Goal: Task Accomplishment & Management: Complete application form

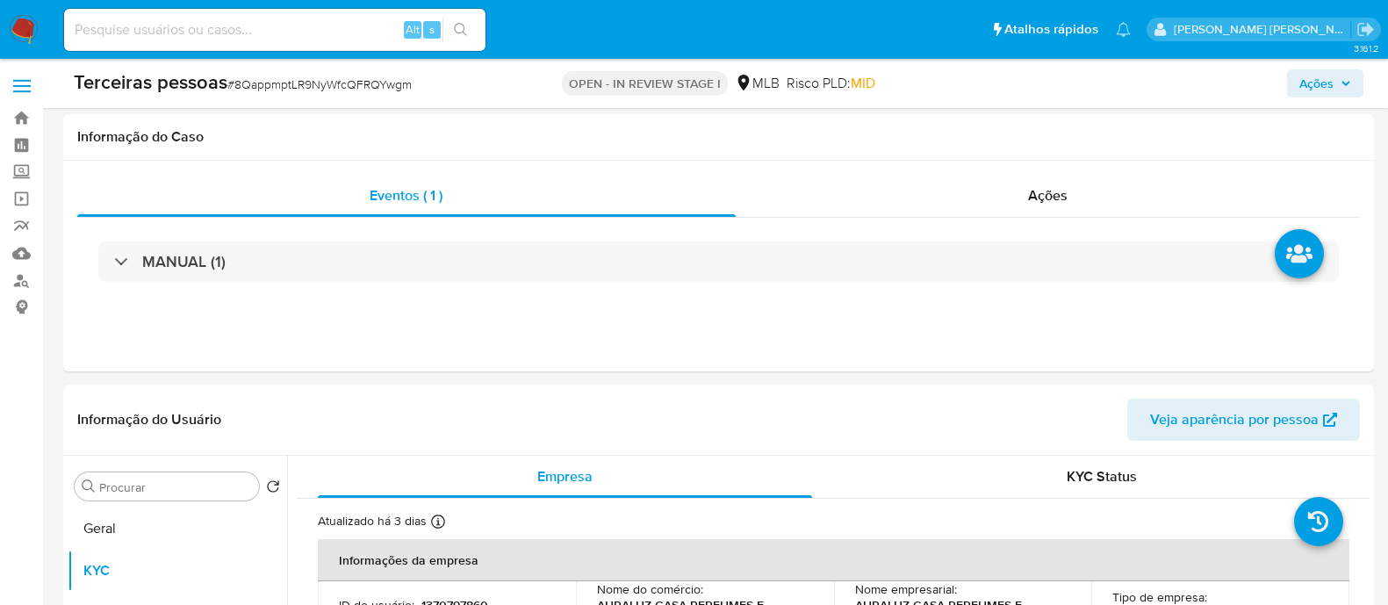
select select "10"
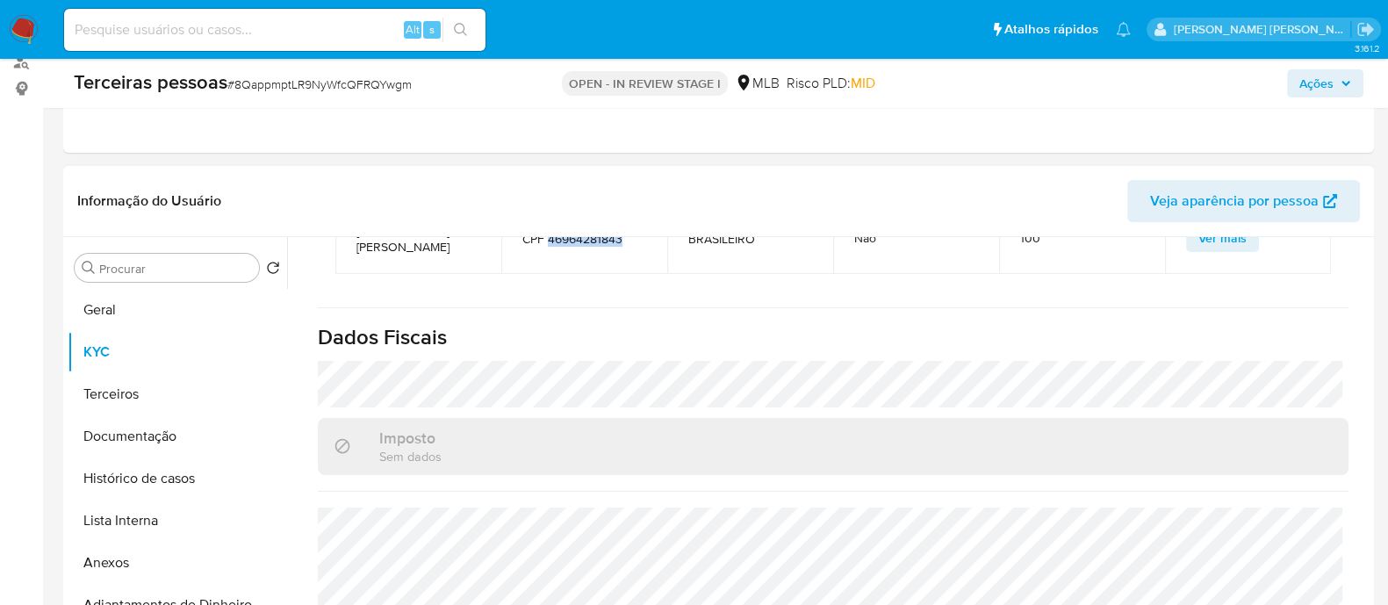
scroll to position [1317, 0]
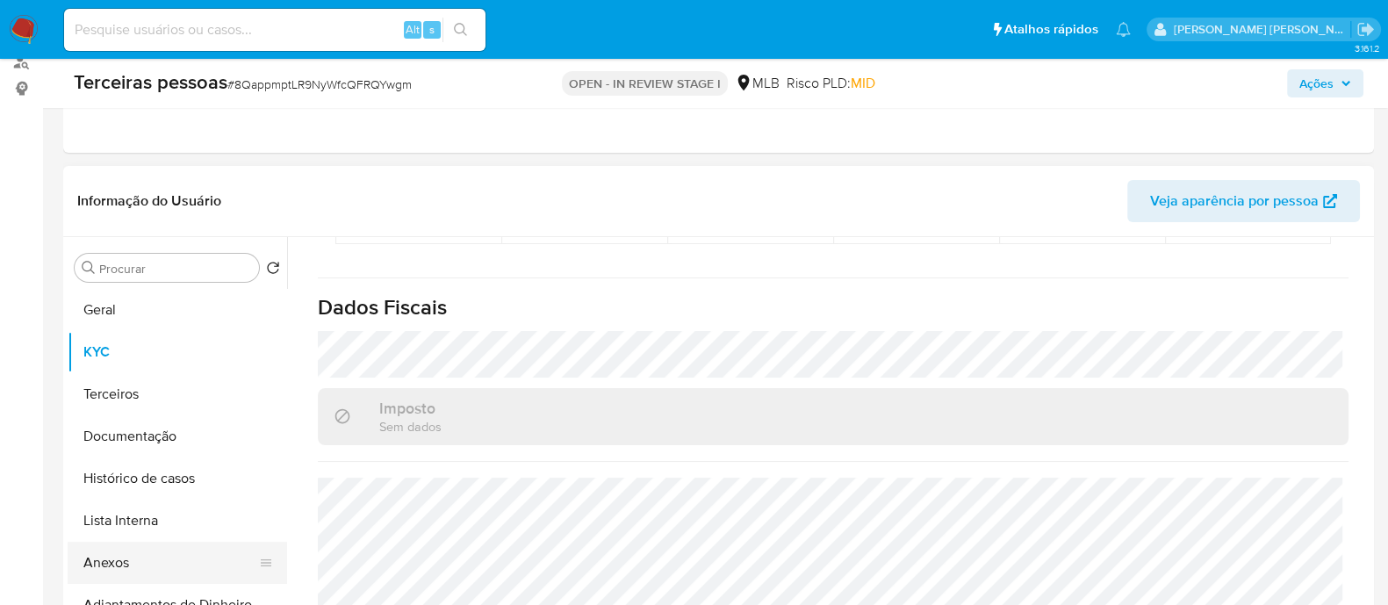
click at [135, 555] on button "Anexos" at bounding box center [170, 563] width 205 height 42
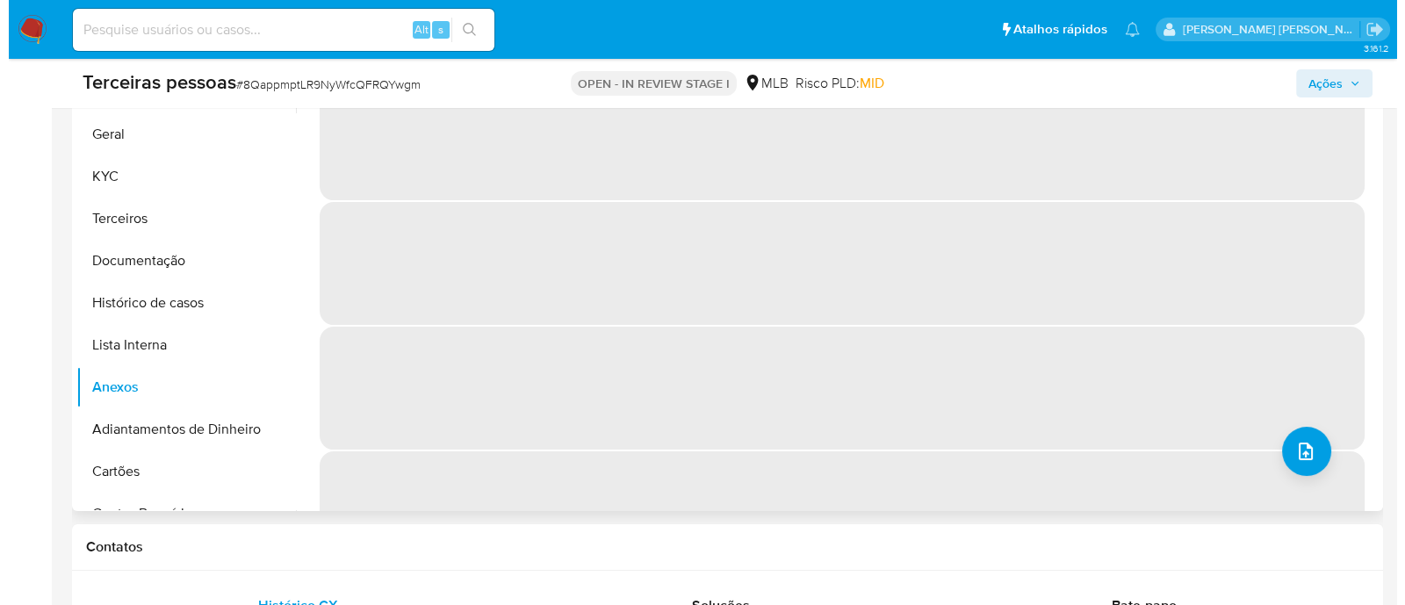
scroll to position [438, 0]
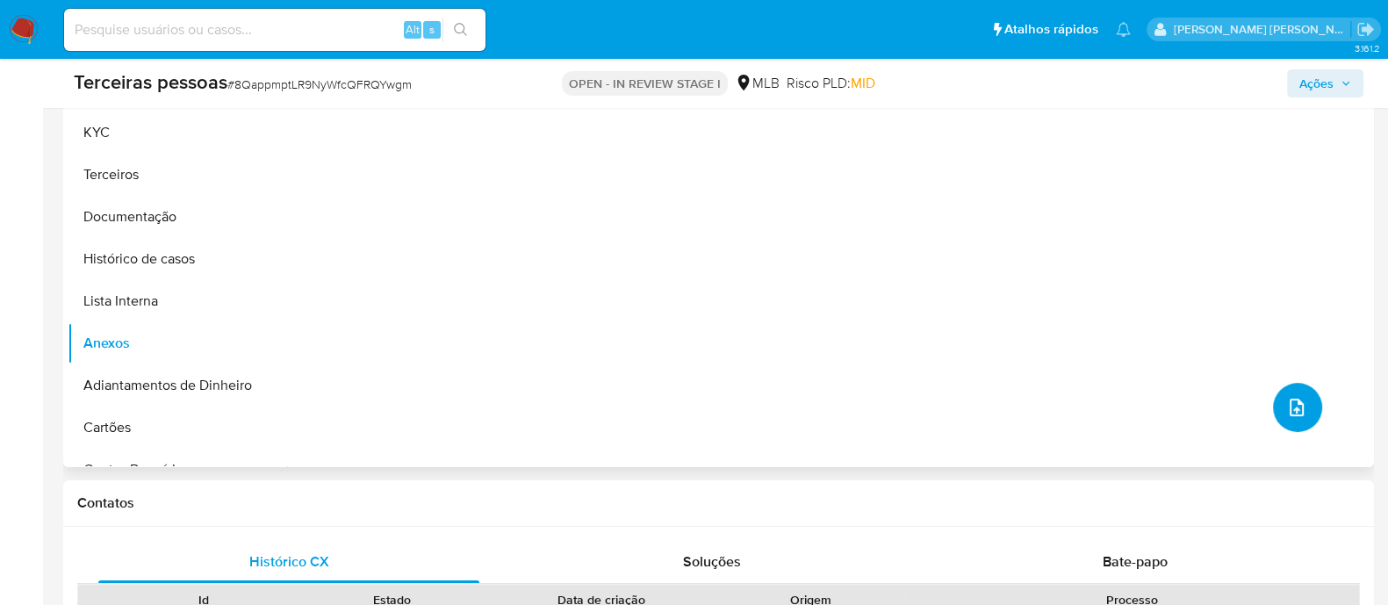
click at [1298, 397] on span "upload-file" at bounding box center [1296, 407] width 21 height 21
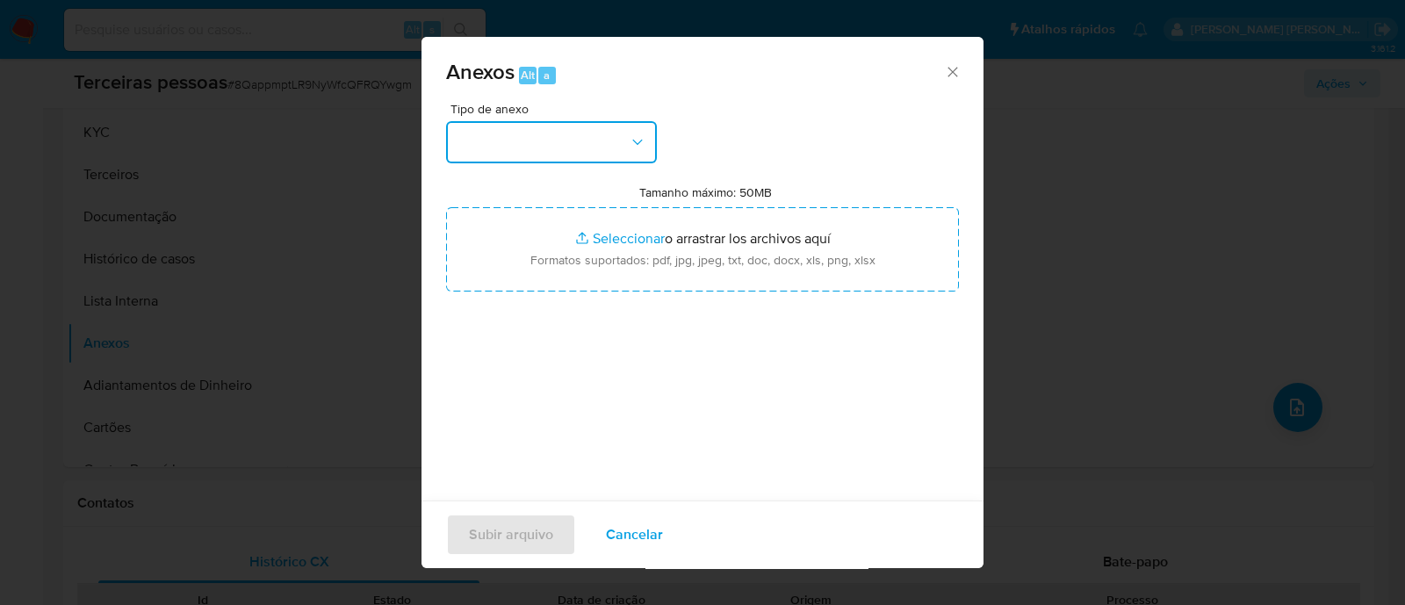
click at [626, 148] on button "button" at bounding box center [551, 142] width 211 height 42
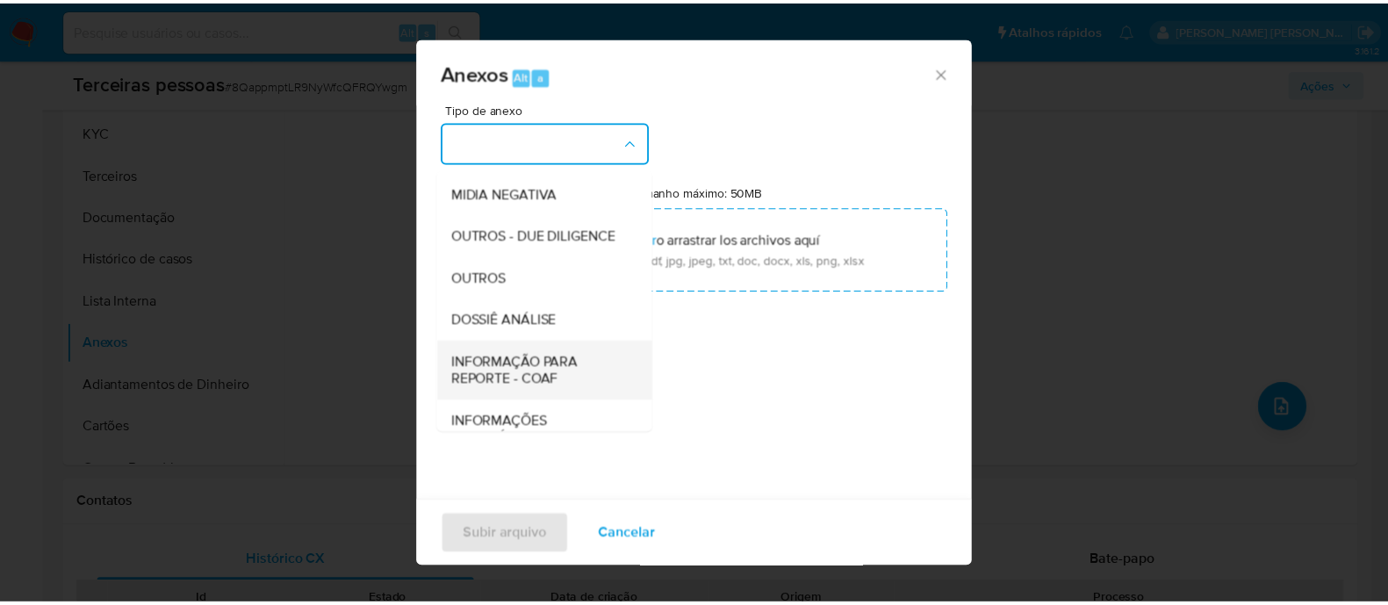
scroll to position [270, 0]
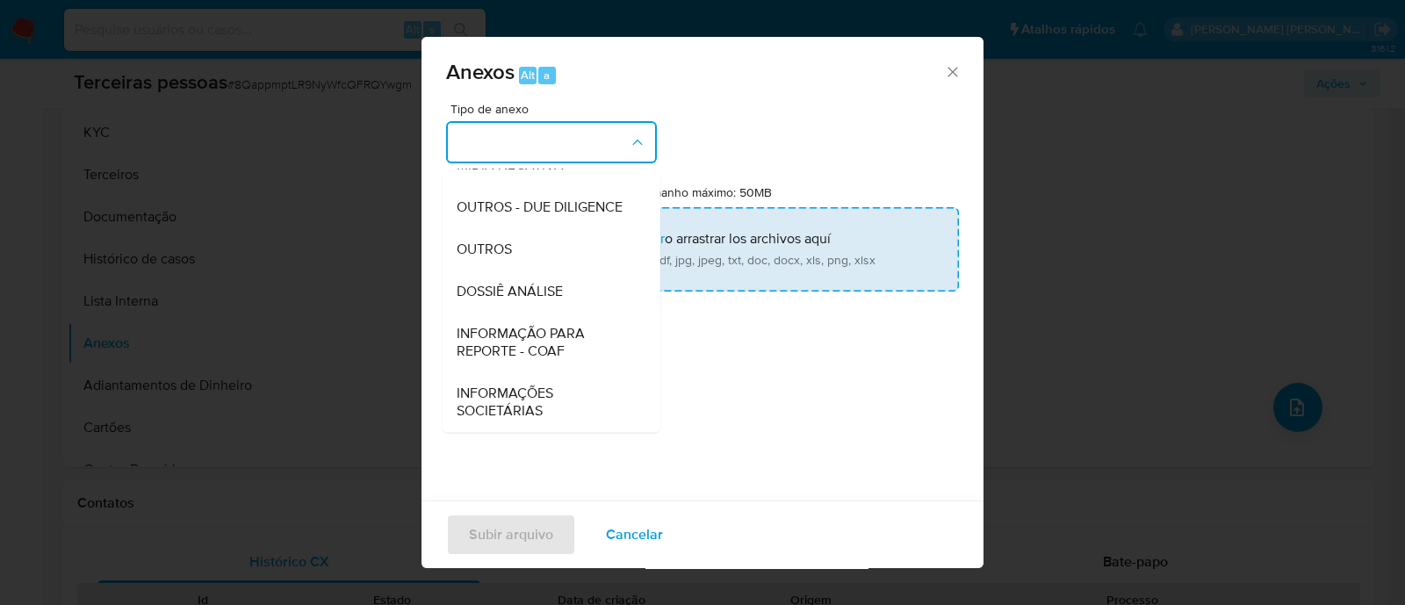
click at [508, 212] on span "OUTROS - DUE DILIGENCE" at bounding box center [539, 207] width 166 height 18
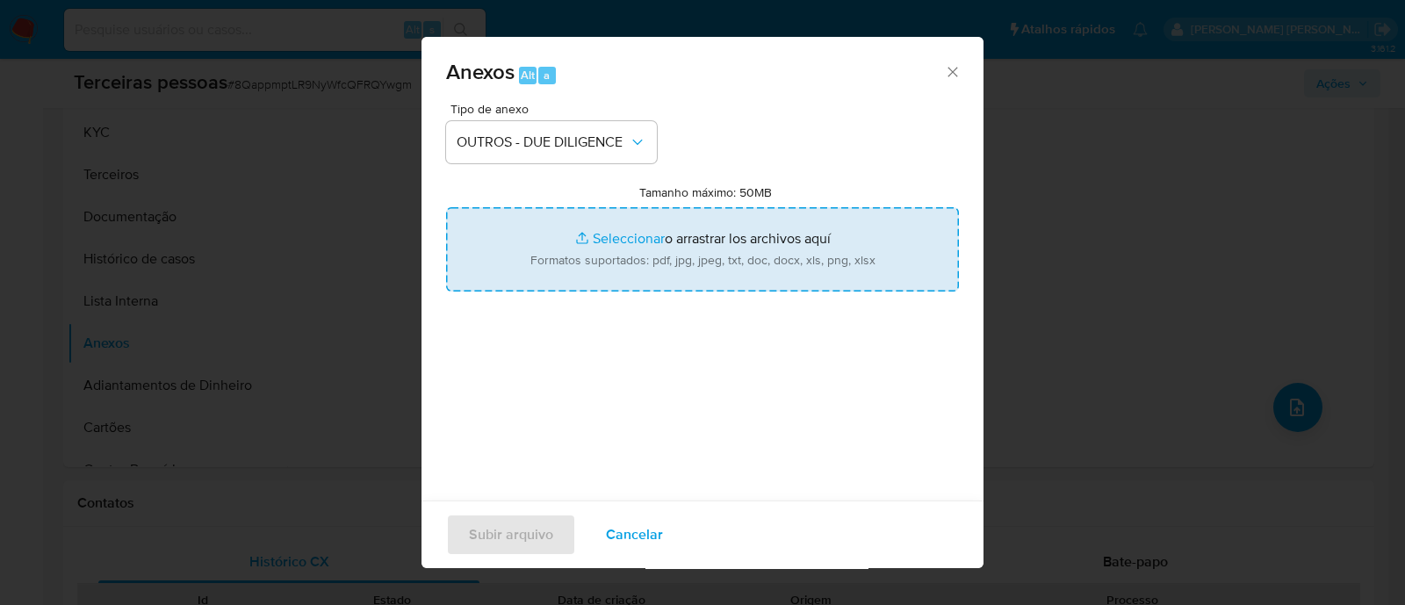
click at [672, 243] on input "Tamanho máximo: 50MB Seleccionar archivos" at bounding box center [702, 249] width 513 height 84
type input "C:\fakepath\Matriz de Risco - AURALUZ CASA PERFUMES E COSMETICOS LTDA.pdf"
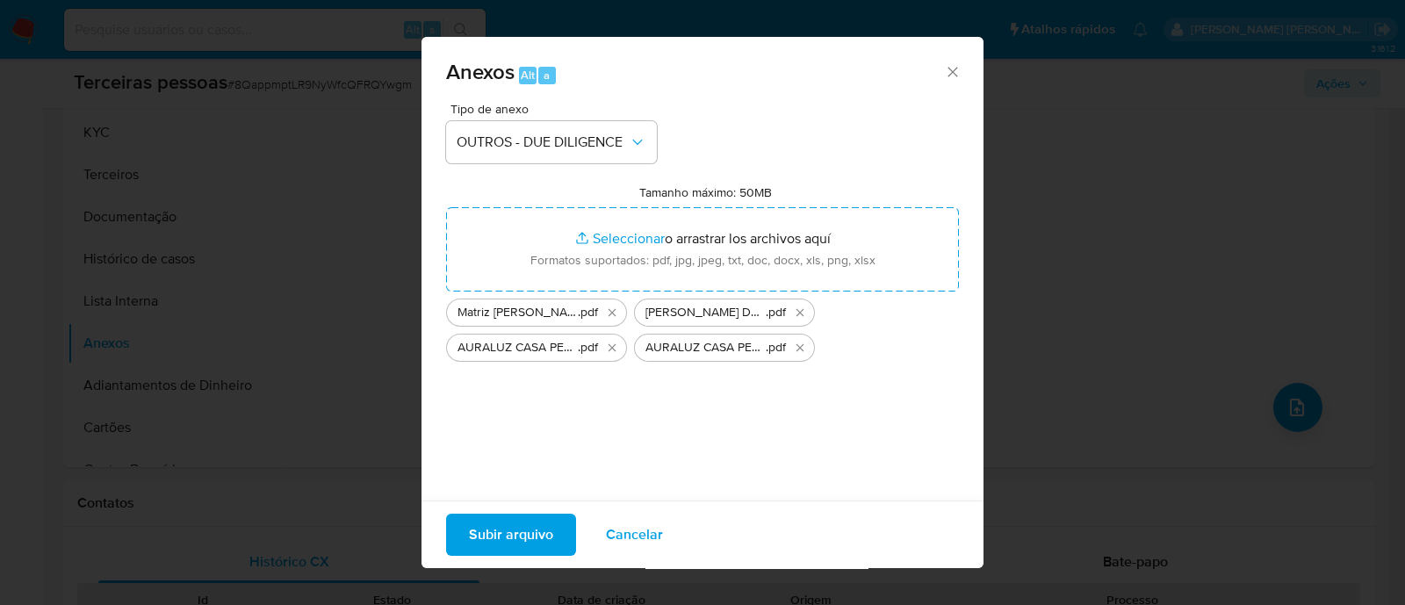
drag, startPoint x: 810, startPoint y: 363, endPoint x: 695, endPoint y: 417, distance: 126.9
click at [695, 417] on div "Tipo de anexo OUTROS - DUE DILIGENCE Tamanho máximo: 50MB Seleccionar archivos …" at bounding box center [702, 310] width 513 height 414
click at [529, 528] on span "Subir arquivo" at bounding box center [511, 534] width 84 height 39
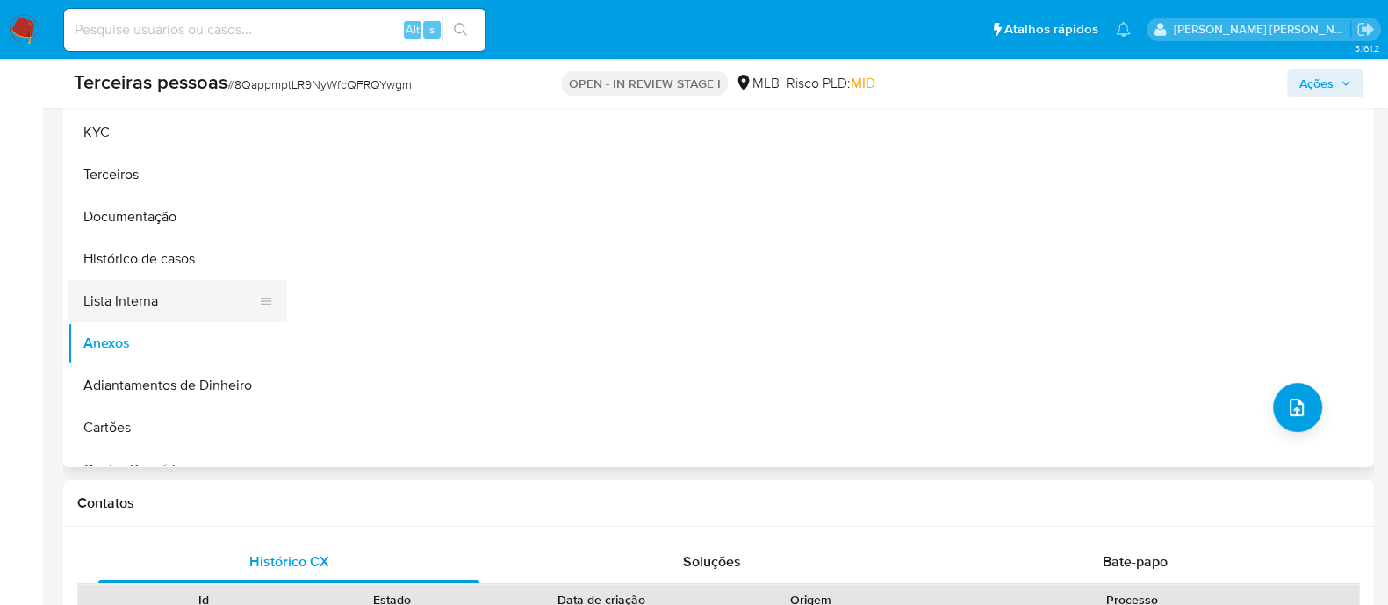
drag, startPoint x: 155, startPoint y: 291, endPoint x: 185, endPoint y: 297, distance: 30.3
click at [156, 291] on button "Lista Interna" at bounding box center [170, 301] width 205 height 42
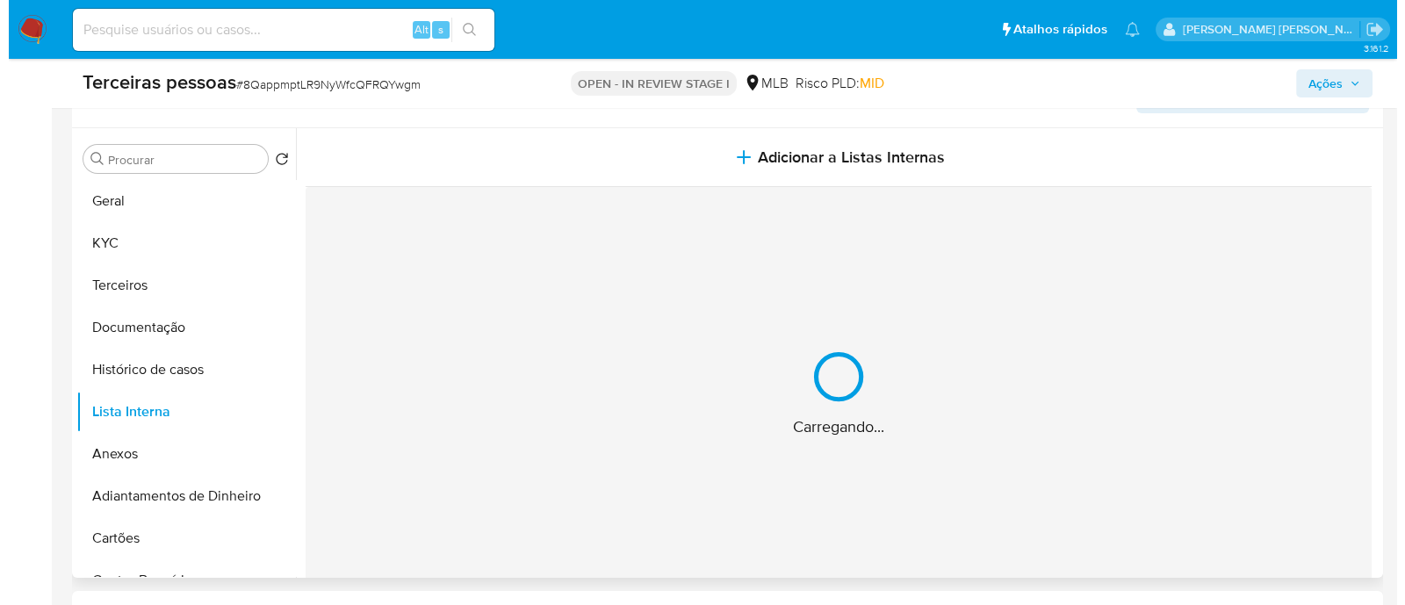
scroll to position [219, 0]
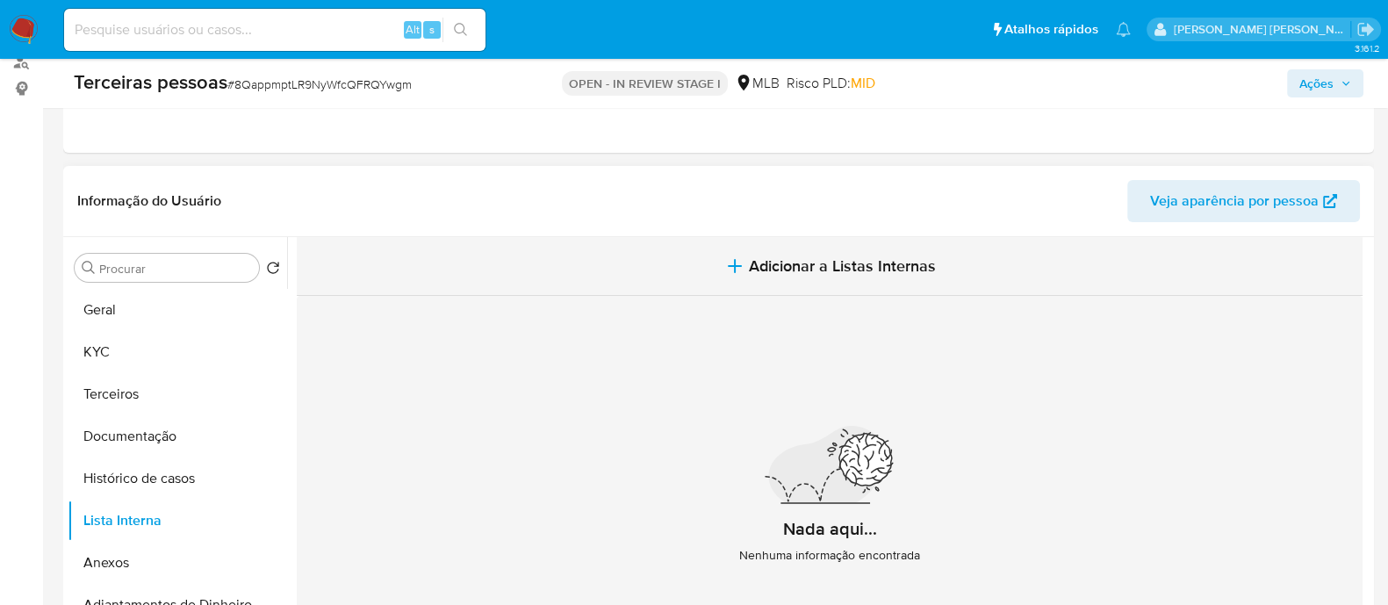
click at [785, 262] on span "Adicionar a Listas Internas" at bounding box center [842, 265] width 187 height 19
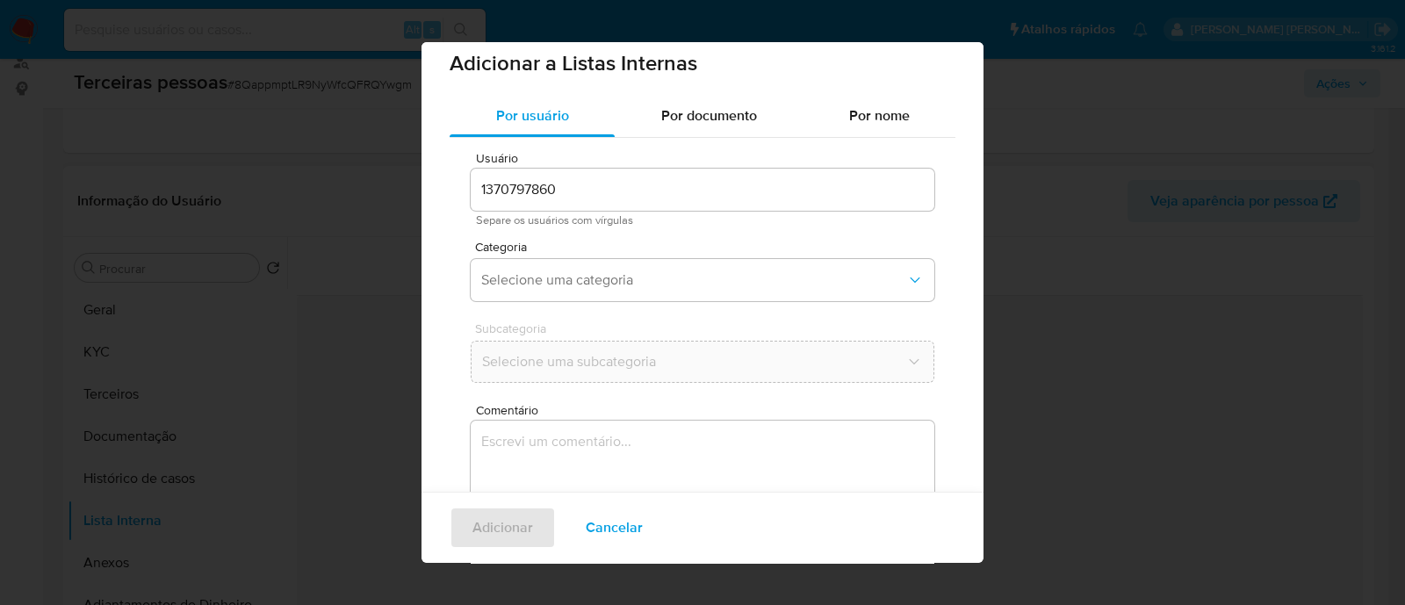
scroll to position [13, 0]
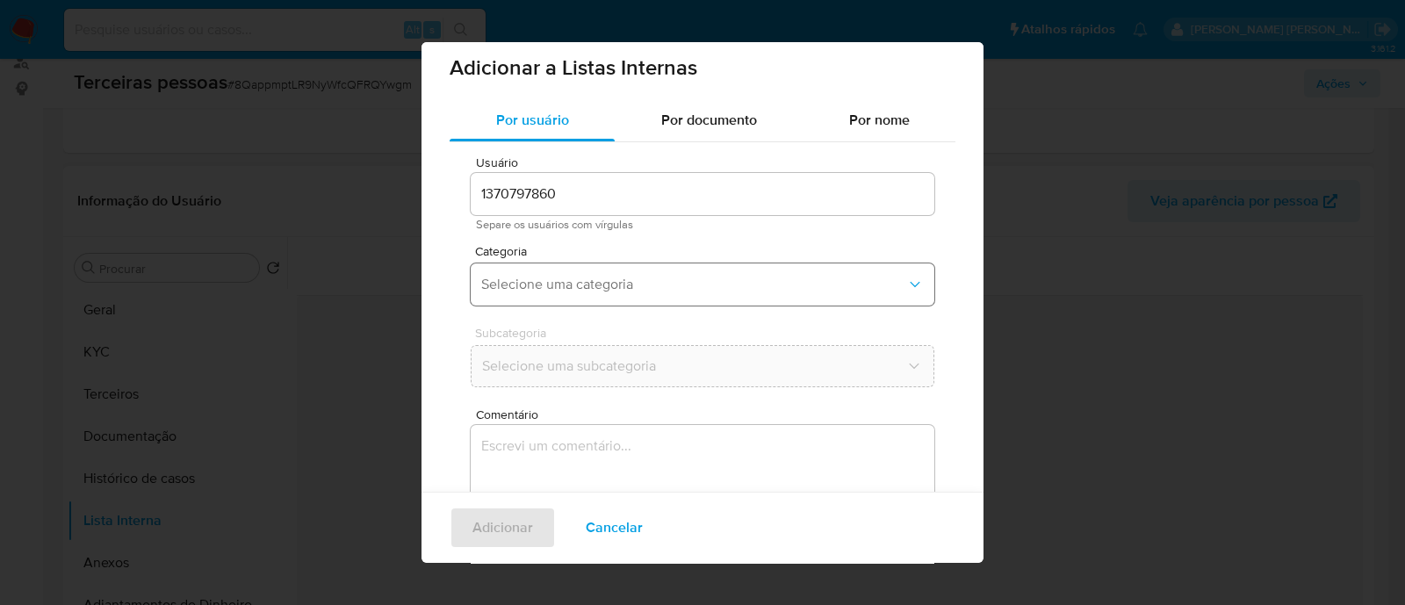
click at [585, 270] on button "Selecione uma categoria" at bounding box center [703, 284] width 464 height 42
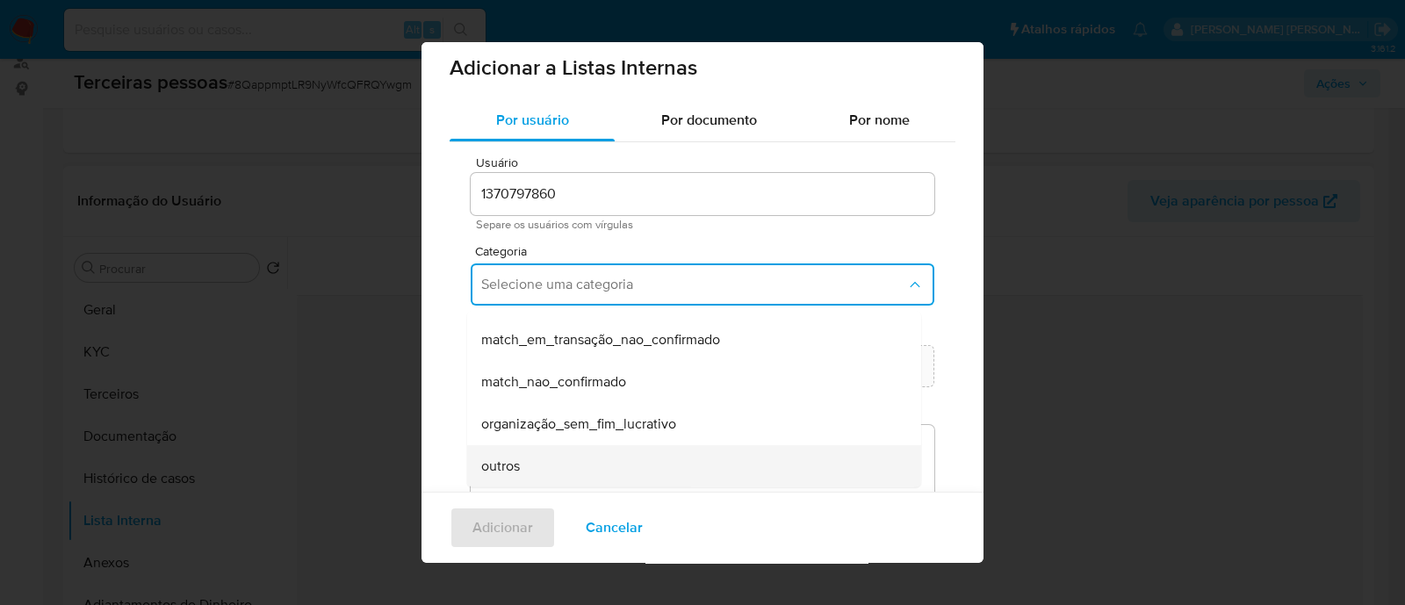
scroll to position [413, 0]
click at [582, 469] on span "risco_pld_minimo" at bounding box center [536, 466] width 110 height 18
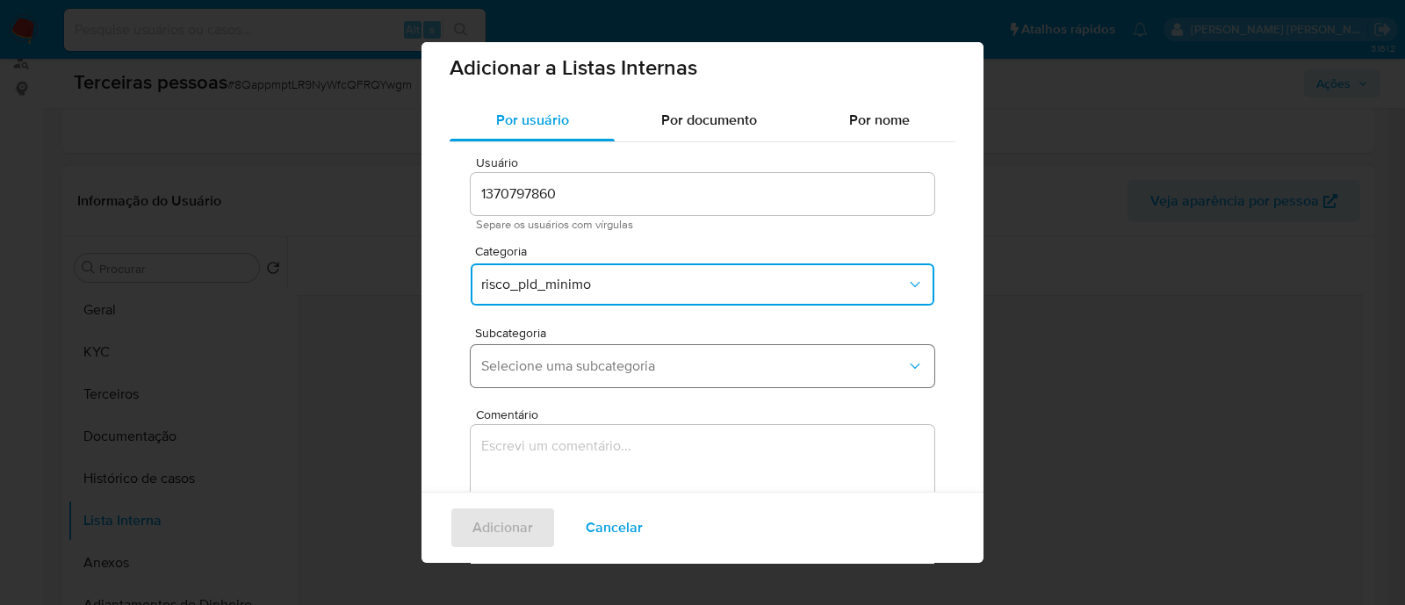
click at [539, 354] on button "Selecione uma subcategoria" at bounding box center [703, 366] width 464 height 42
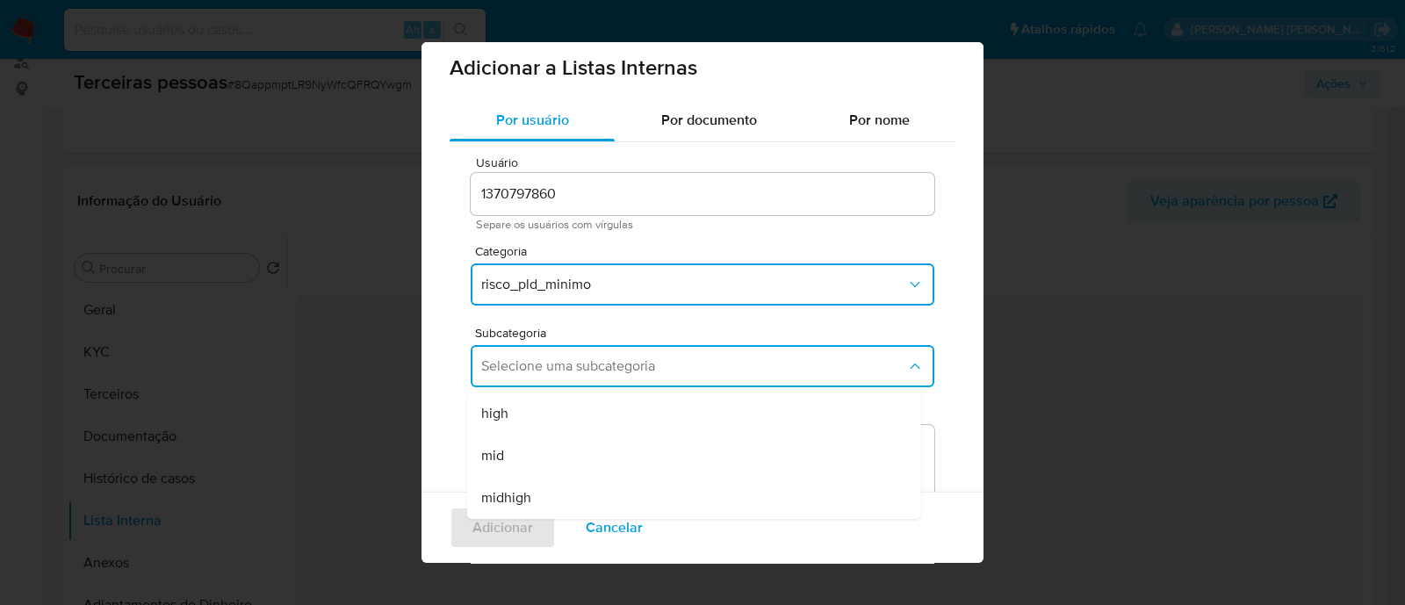
click at [552, 458] on div "mid" at bounding box center [688, 456] width 415 height 42
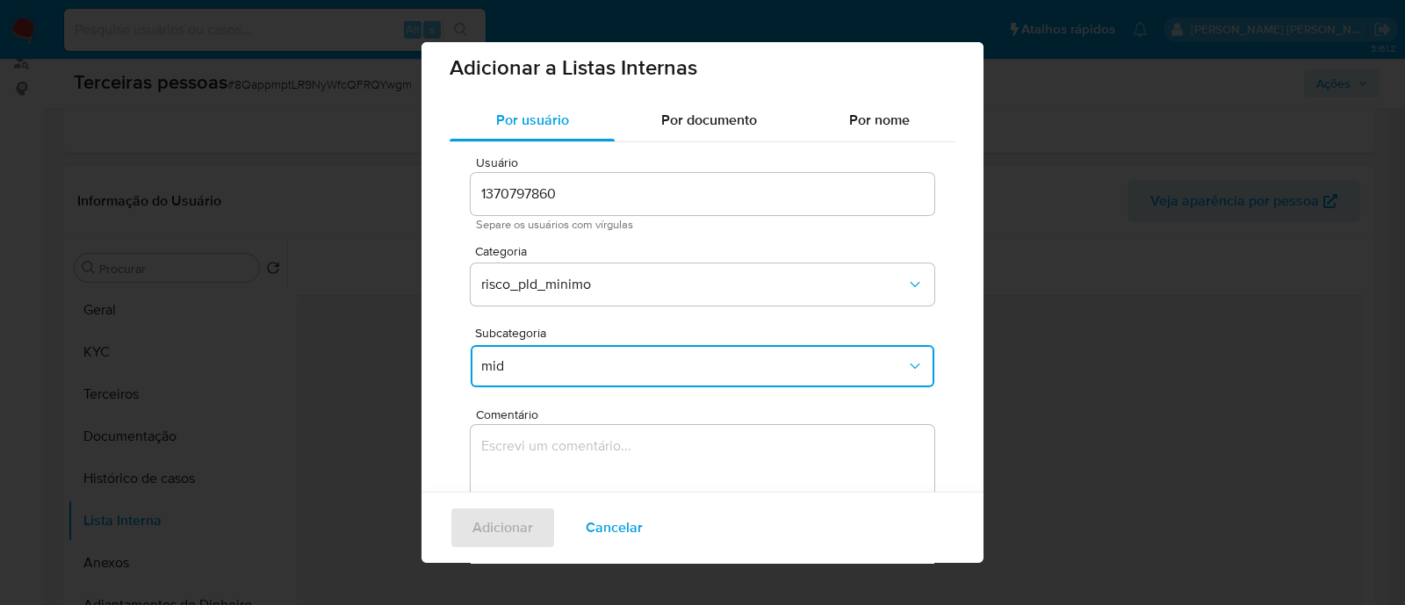
click at [639, 454] on textarea "Comentário" at bounding box center [703, 509] width 464 height 169
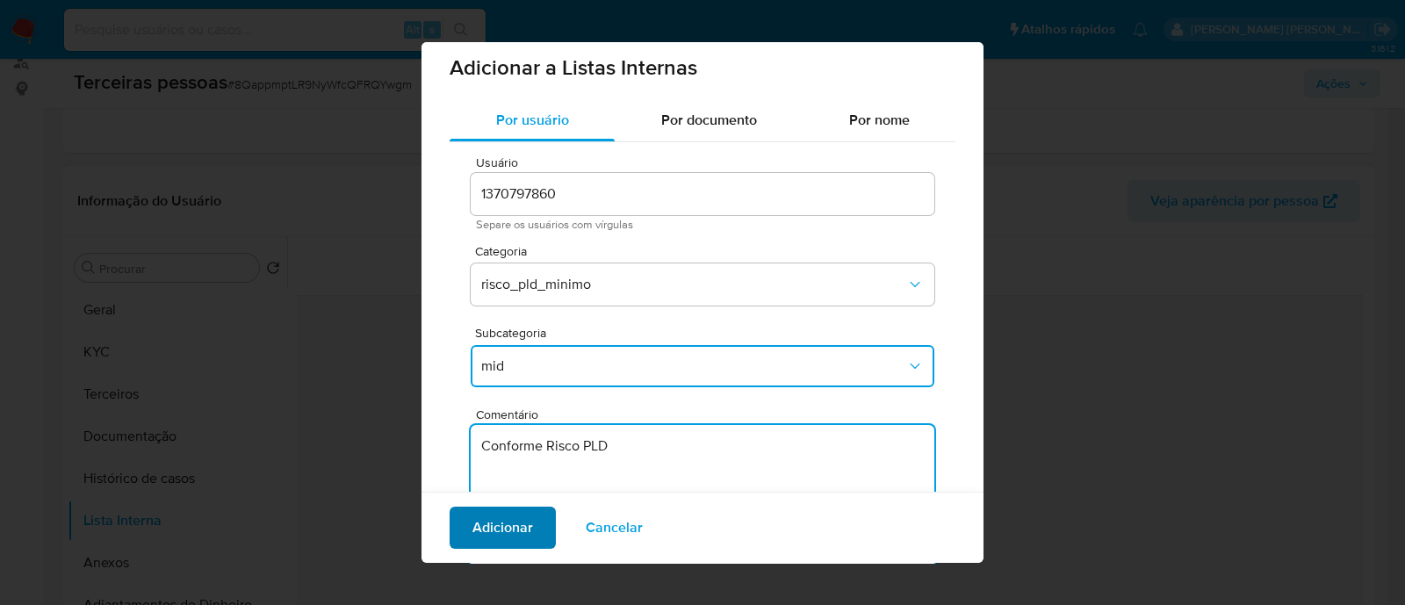
type textarea "Conforme Risco PLD"
click at [520, 533] on span "Adicionar" at bounding box center [502, 527] width 61 height 39
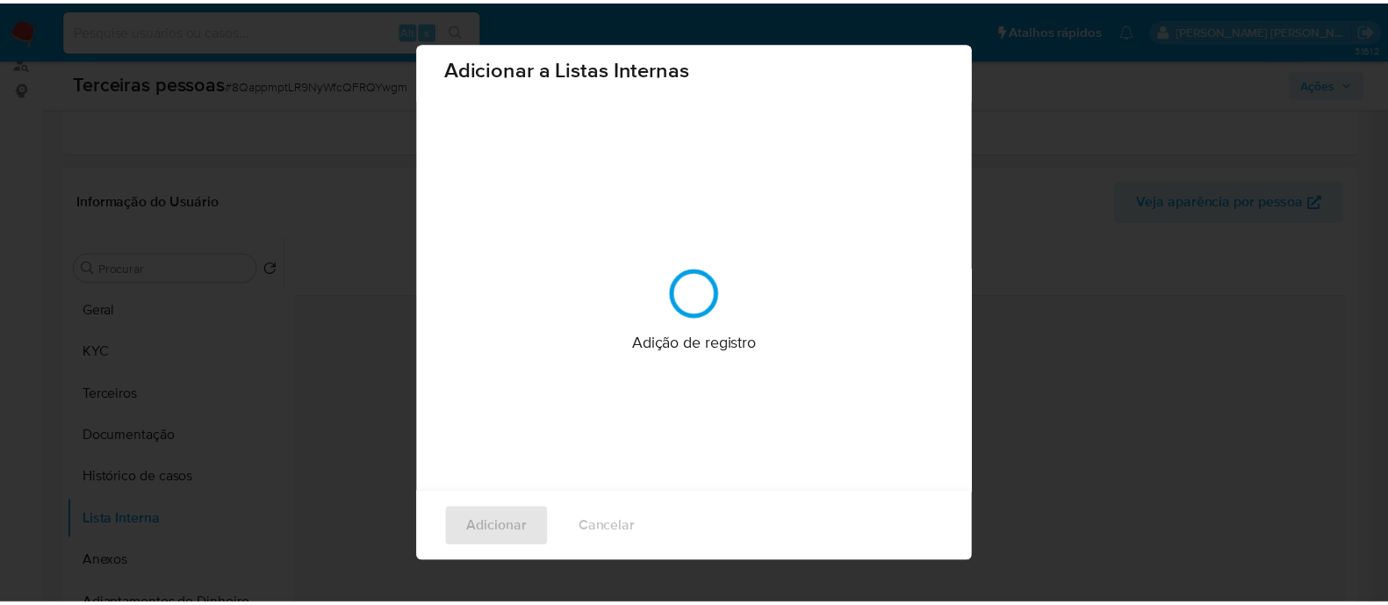
scroll to position [0, 0]
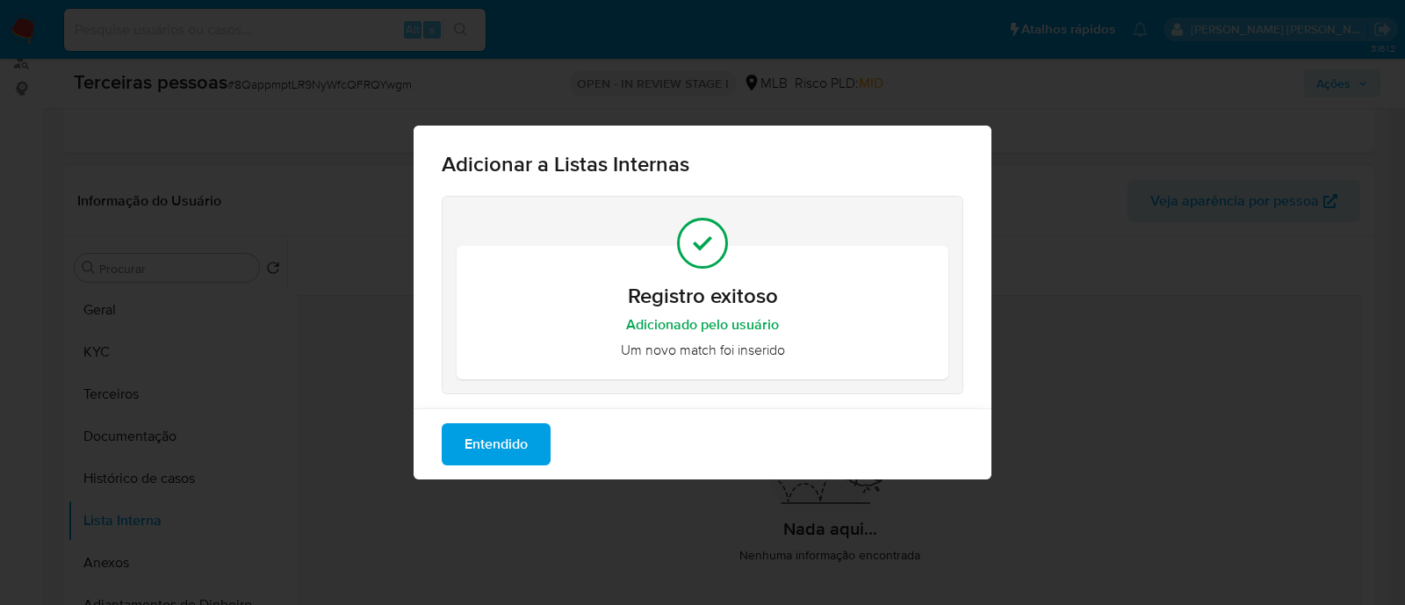
click at [487, 445] on span "Entendido" at bounding box center [495, 444] width 63 height 39
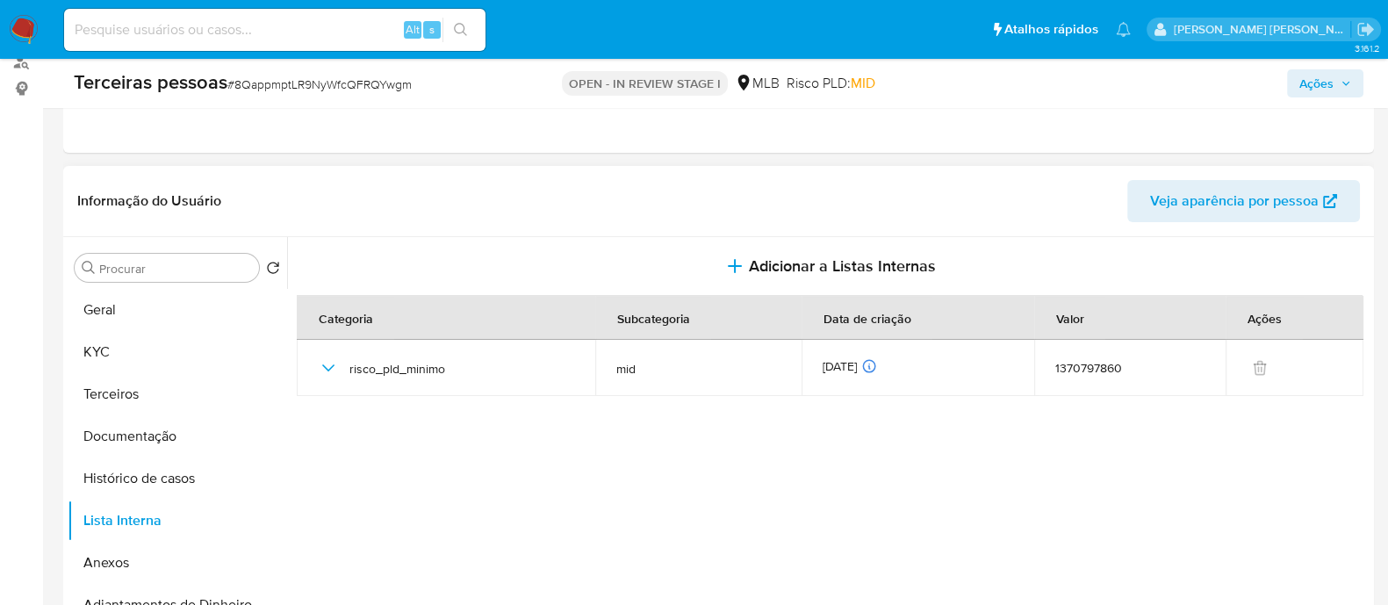
click at [1306, 61] on div "Terceiras pessoas # 8QappmptLR9NyWfcQFRQYwgm OPEN - IN REVIEW STAGE I MLB Risco…" at bounding box center [718, 83] width 1311 height 49
click at [1298, 84] on button "Ações" at bounding box center [1325, 83] width 76 height 28
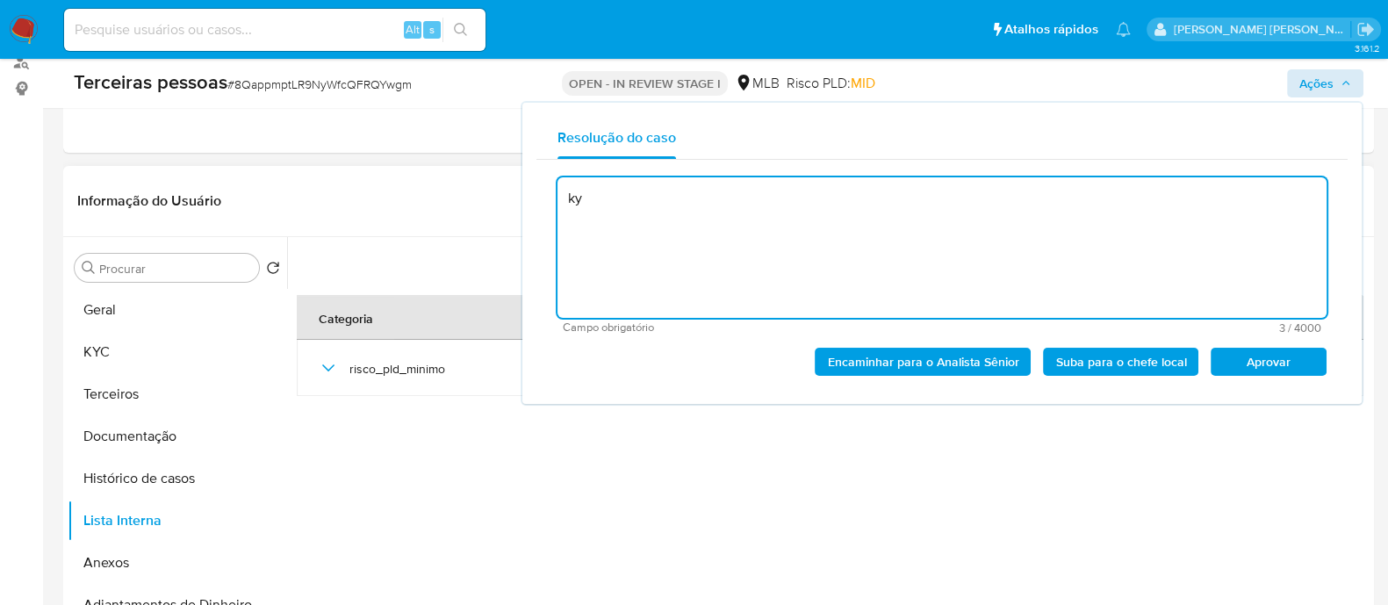
type textarea "k"
click at [1282, 369] on span "Aprovar" at bounding box center [1268, 361] width 91 height 25
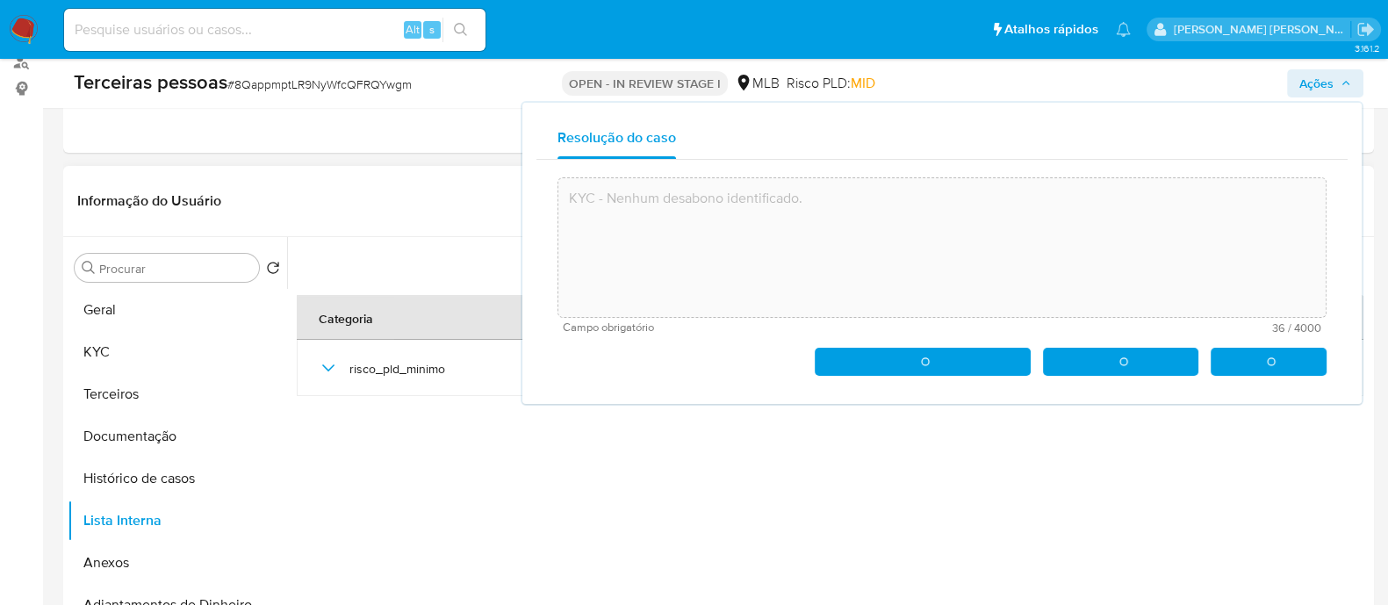
type textarea "KYC - Nenhum desabono identificado."
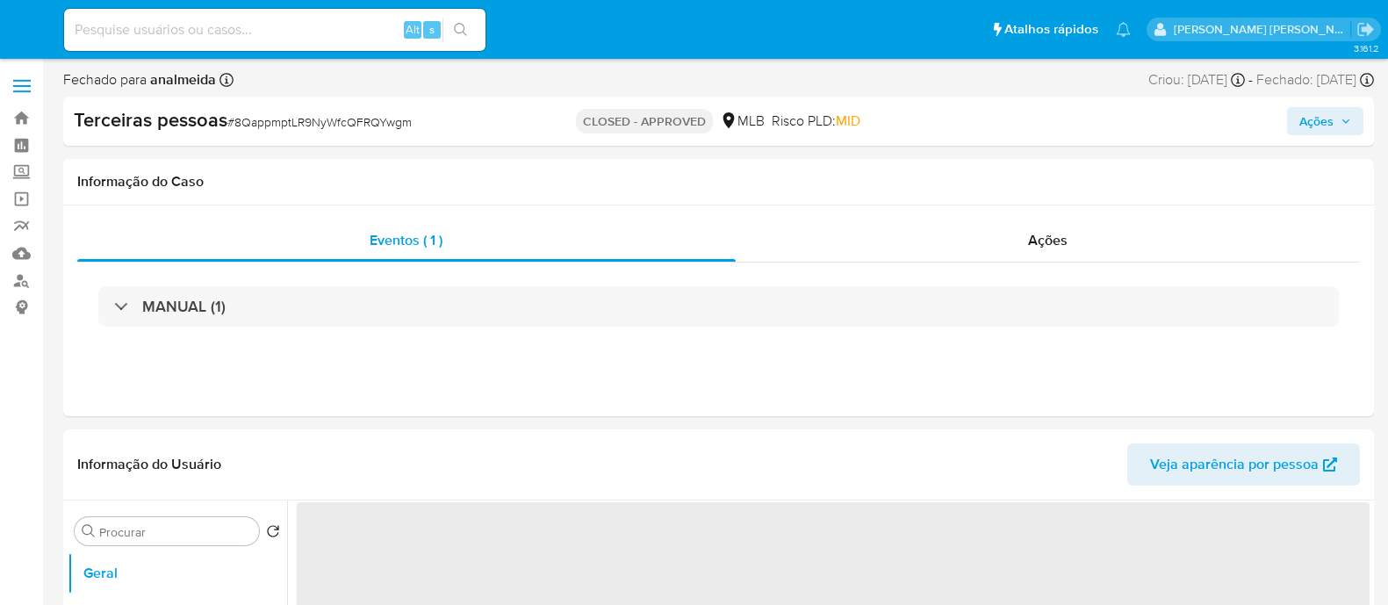
select select "10"
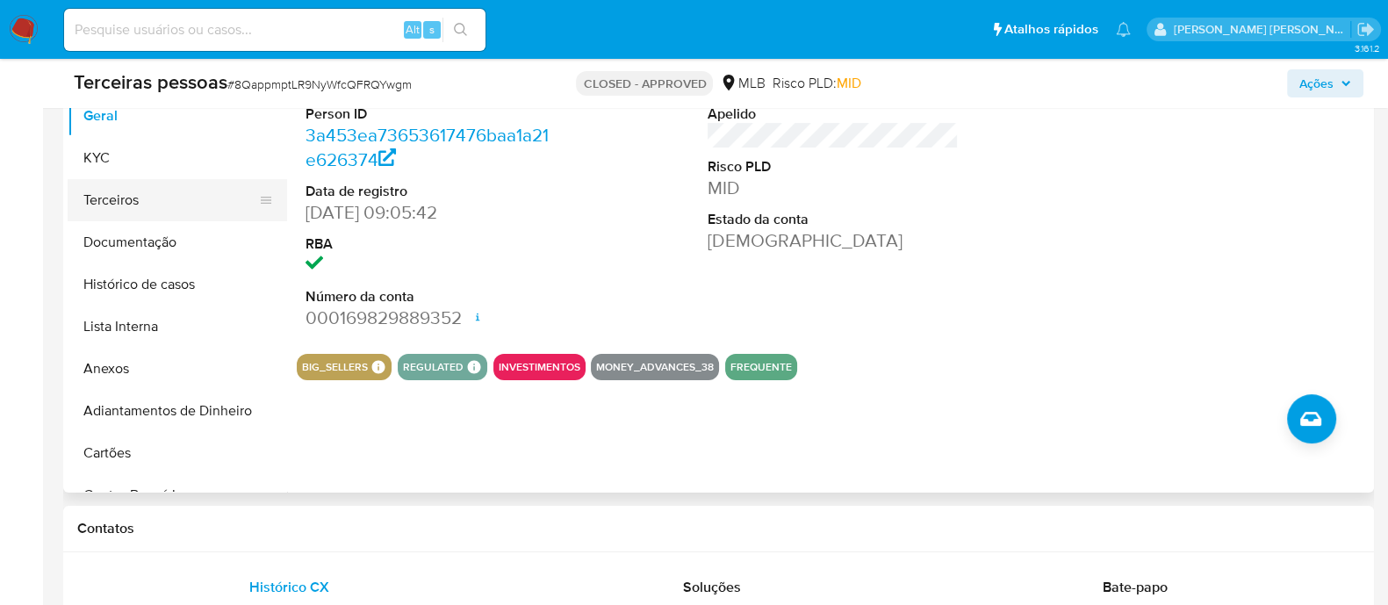
scroll to position [329, 0]
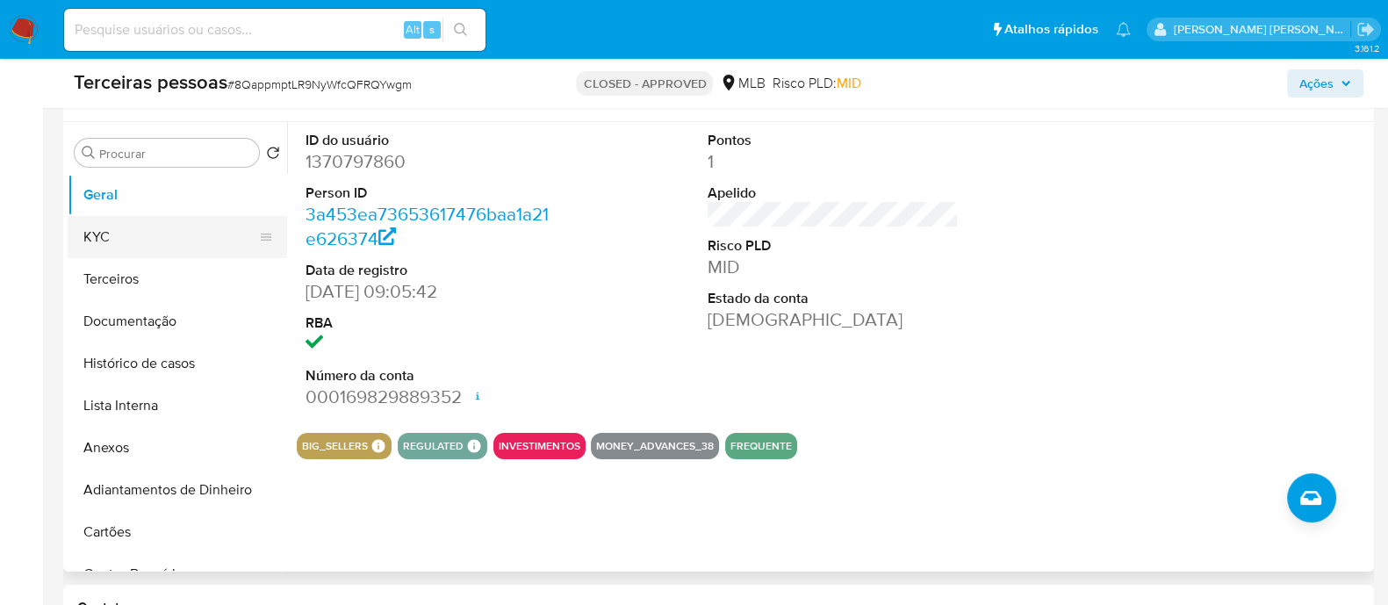
click at [115, 231] on button "KYC" at bounding box center [170, 237] width 205 height 42
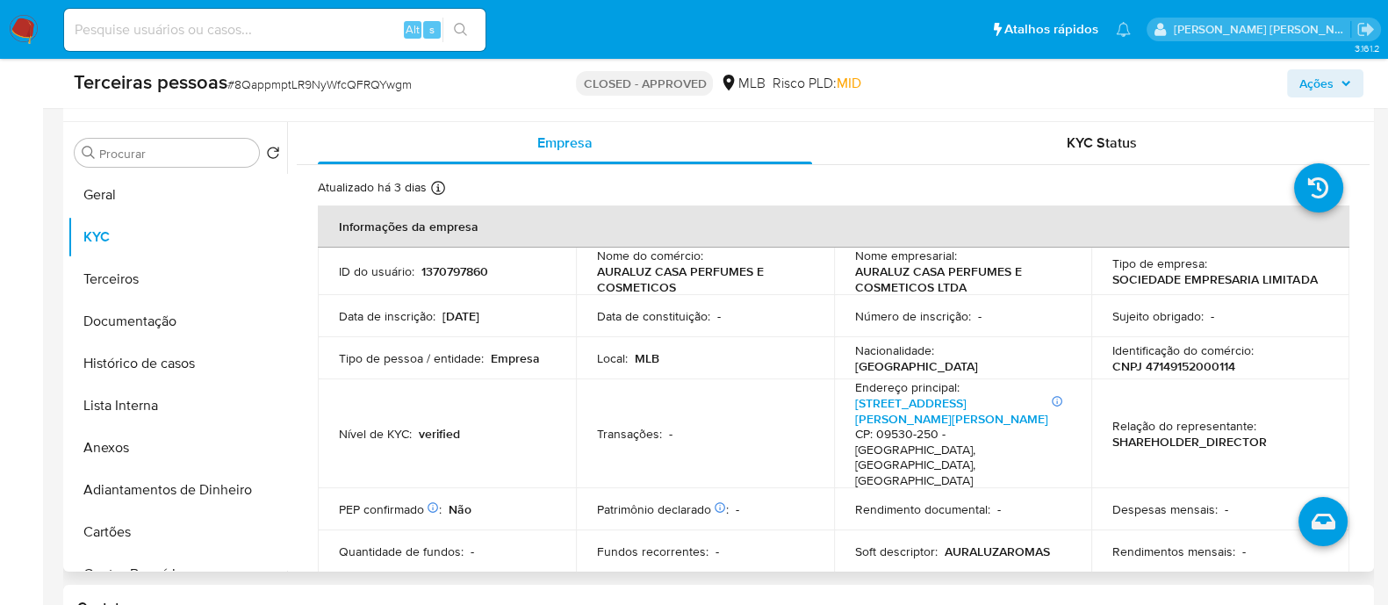
click at [1154, 366] on p "CNPJ 47149152000114" at bounding box center [1173, 366] width 123 height 16
copy p "47149152000114"
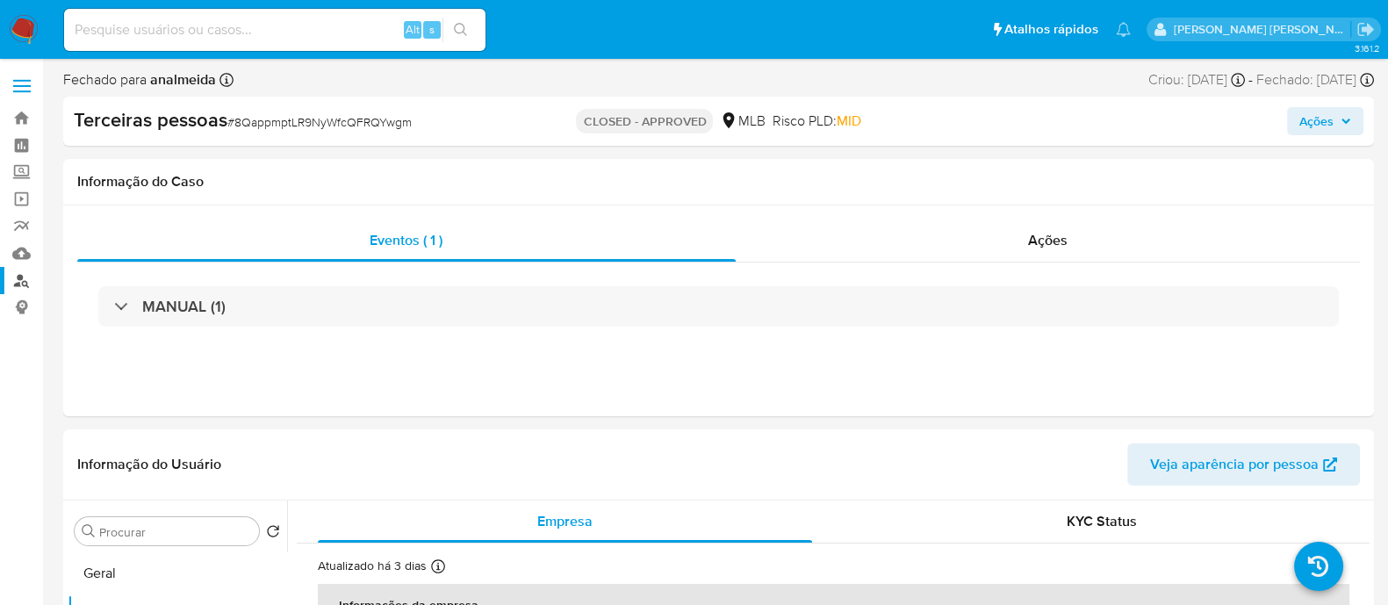
click at [14, 275] on link "Localizador de pessoas" at bounding box center [104, 280] width 209 height 27
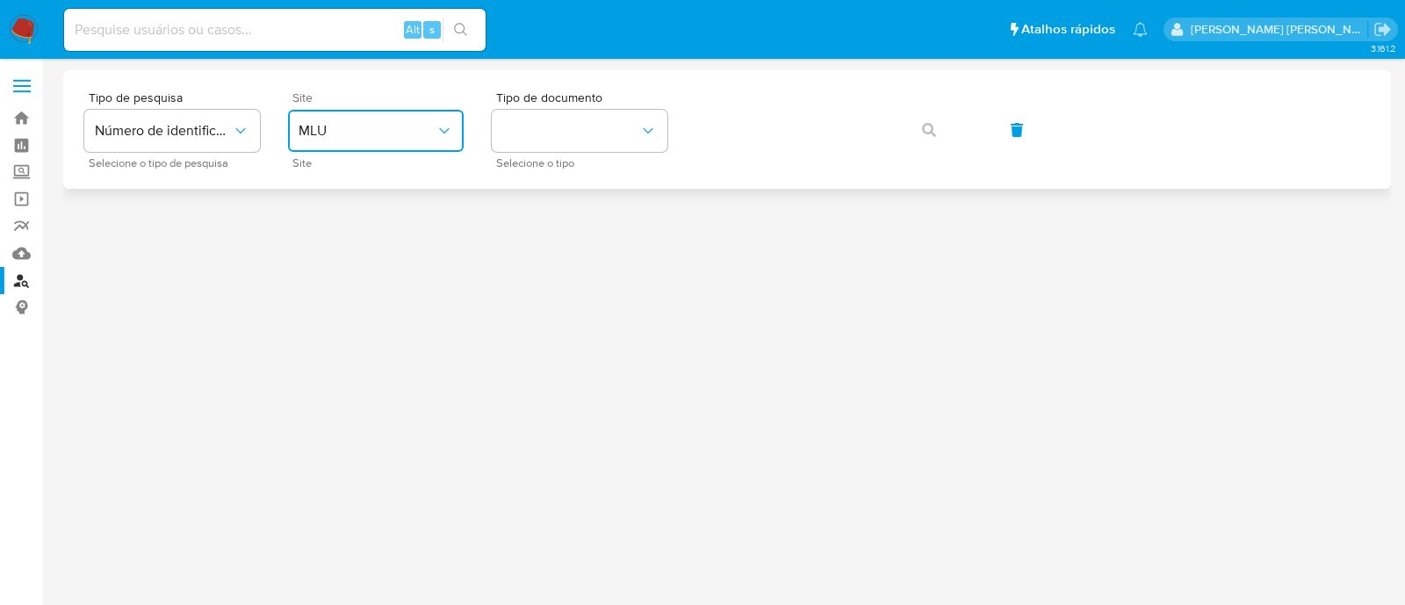
click at [330, 133] on span "MLU" at bounding box center [366, 131] width 137 height 18
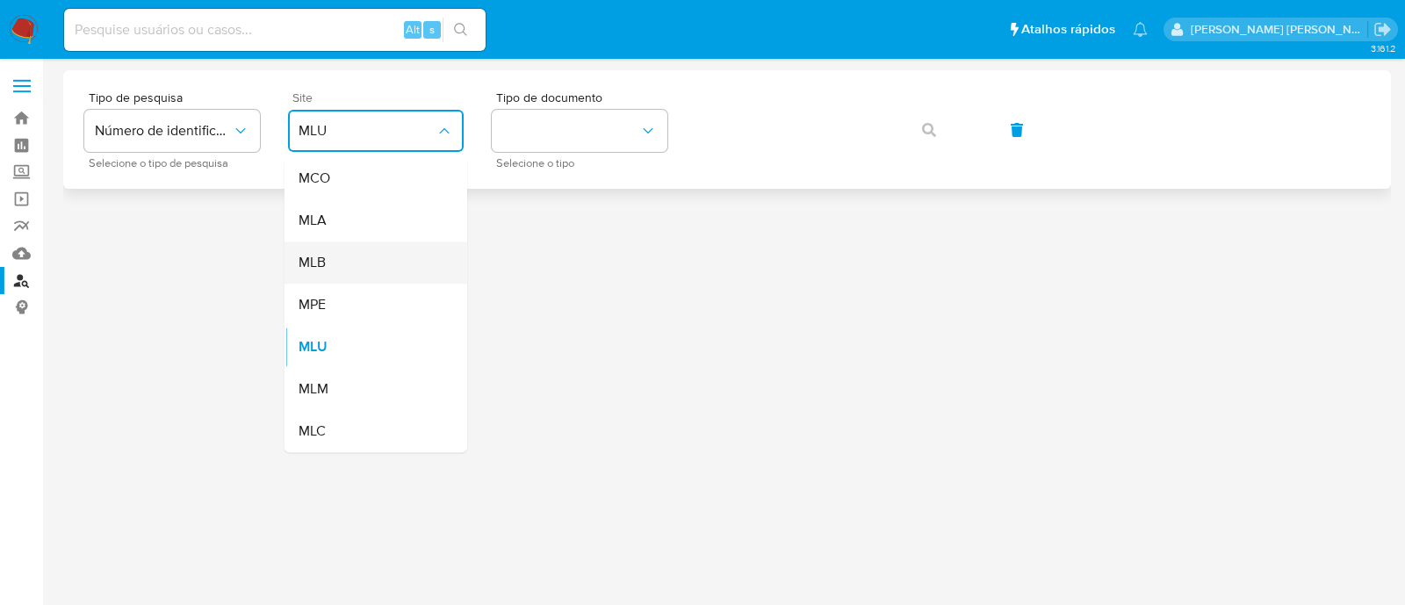
click at [364, 264] on div "MLB" at bounding box center [370, 262] width 144 height 42
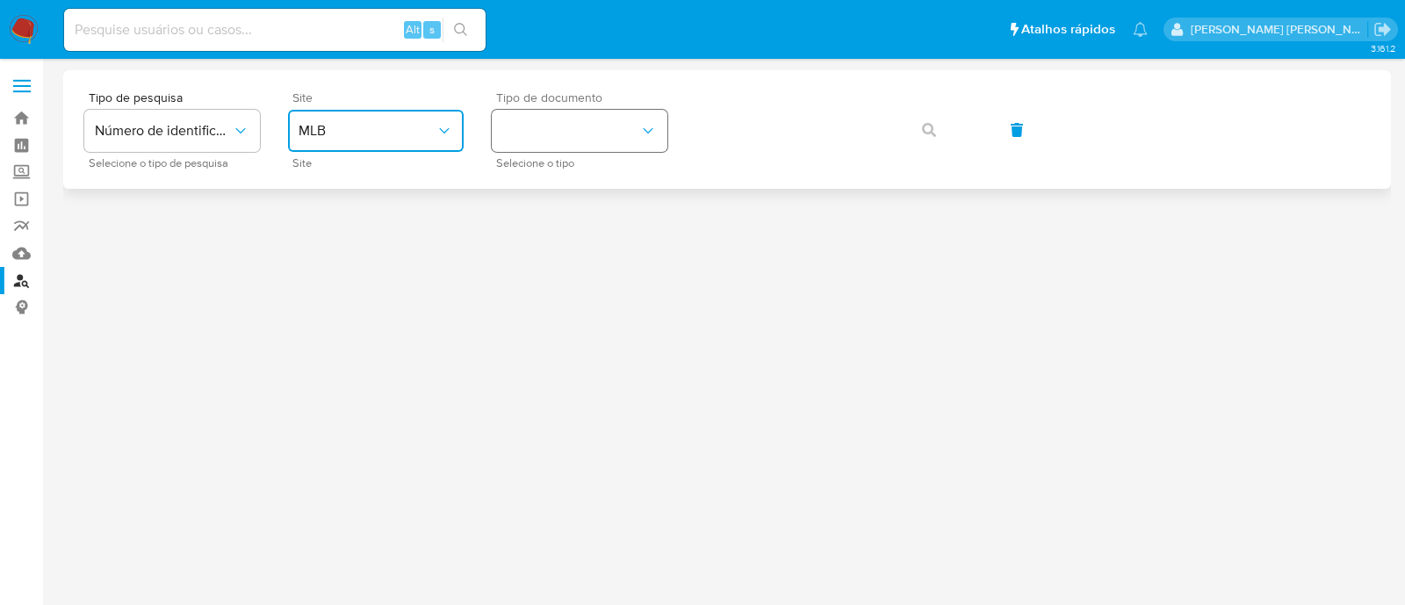
click at [564, 142] on button "identificationType" at bounding box center [580, 131] width 176 height 42
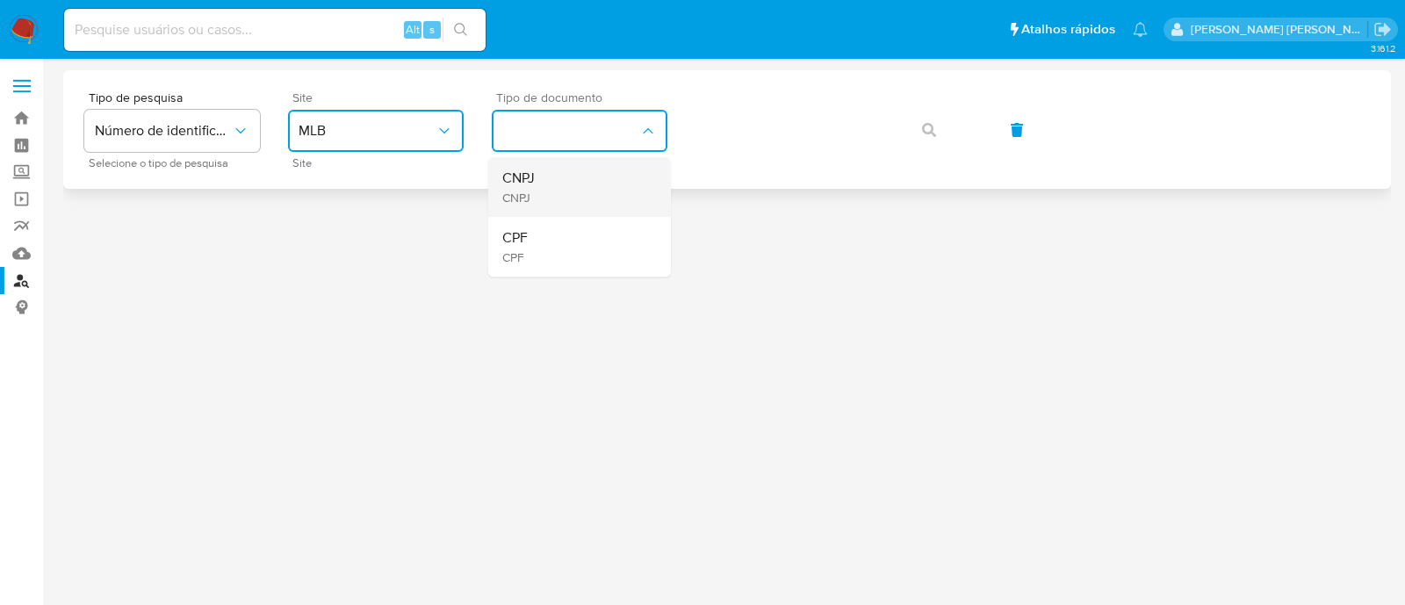
click at [553, 171] on div "CNPJ CNPJ" at bounding box center [574, 187] width 144 height 60
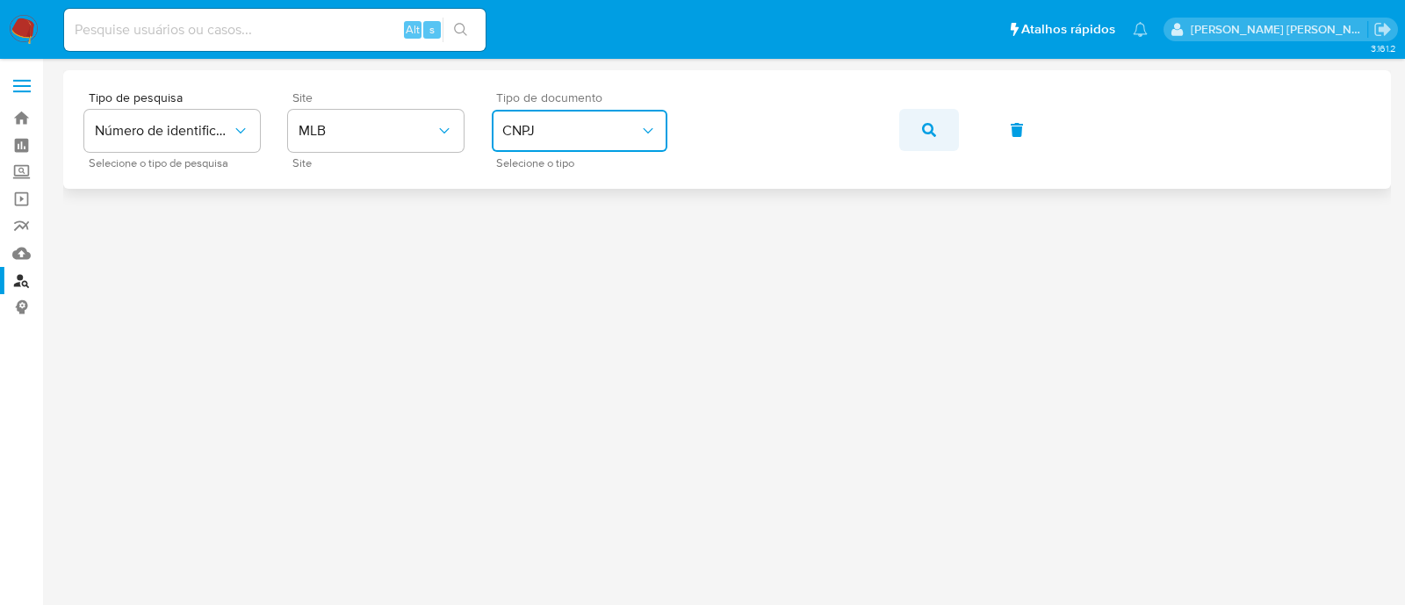
click at [939, 119] on button "button" at bounding box center [929, 130] width 60 height 42
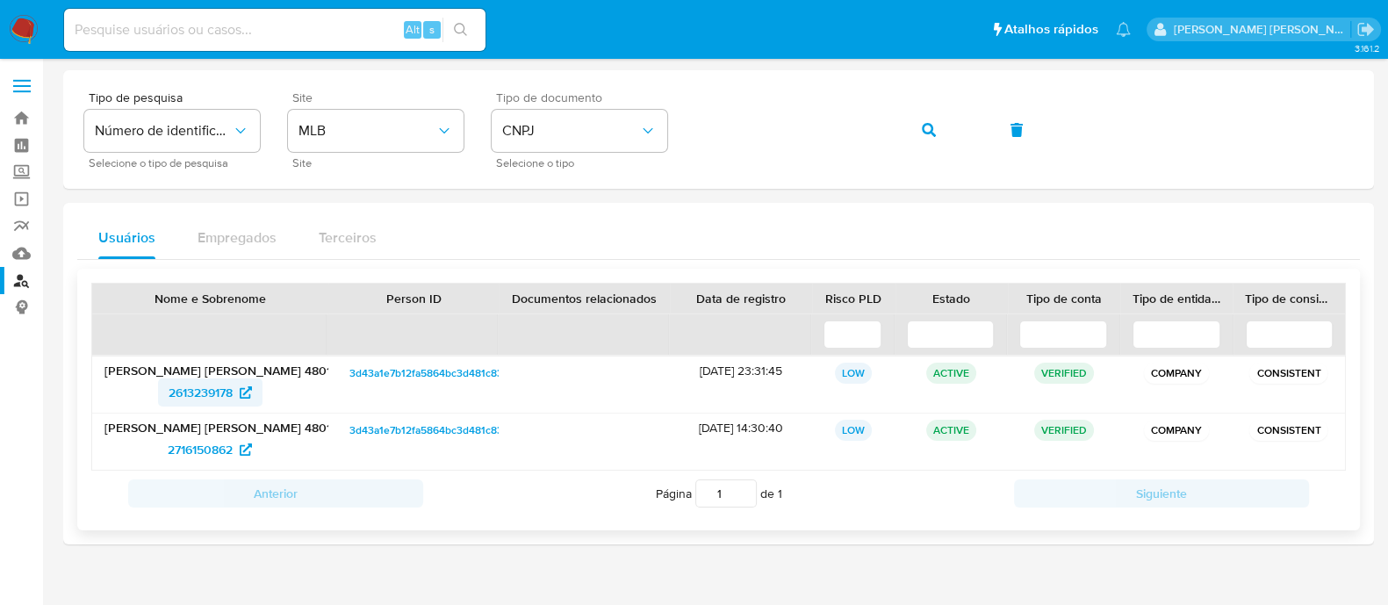
click at [228, 380] on span "2613239178" at bounding box center [201, 392] width 64 height 28
click at [249, 448] on icon at bounding box center [246, 449] width 12 height 12
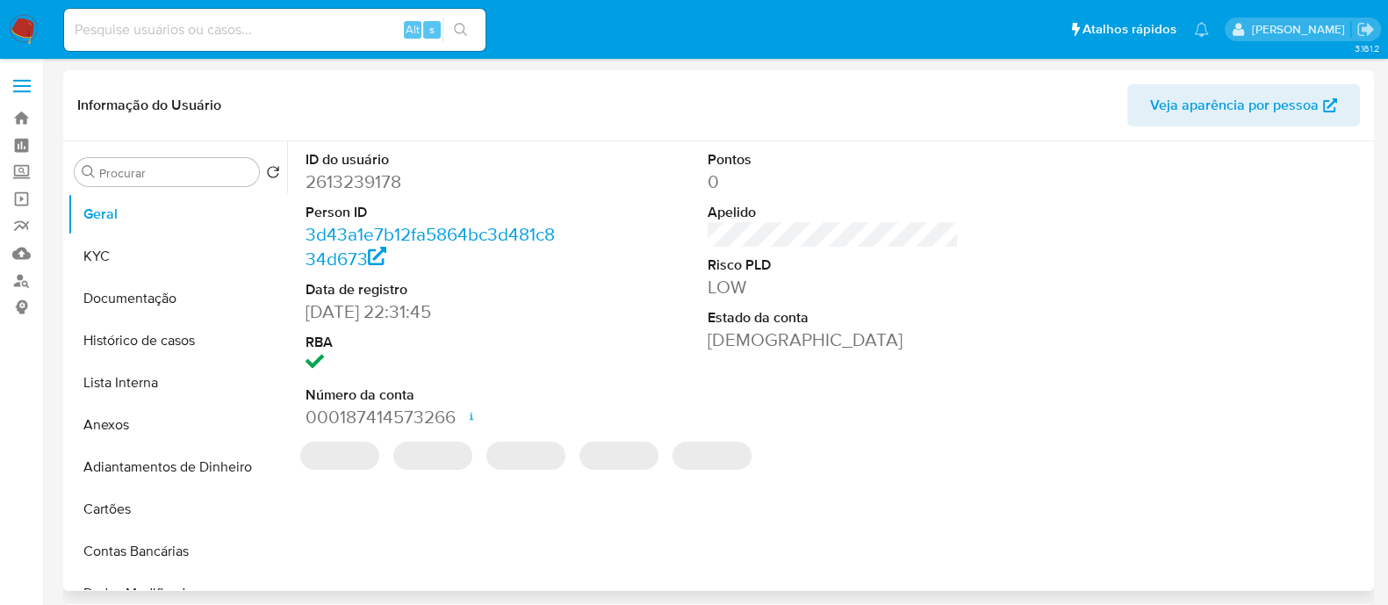
select select "10"
click at [189, 265] on button "KYC" at bounding box center [170, 256] width 205 height 42
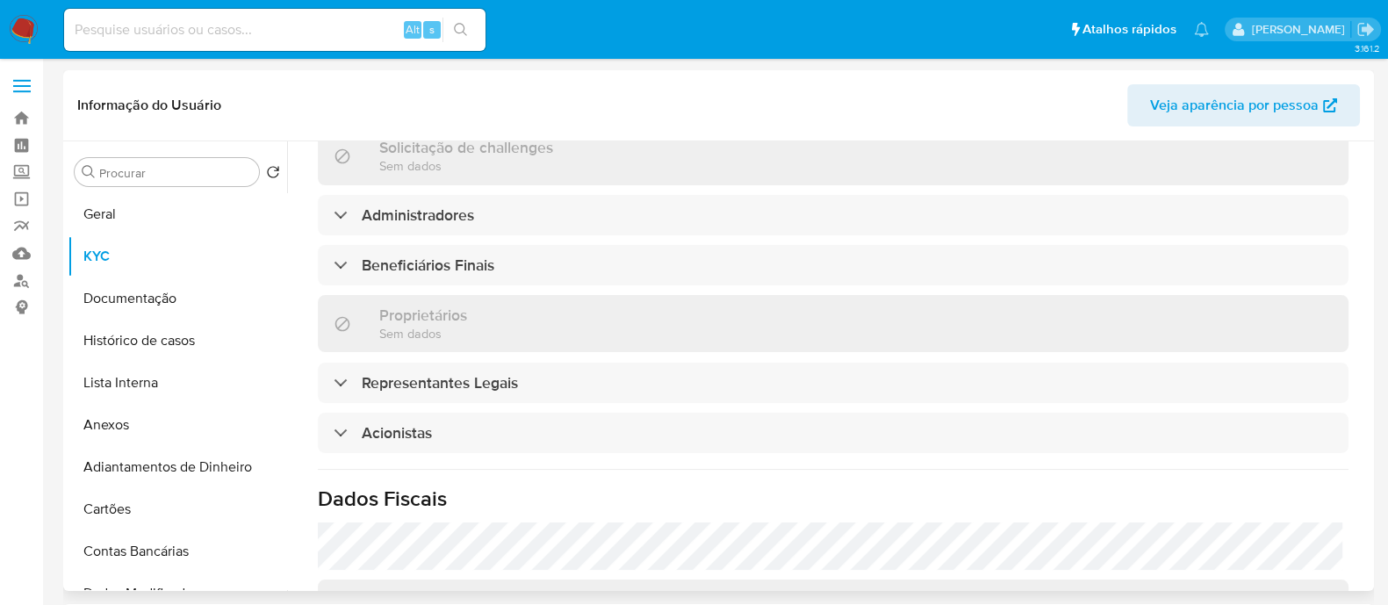
click at [561, 464] on div "‌ Solicitação de challenges Sem dados Administradores Beneficiários Finais Prop…" at bounding box center [833, 390] width 1031 height 988
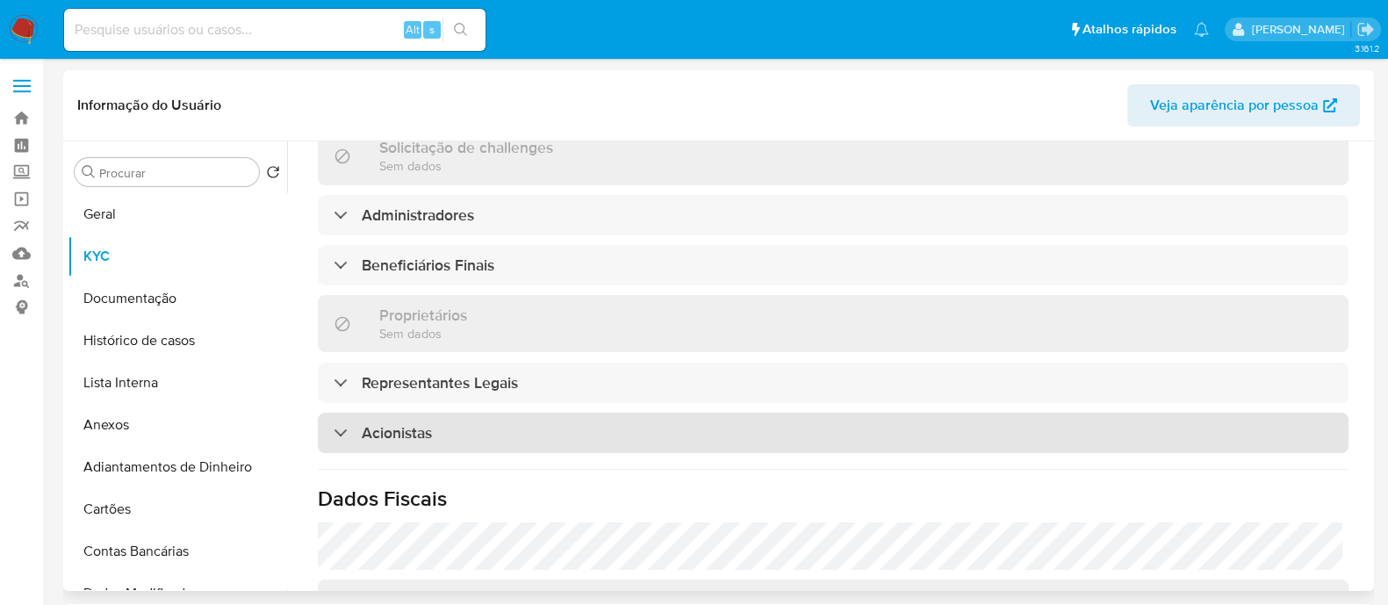
click at [577, 432] on div "Acionistas" at bounding box center [833, 433] width 1031 height 40
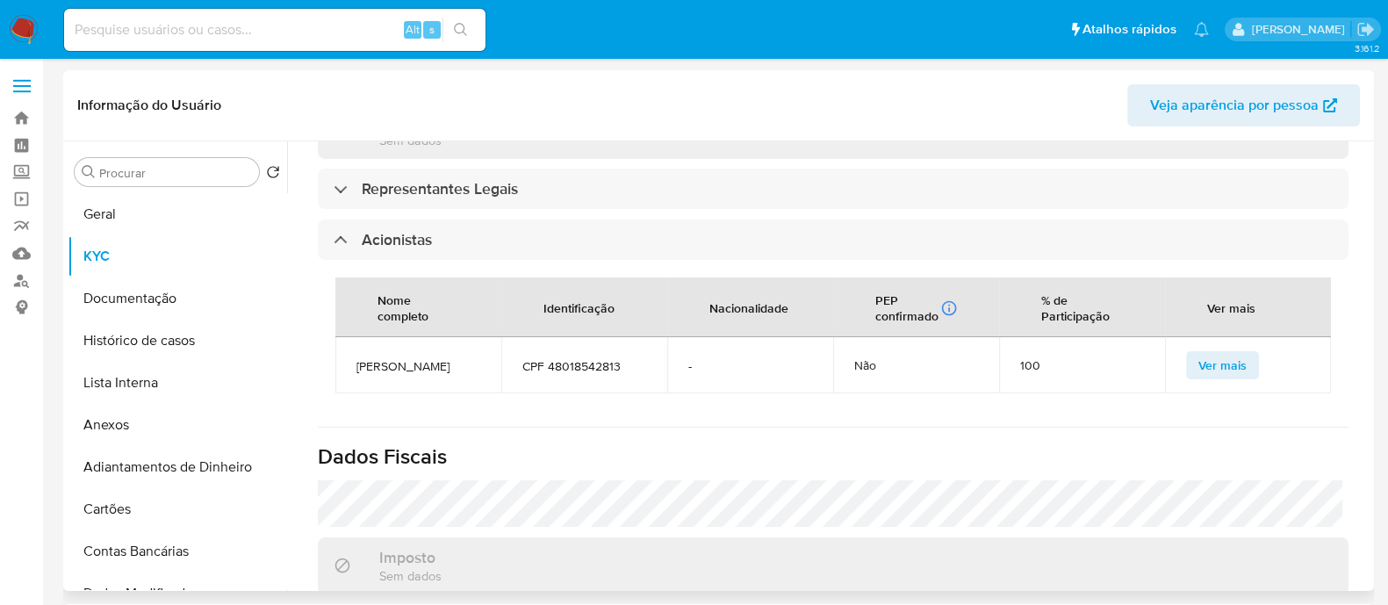
scroll to position [418, 0]
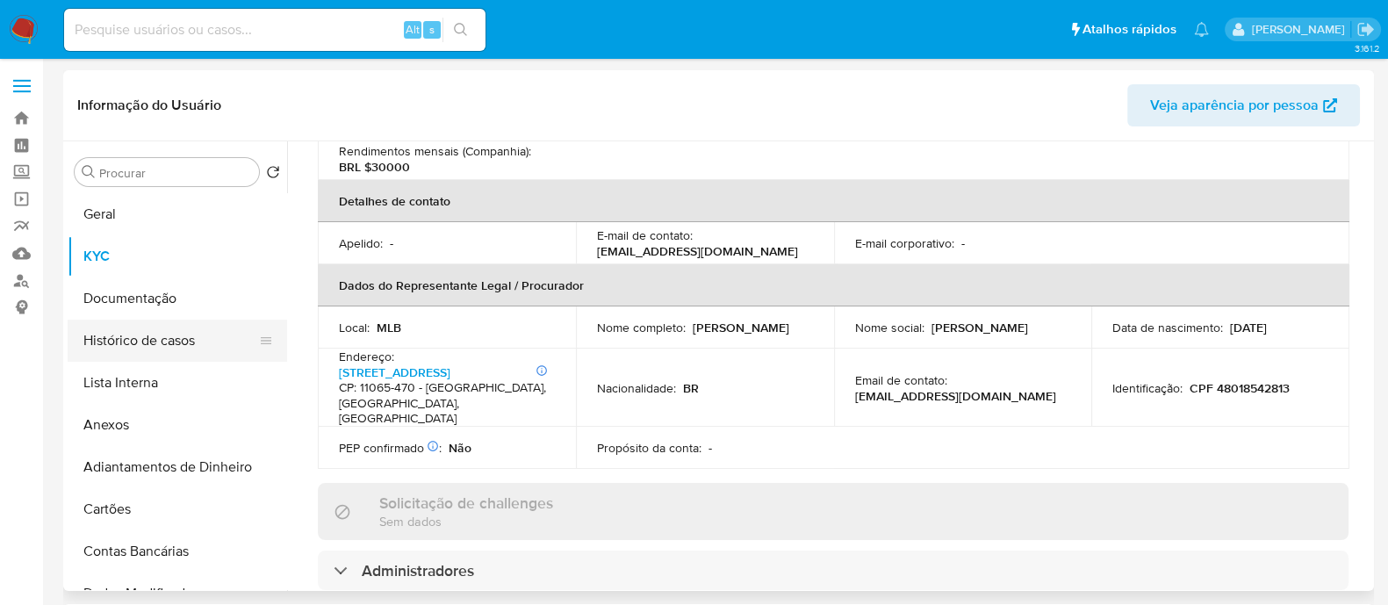
click at [177, 354] on button "Histórico de casos" at bounding box center [170, 341] width 205 height 42
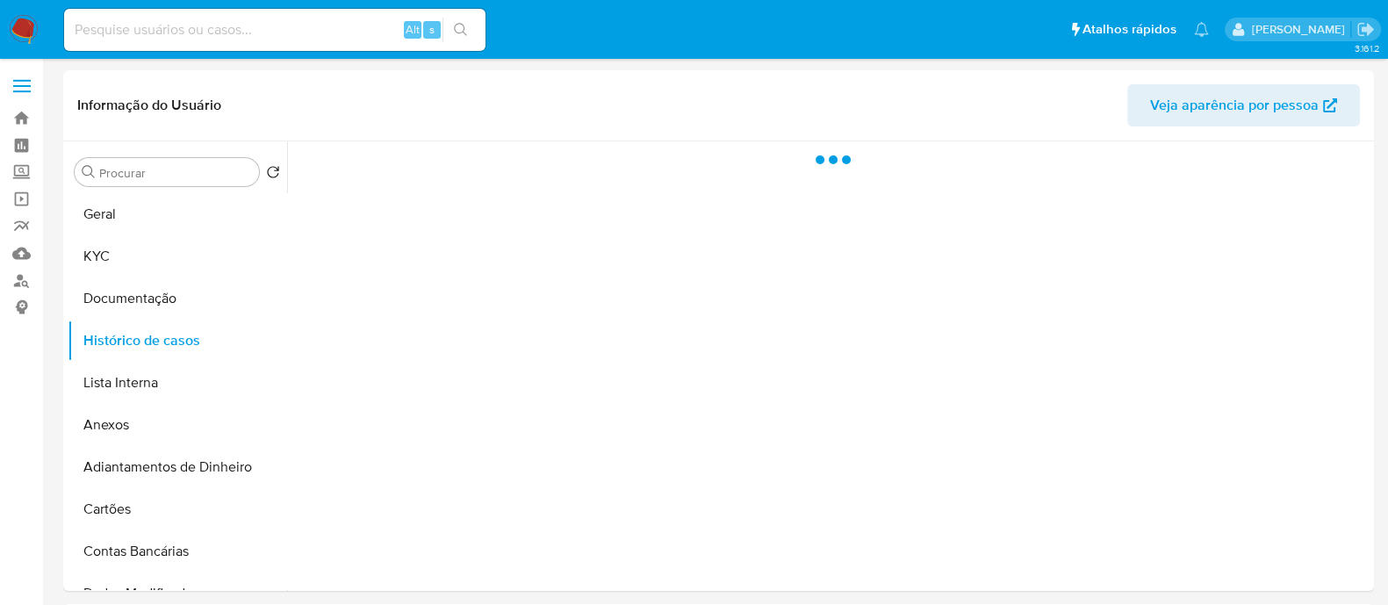
scroll to position [0, 0]
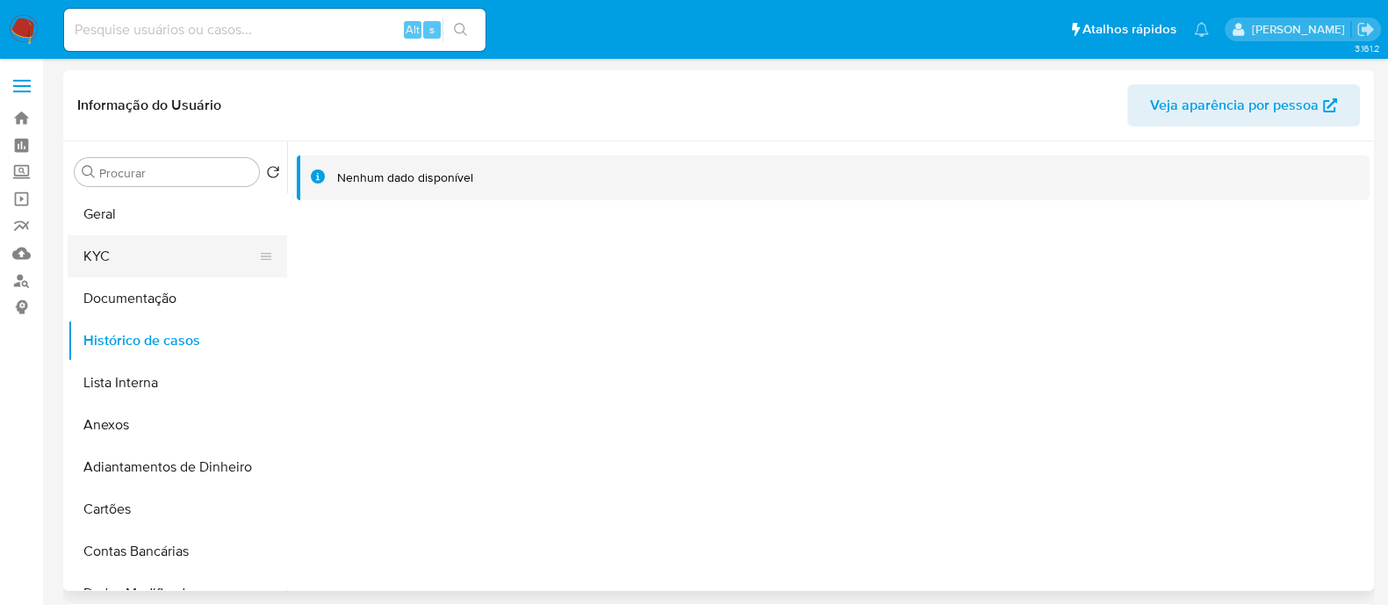
click at [191, 256] on button "KYC" at bounding box center [170, 256] width 205 height 42
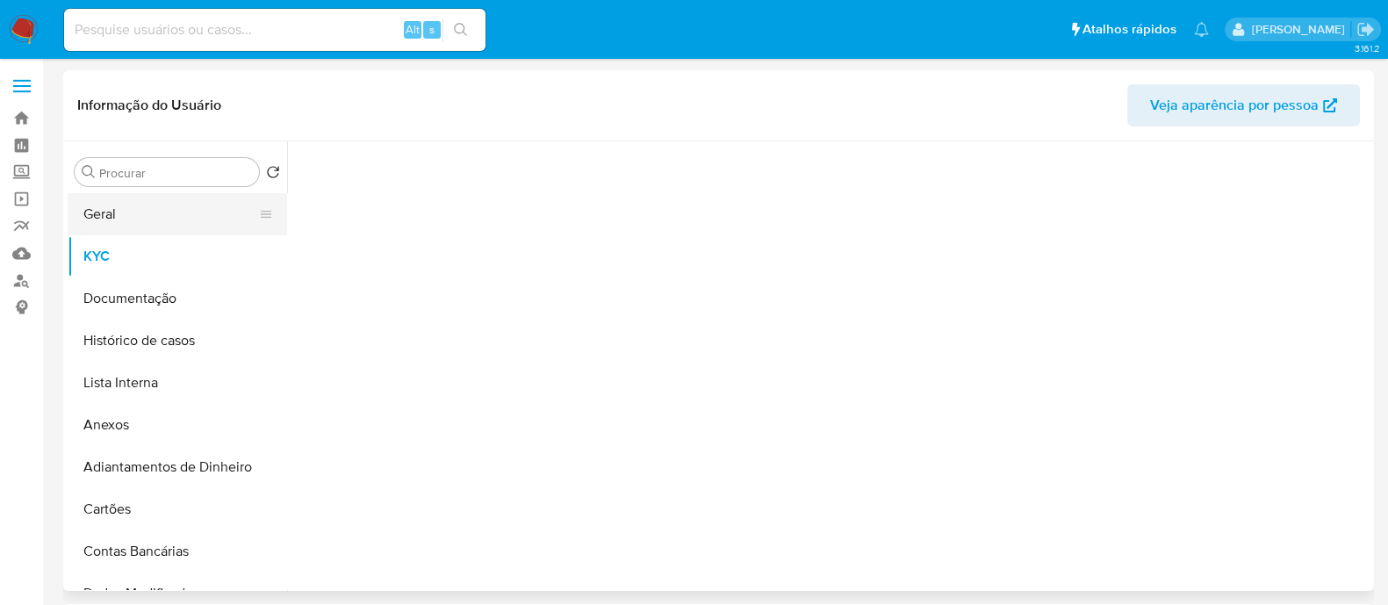
click at [187, 226] on button "Geral" at bounding box center [170, 214] width 205 height 42
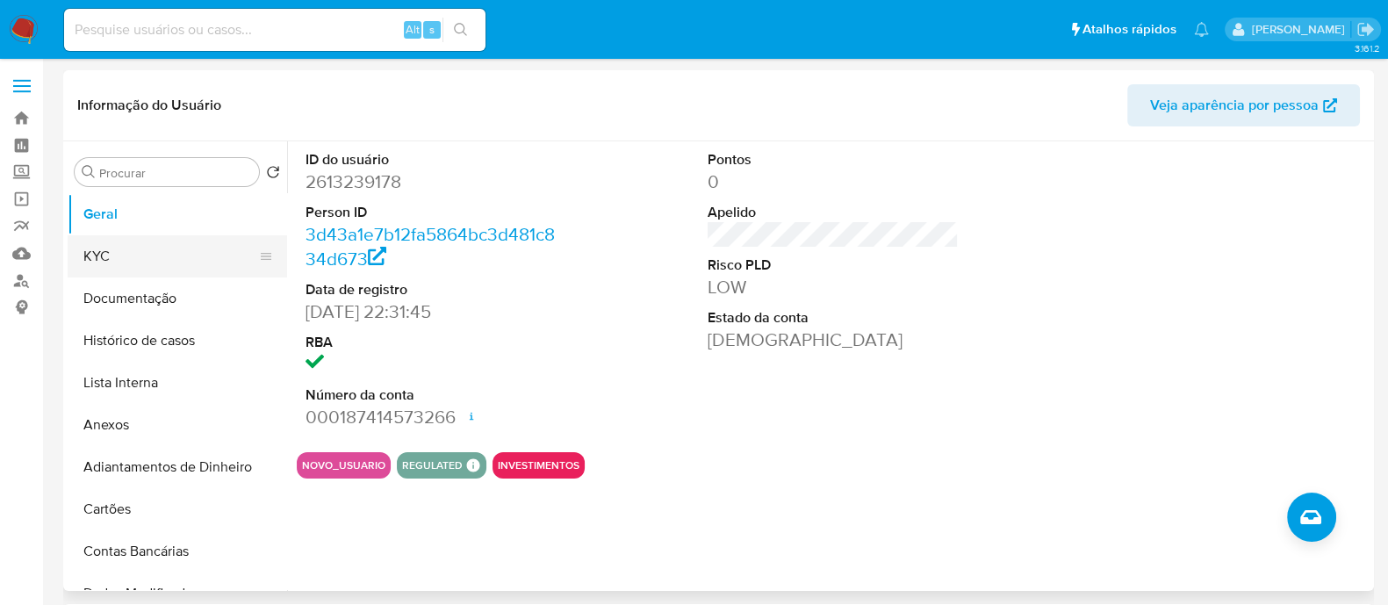
click at [232, 248] on button "KYC" at bounding box center [170, 256] width 205 height 42
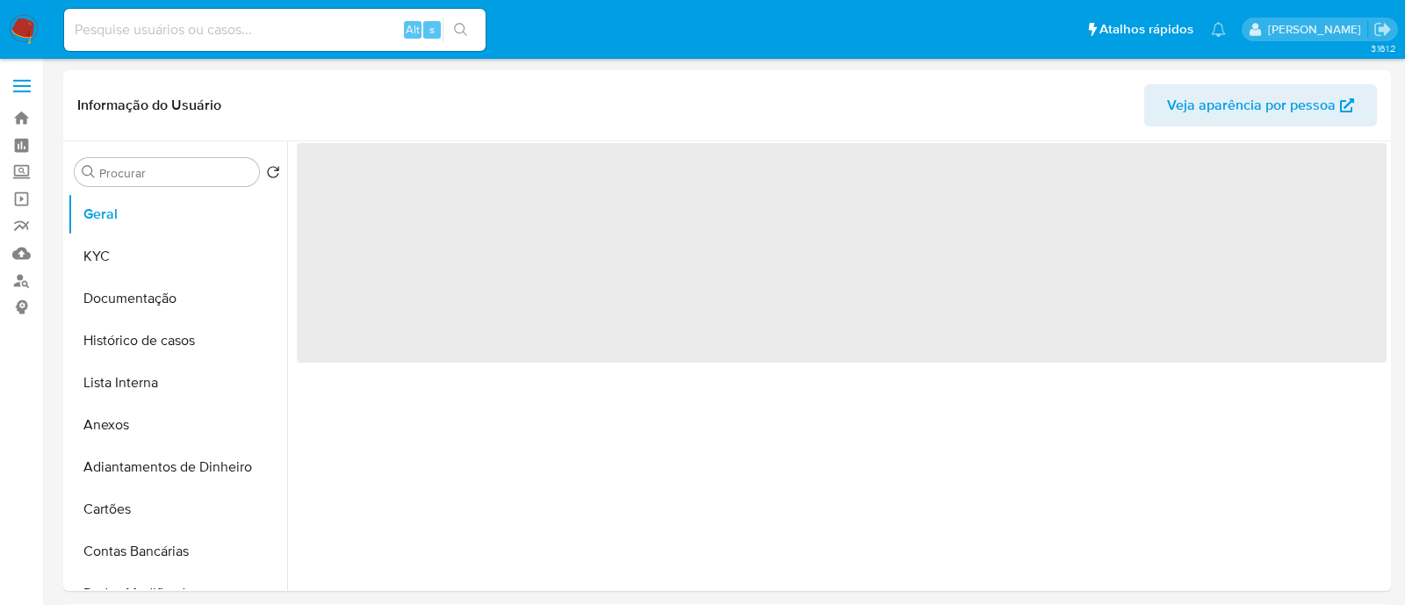
select select "10"
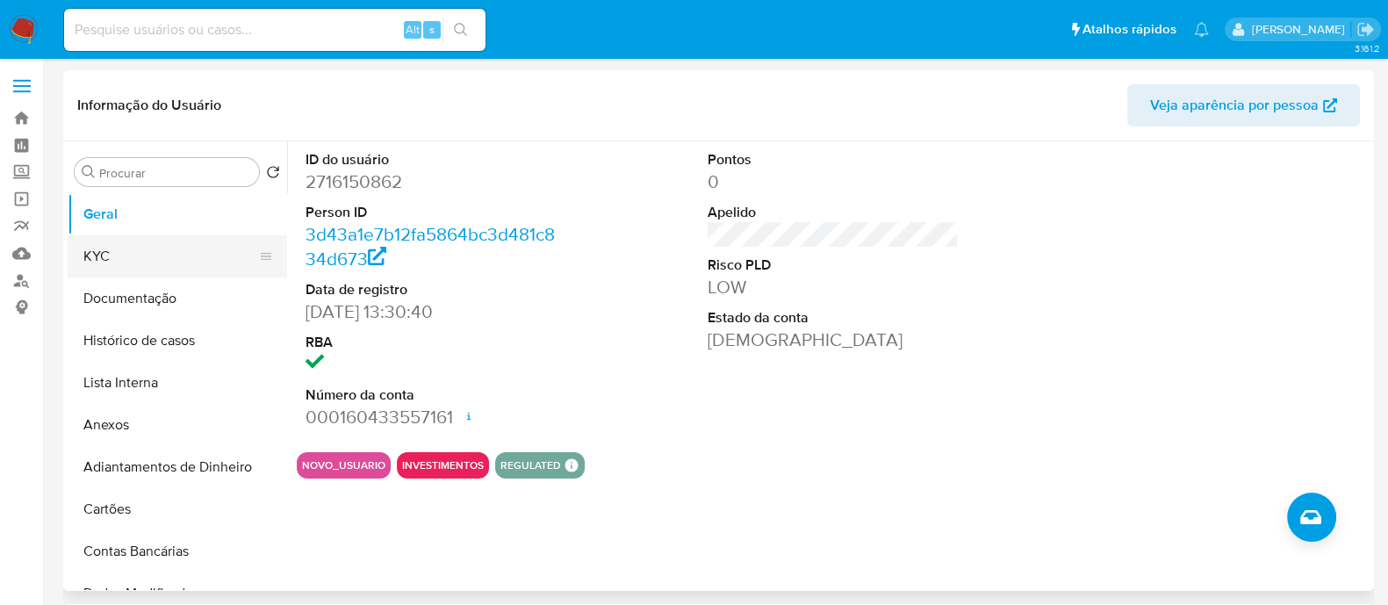
click at [158, 256] on button "KYC" at bounding box center [170, 256] width 205 height 42
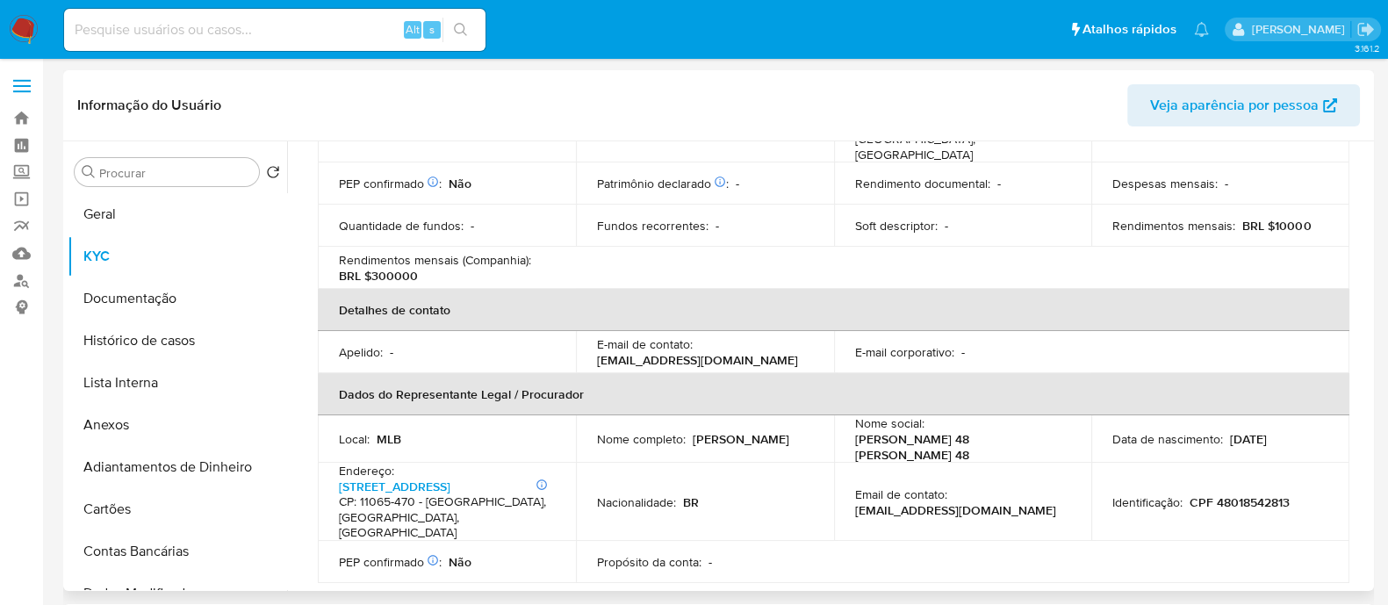
scroll to position [748, 0]
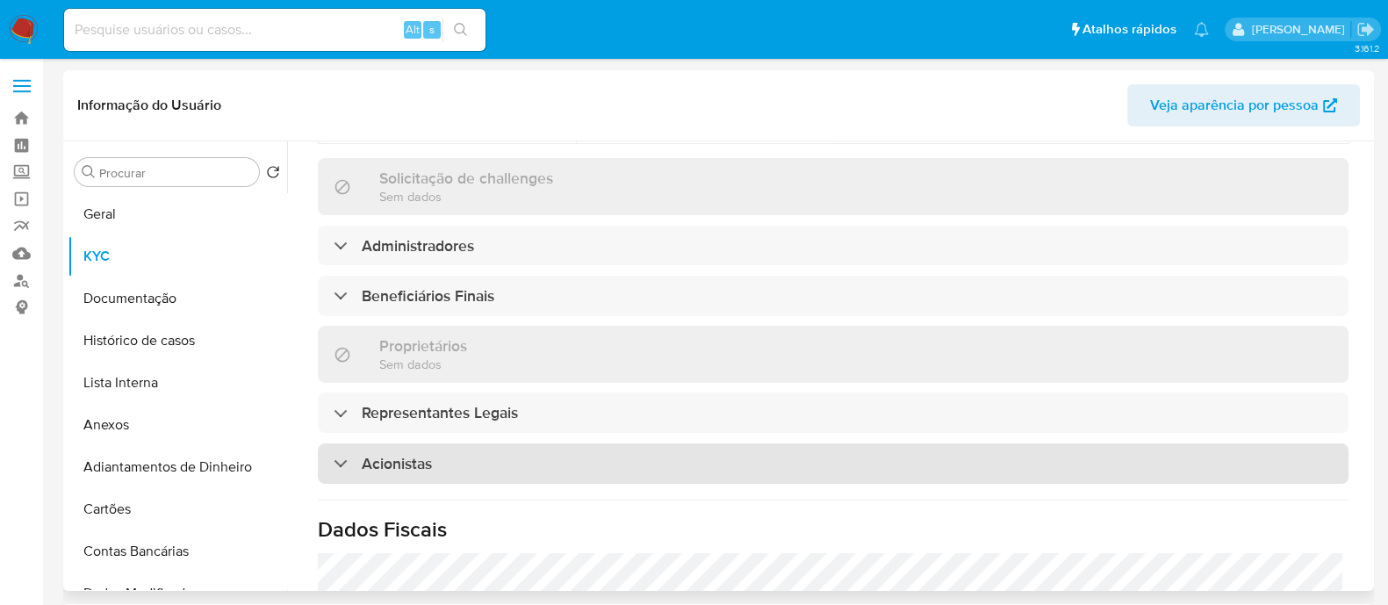
click at [553, 445] on div "Acionistas" at bounding box center [833, 463] width 1031 height 40
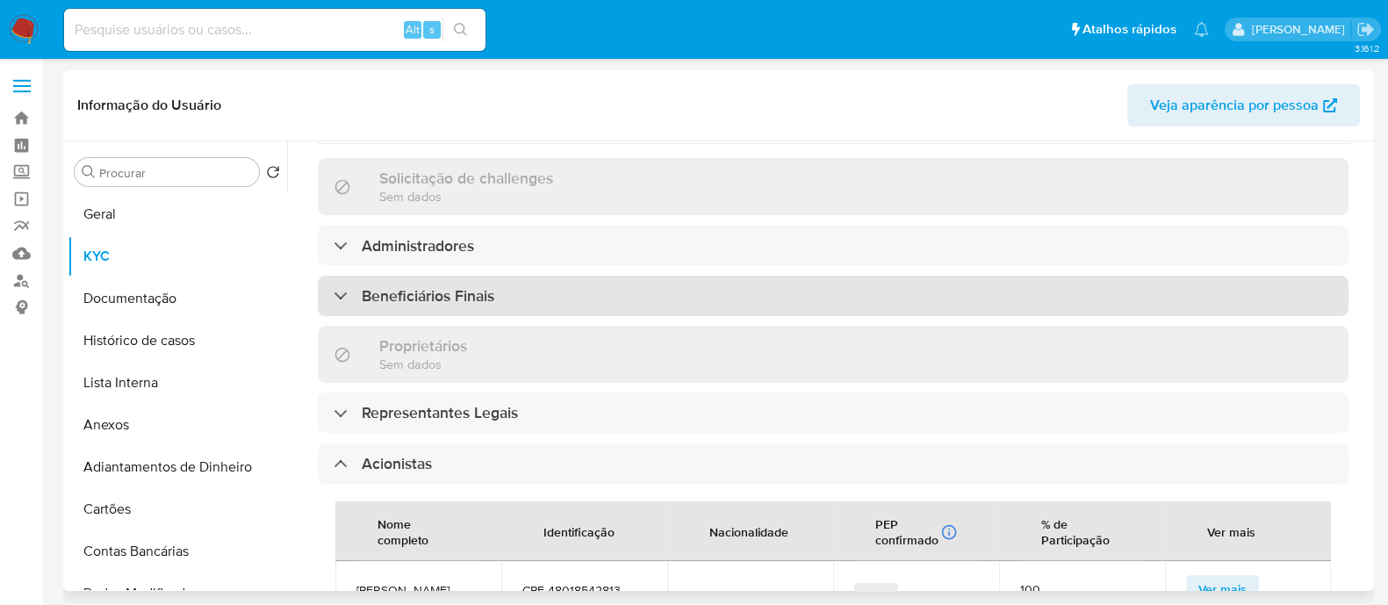
scroll to position [1077, 0]
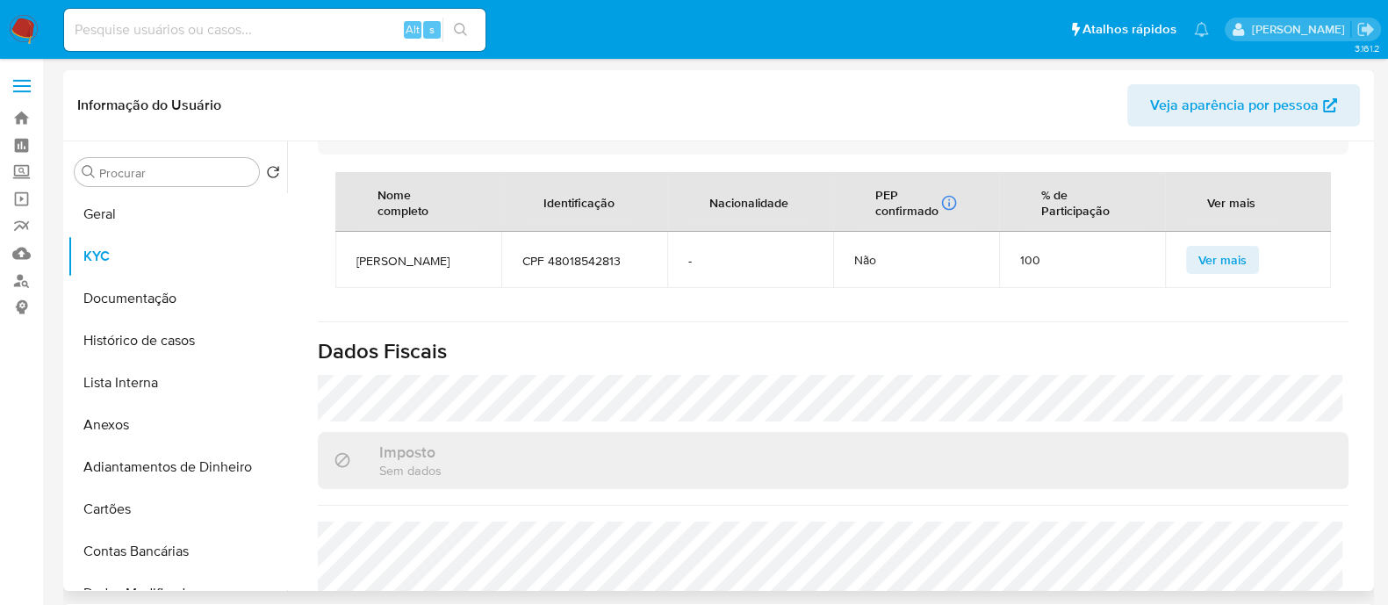
click at [434, 261] on span "[PERSON_NAME]" at bounding box center [418, 261] width 124 height 16
click at [434, 261] on span "ANA BEATRIZ SEVERINO CAMPOS" at bounding box center [418, 261] width 124 height 16
copy span "ANA BEATRIZ SEVERINO CAMPOS"
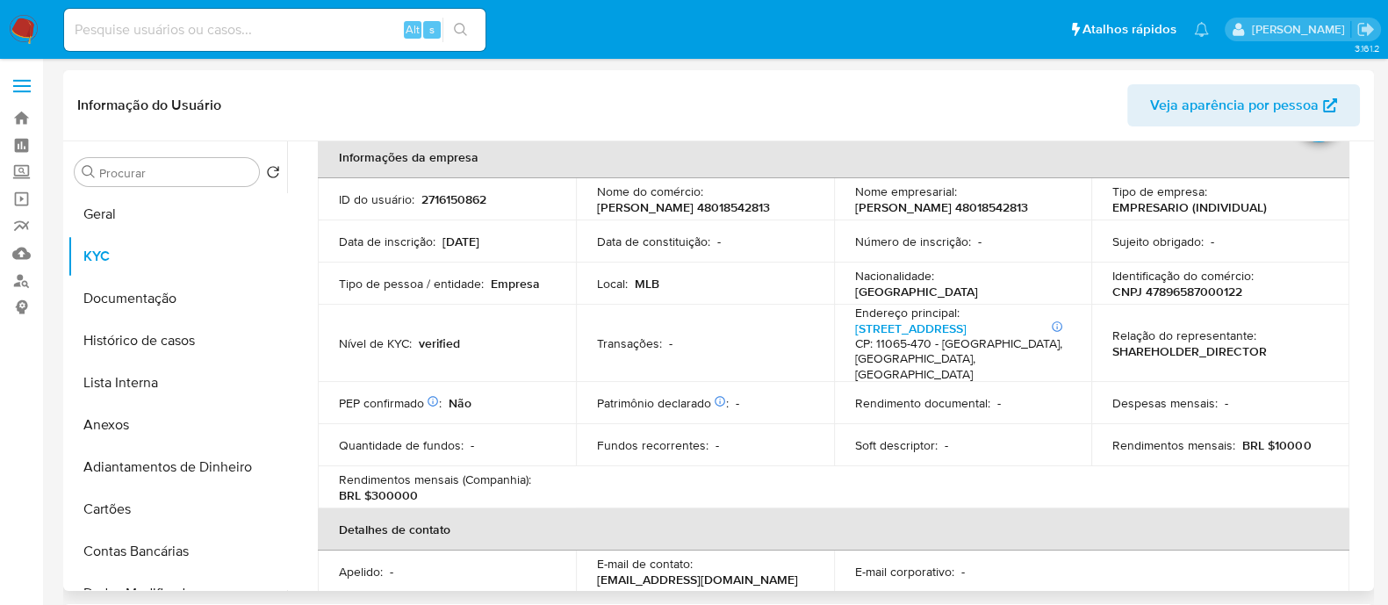
scroll to position [0, 0]
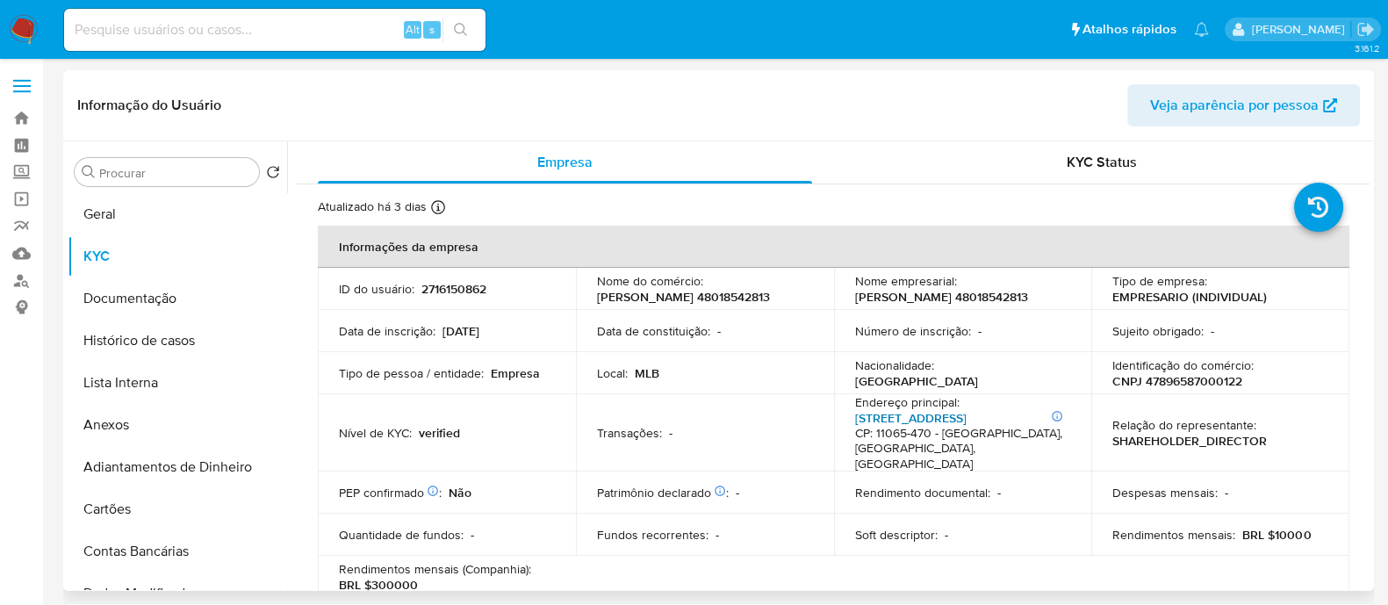
click at [963, 418] on link "Rua Paraíba 15, Pompéia" at bounding box center [910, 418] width 111 height 18
click at [98, 208] on button "Geral" at bounding box center [170, 214] width 205 height 42
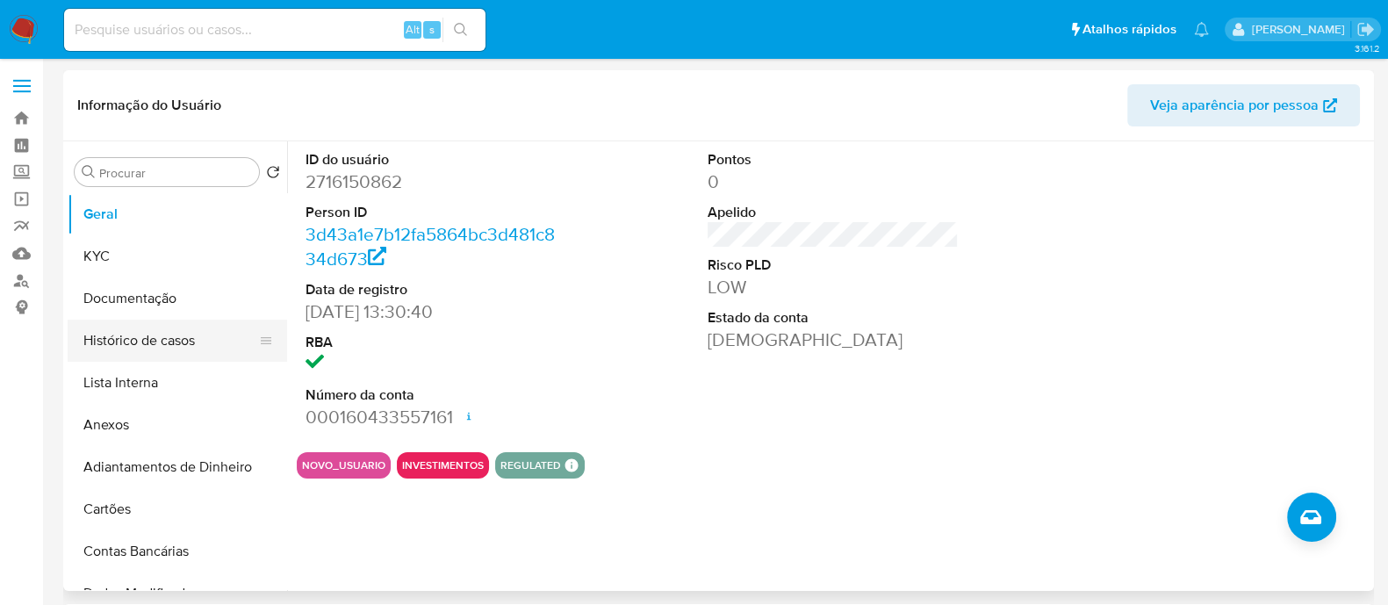
click at [180, 341] on button "Histórico de casos" at bounding box center [170, 341] width 205 height 42
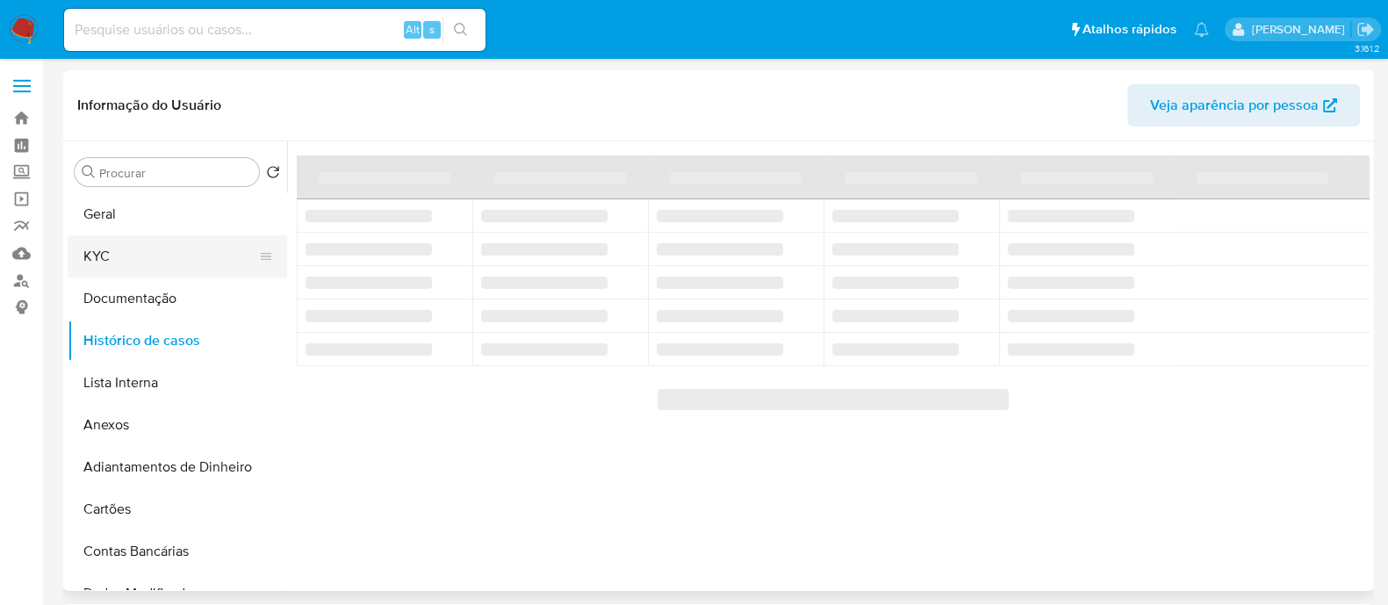
click at [75, 255] on button "KYC" at bounding box center [170, 256] width 205 height 42
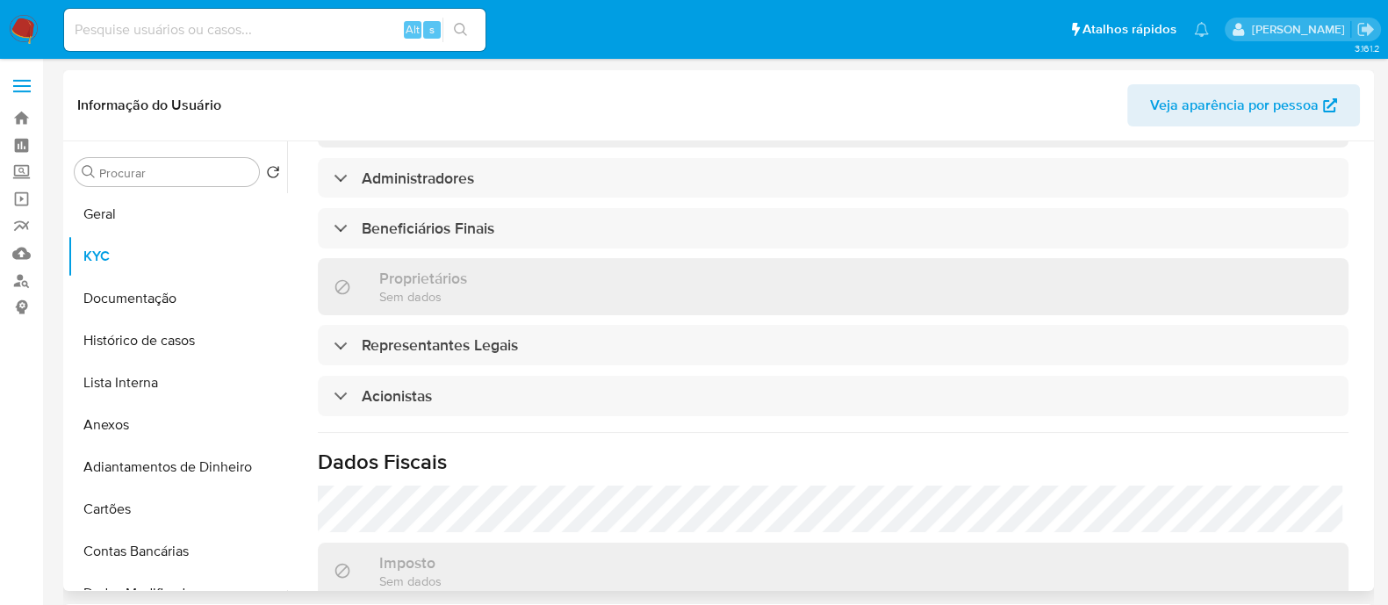
scroll to position [877, 0]
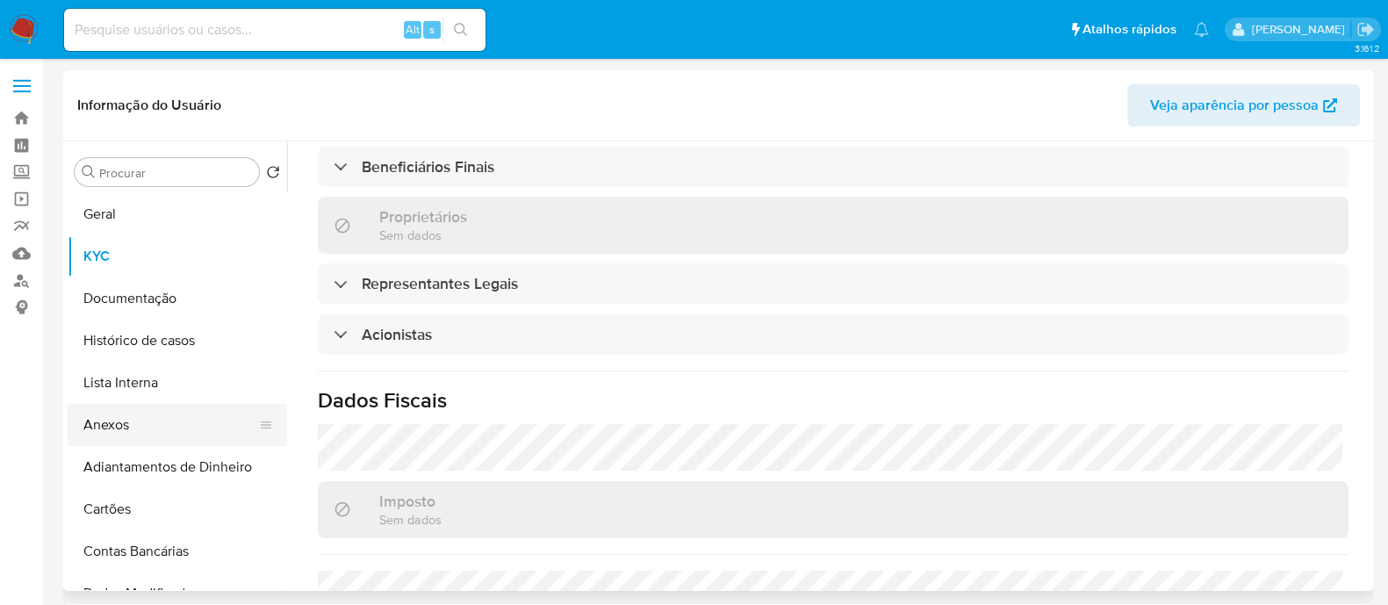
drag, startPoint x: 119, startPoint y: 430, endPoint x: 128, endPoint y: 431, distance: 9.7
click at [119, 430] on button "Anexos" at bounding box center [170, 425] width 205 height 42
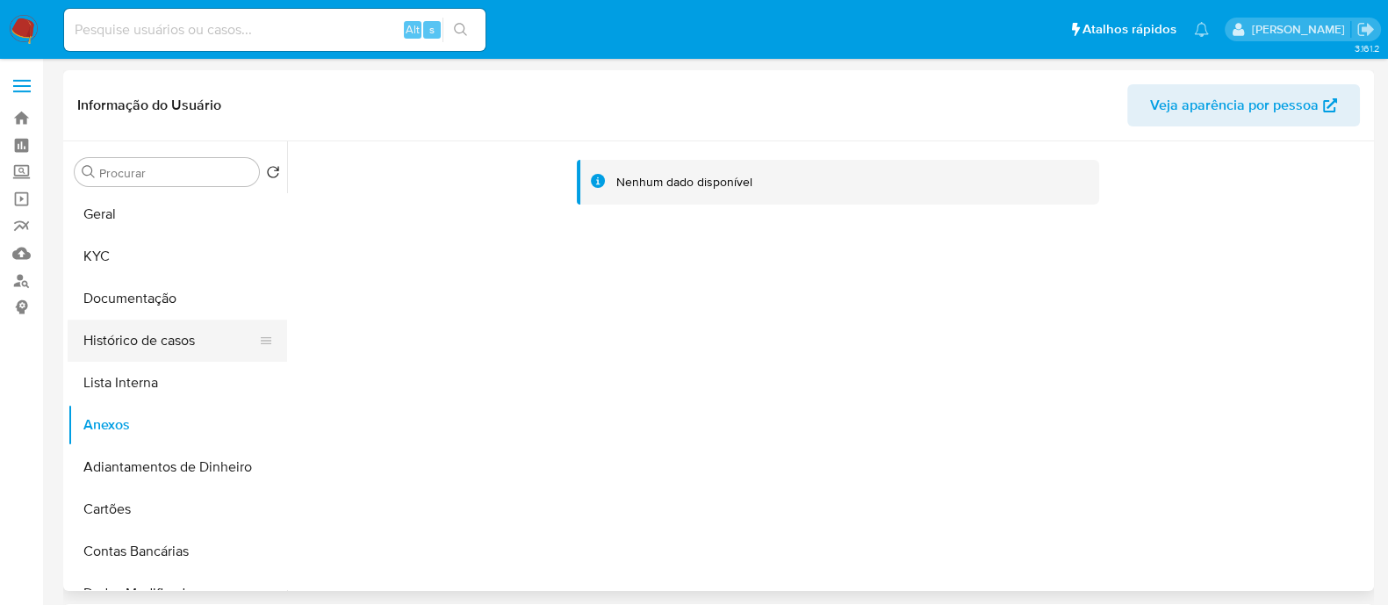
click at [124, 329] on button "Histórico de casos" at bounding box center [170, 341] width 205 height 42
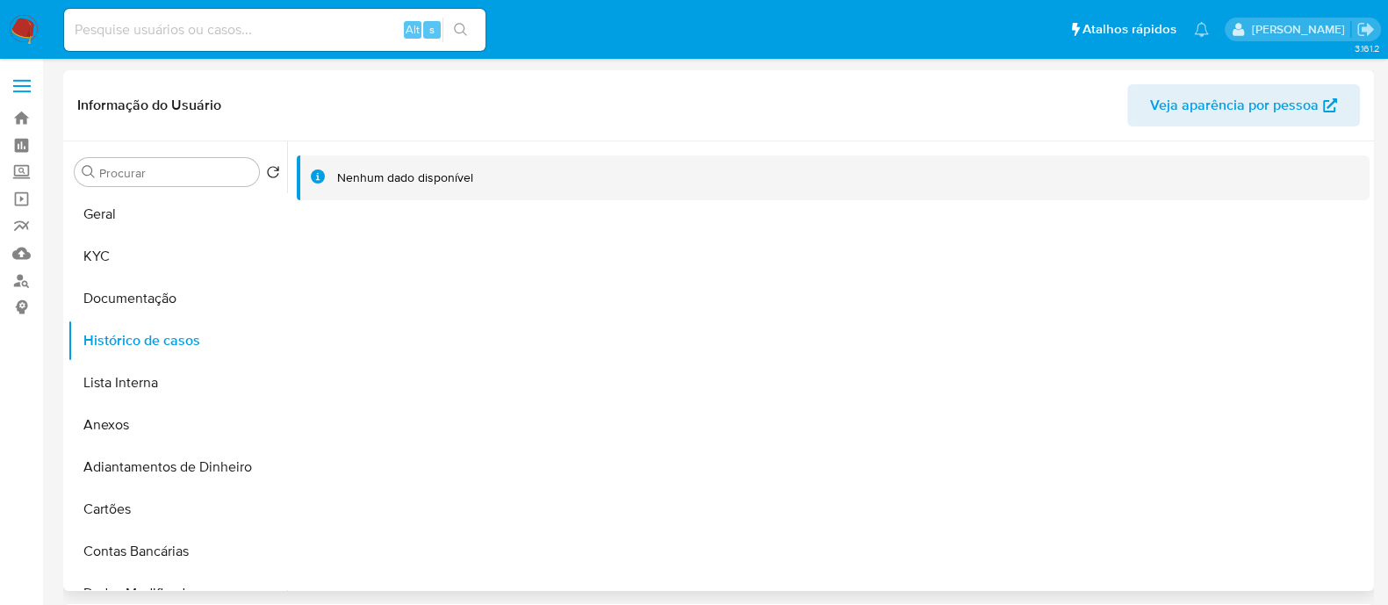
click at [390, 278] on div at bounding box center [828, 365] width 1082 height 449
click at [147, 208] on button "Geral" at bounding box center [170, 214] width 205 height 42
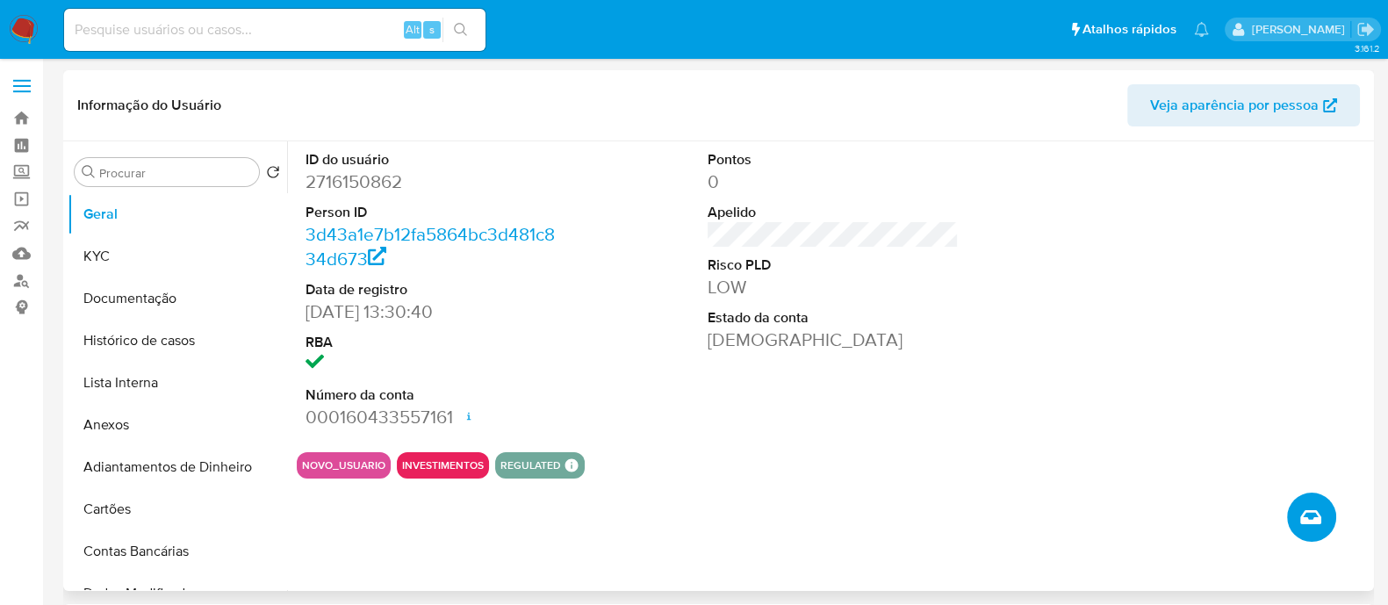
click at [1319, 530] on button "Criar caso manual" at bounding box center [1311, 516] width 49 height 49
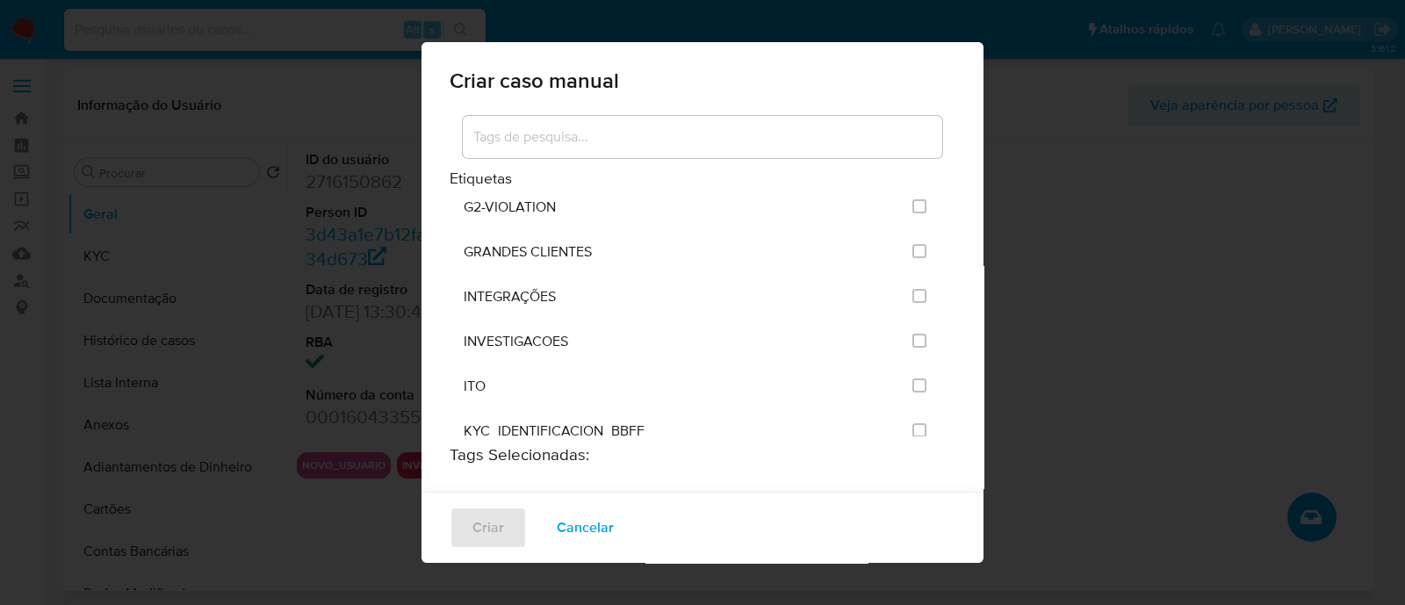
scroll to position [1426, 0]
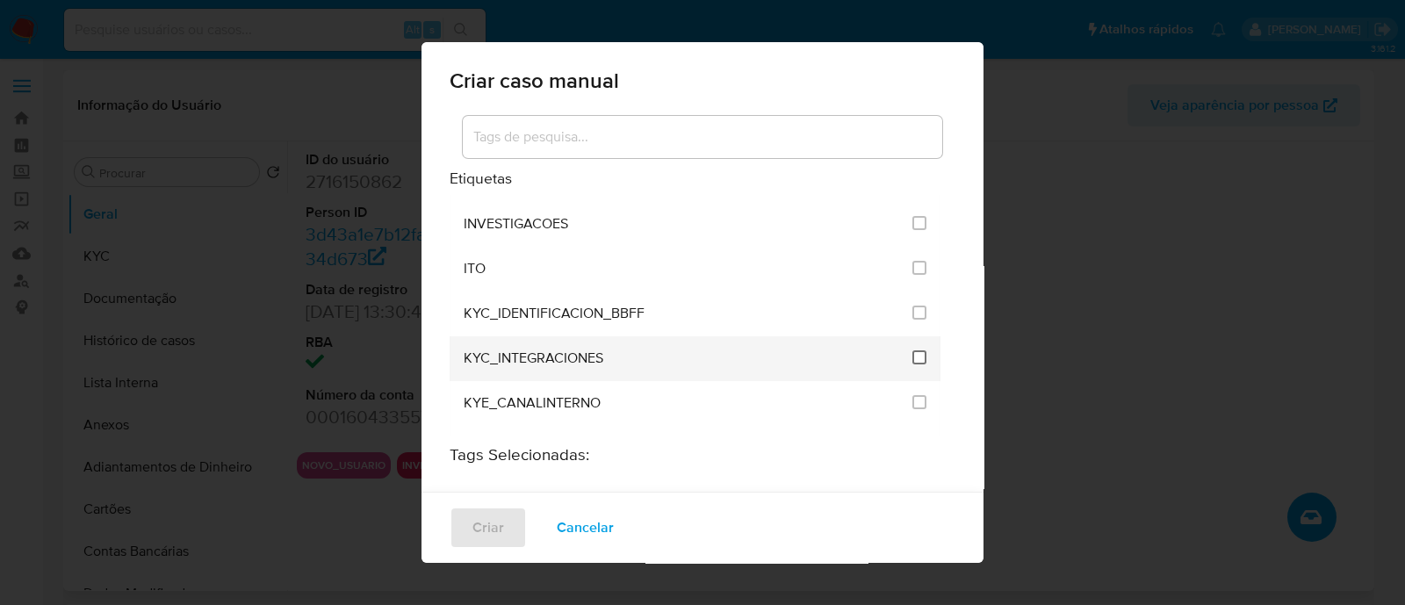
click at [912, 350] on input "2093" at bounding box center [919, 357] width 14 height 14
checkbox input "true"
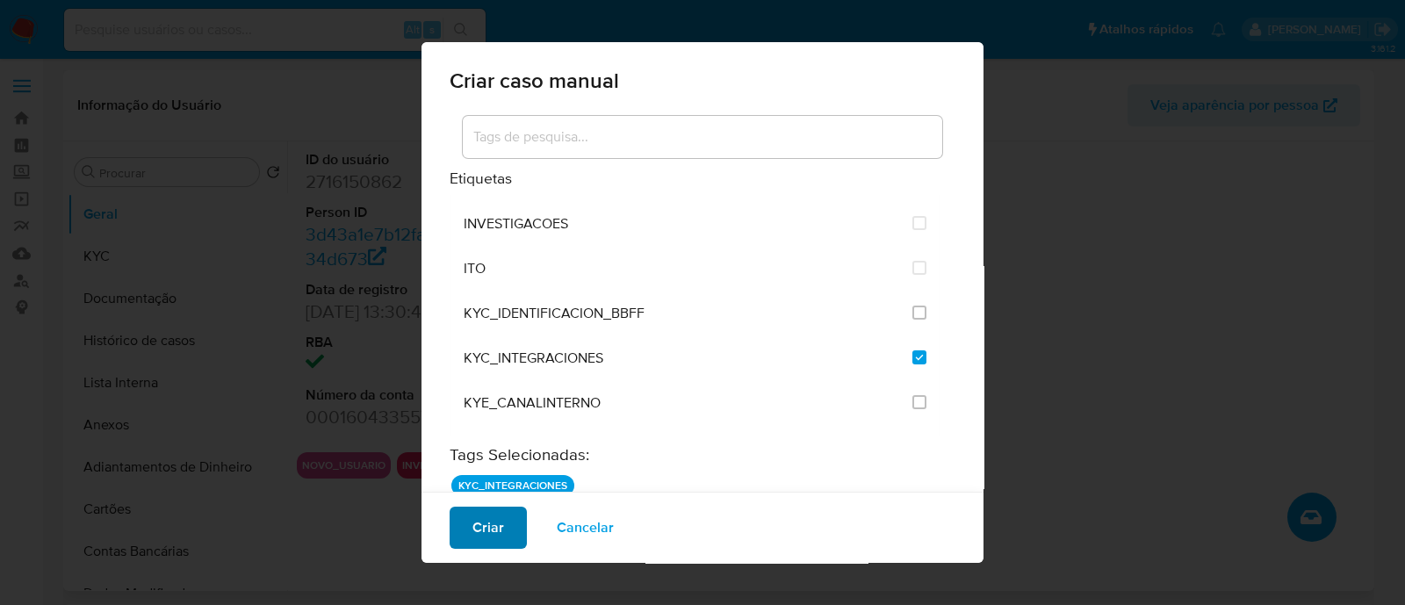
click at [471, 529] on button "Criar" at bounding box center [487, 528] width 77 height 42
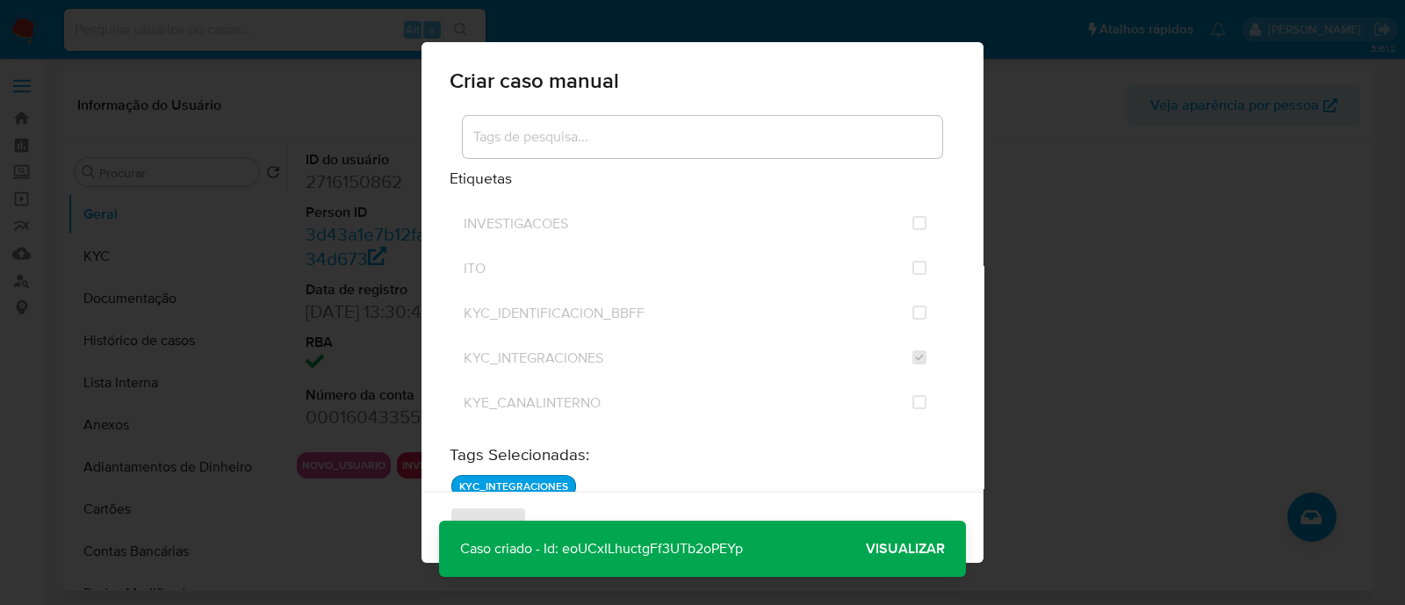
click at [926, 549] on span "Visualizar" at bounding box center [905, 549] width 79 height 0
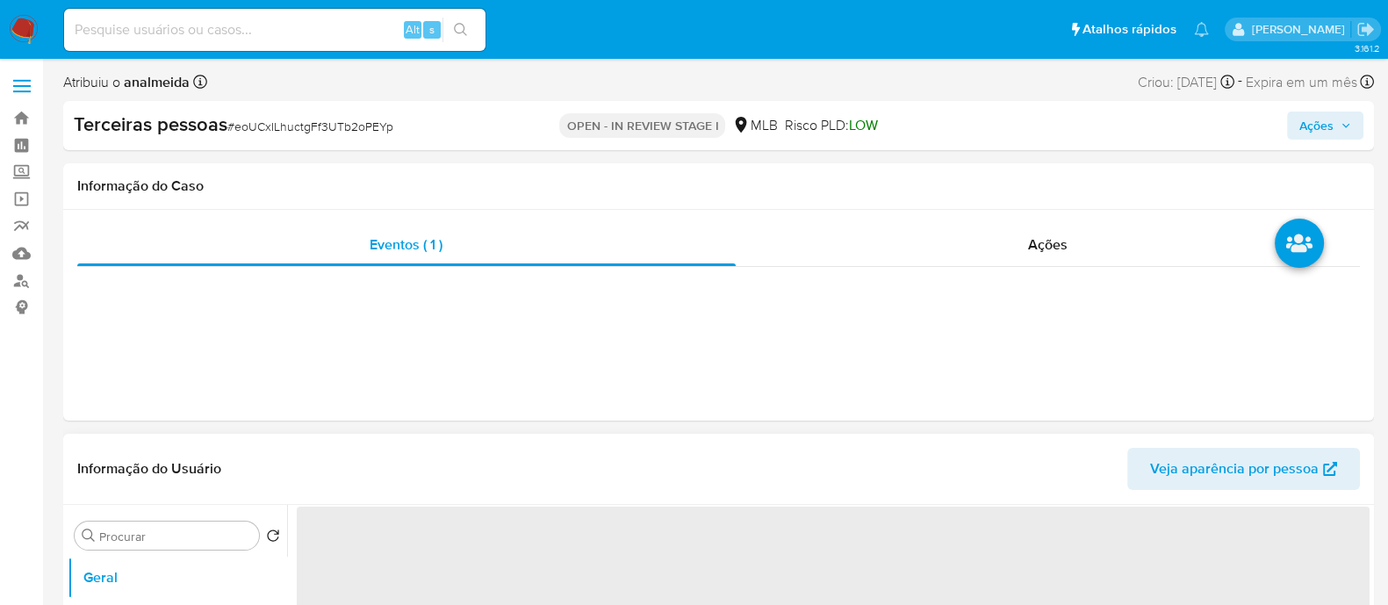
select select "10"
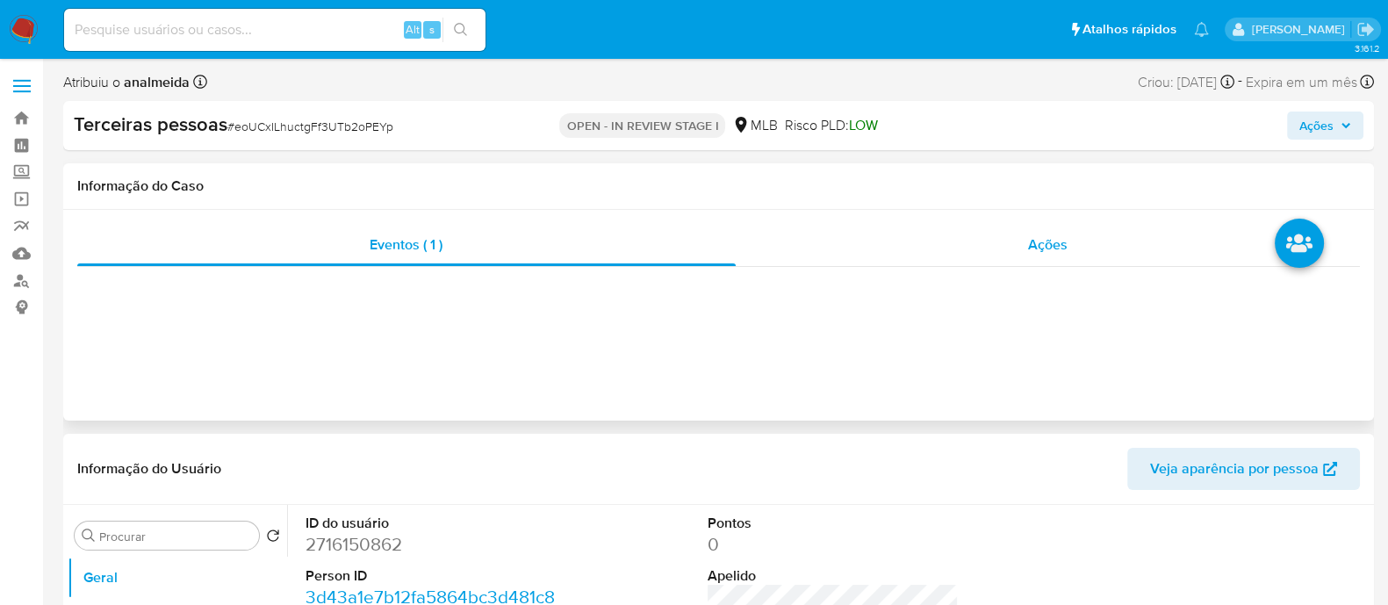
click at [997, 237] on div "Ações" at bounding box center [1048, 245] width 625 height 42
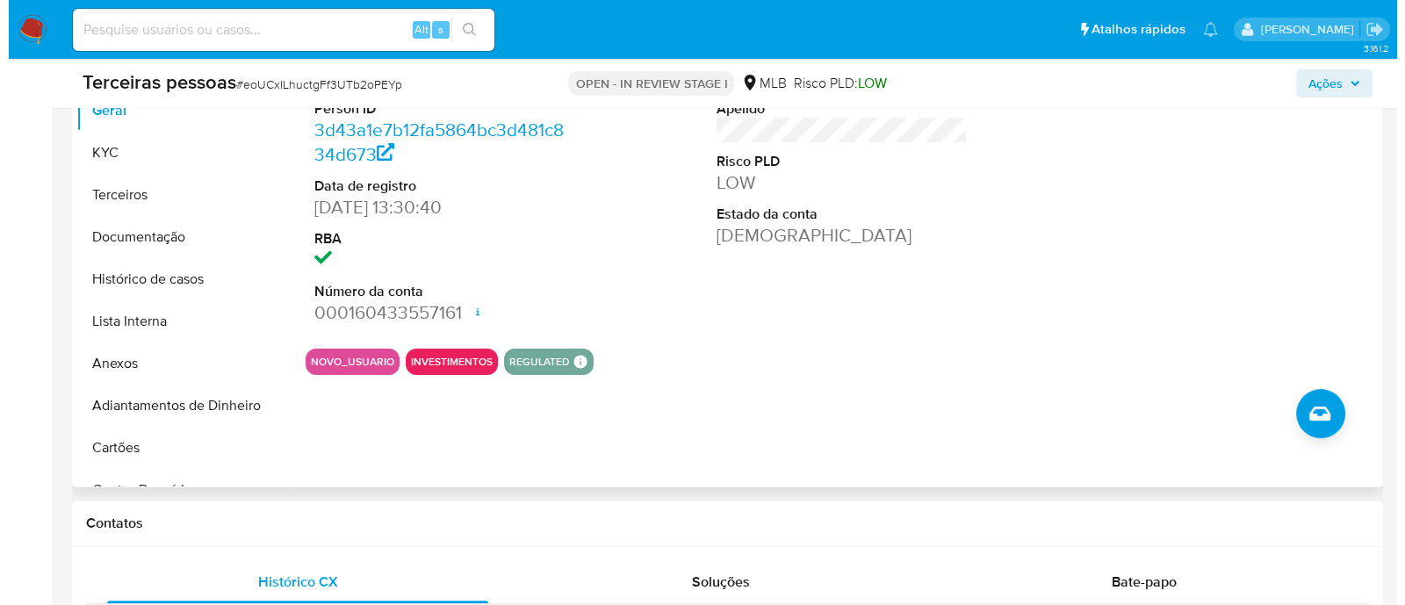
scroll to position [549, 0]
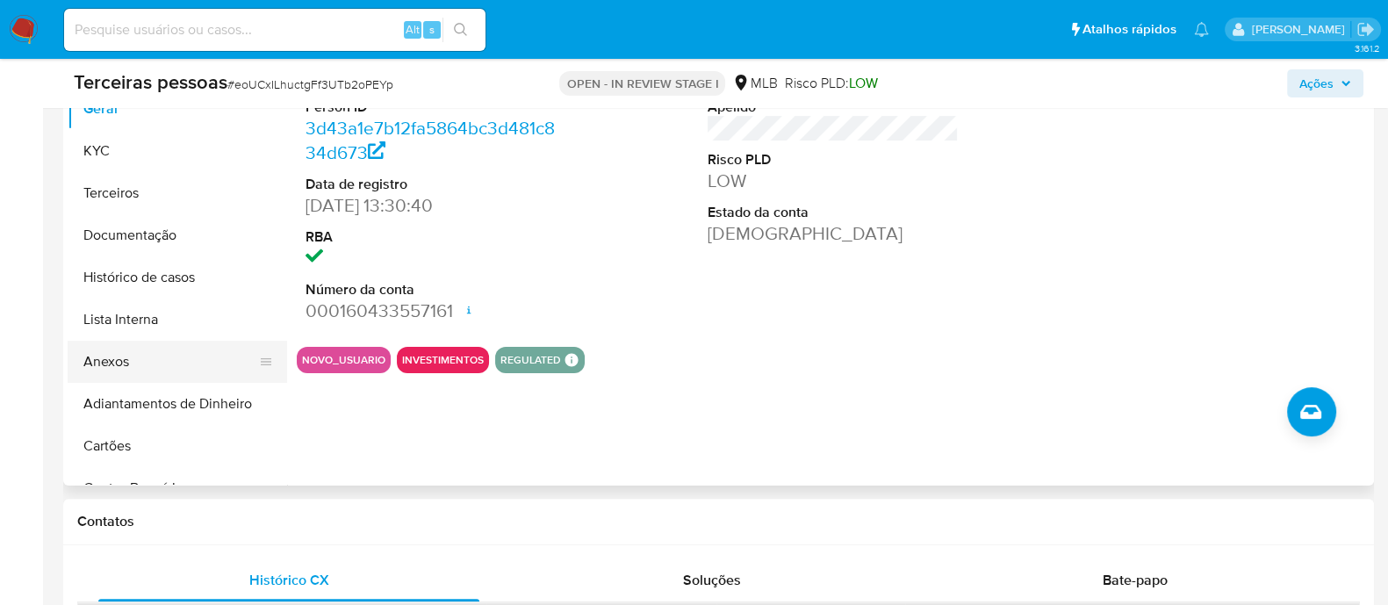
click at [119, 367] on button "Anexos" at bounding box center [170, 362] width 205 height 42
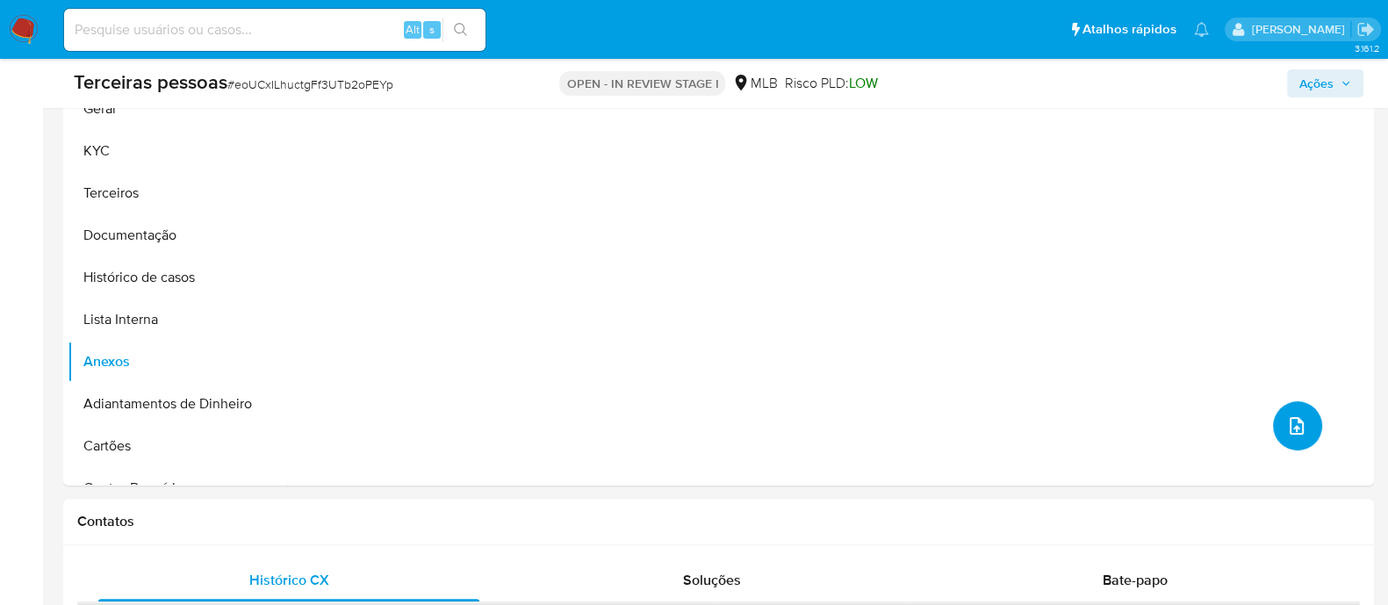
click at [1292, 422] on icon "upload-file" at bounding box center [1296, 425] width 21 height 21
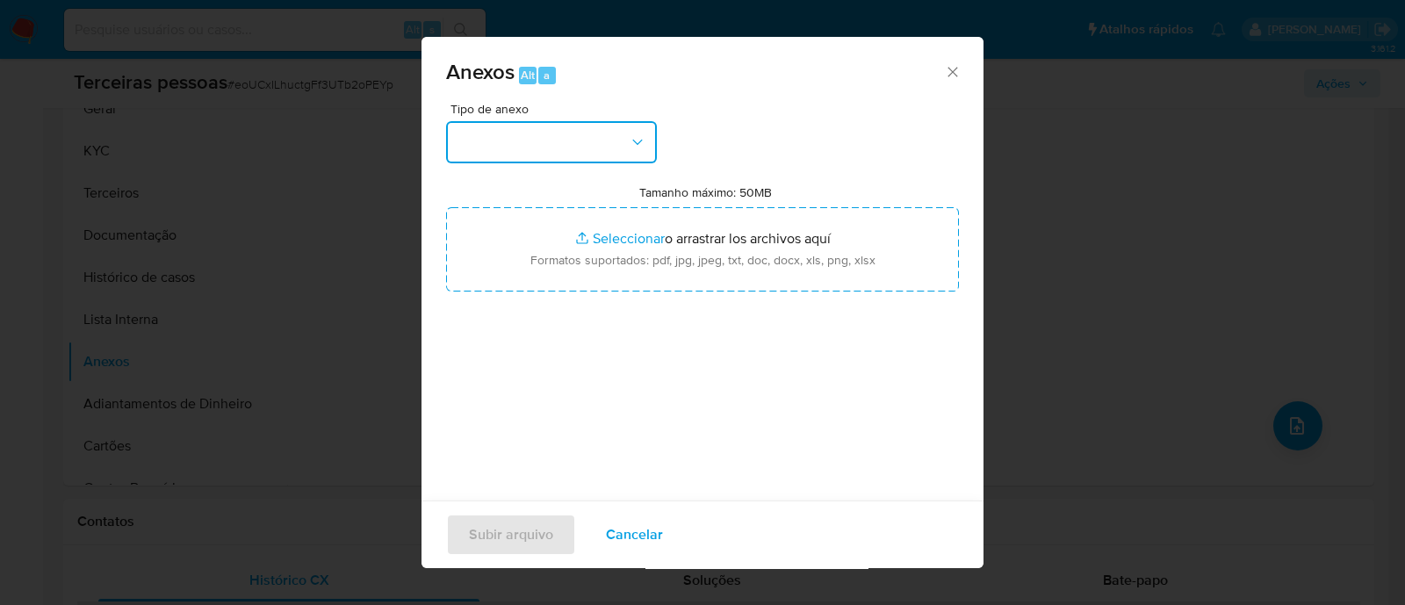
click at [598, 141] on button "button" at bounding box center [551, 142] width 211 height 42
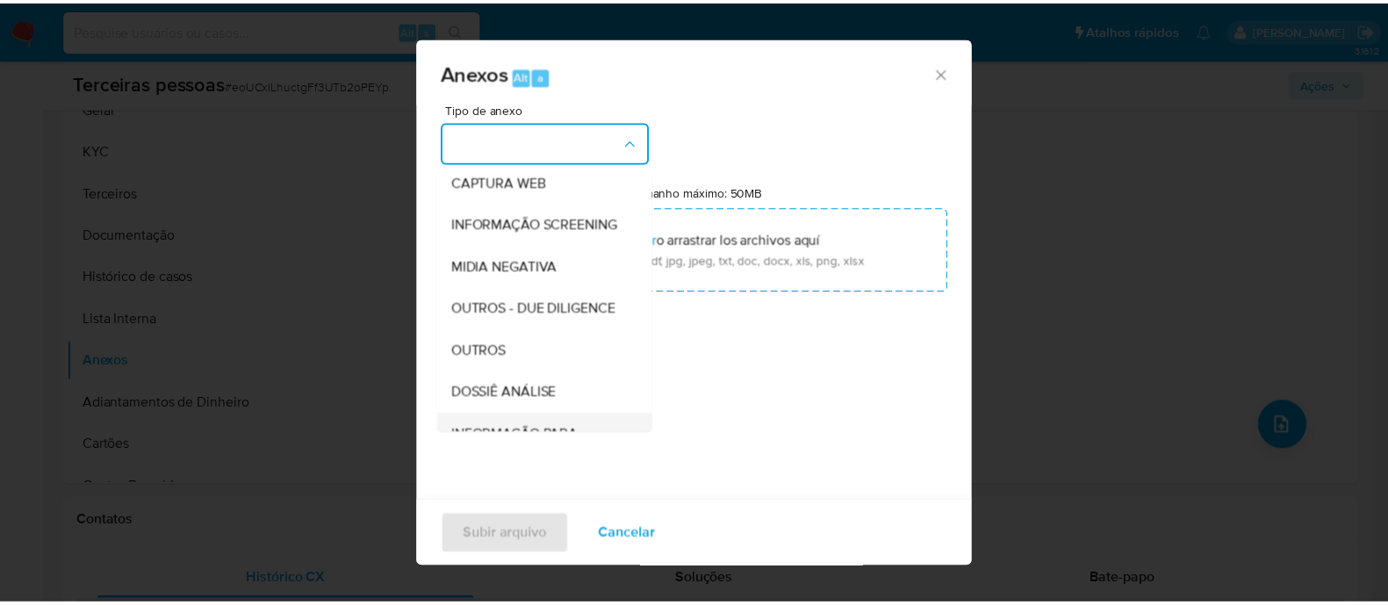
scroll to position [270, 0]
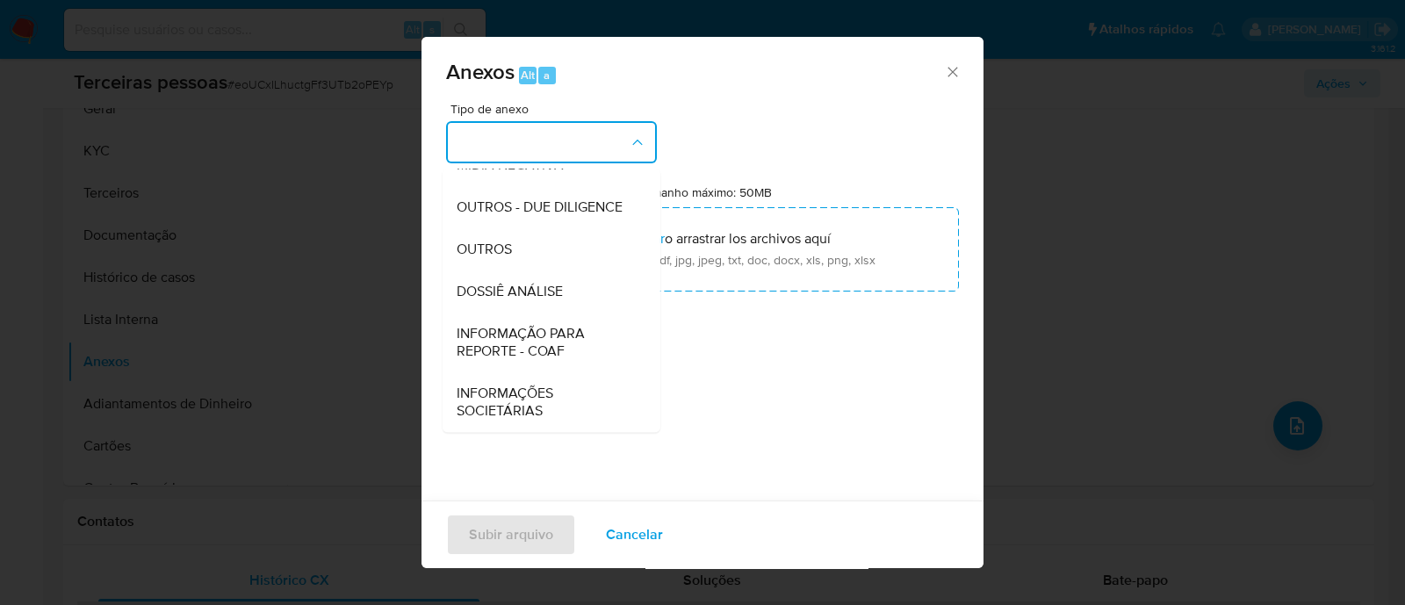
click at [524, 198] on span "OUTROS - DUE DILIGENCE" at bounding box center [539, 207] width 166 height 18
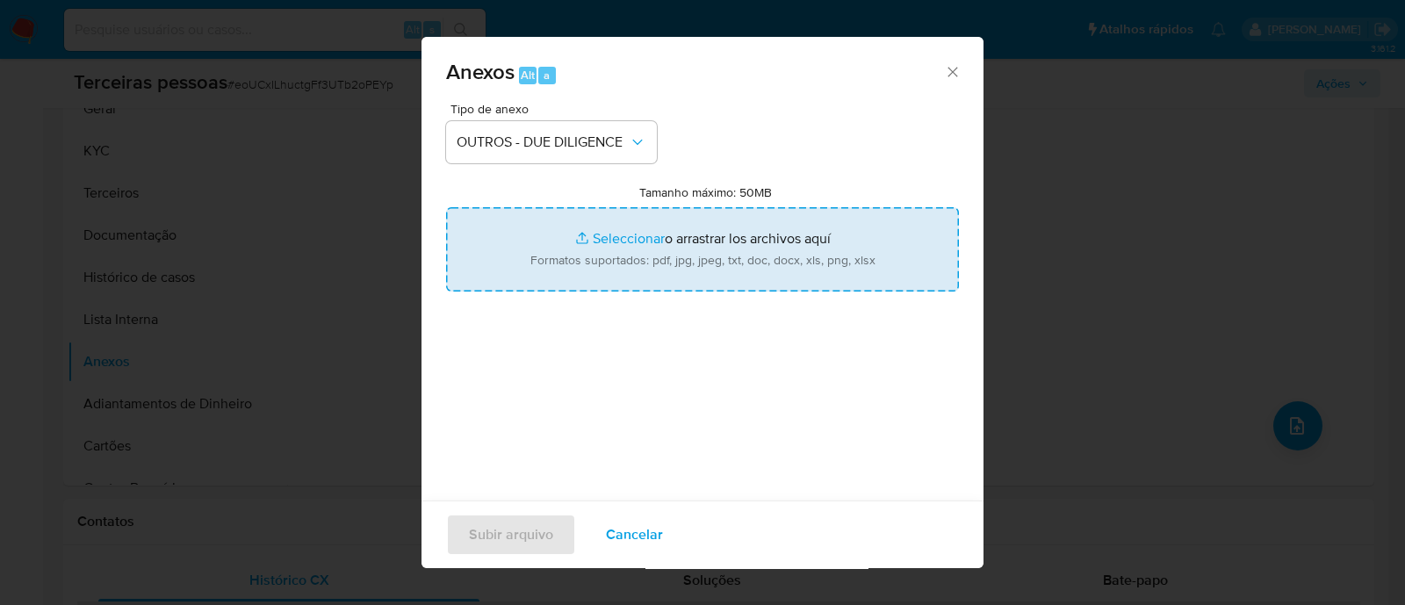
click at [694, 243] on input "Tamanho máximo: 50MB Seleccionar archivos" at bounding box center [702, 249] width 513 height 84
click at [606, 242] on input "Tamanho máximo: 50MB Seleccionar archivos" at bounding box center [702, 249] width 513 height 84
type input "C:\fakepath\Matriz de Risco - ANA BEATRIZ SEVERINO CAMPOS 48018542813.pdf"
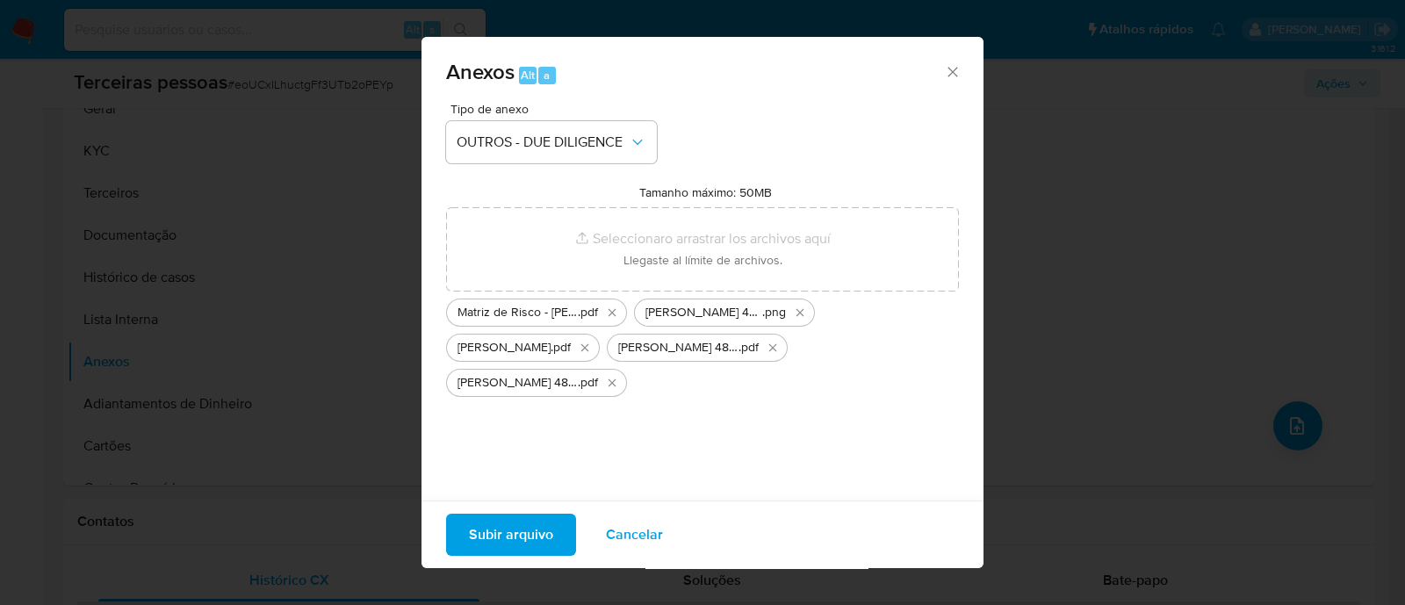
click at [546, 528] on span "Subir arquivo" at bounding box center [511, 534] width 84 height 39
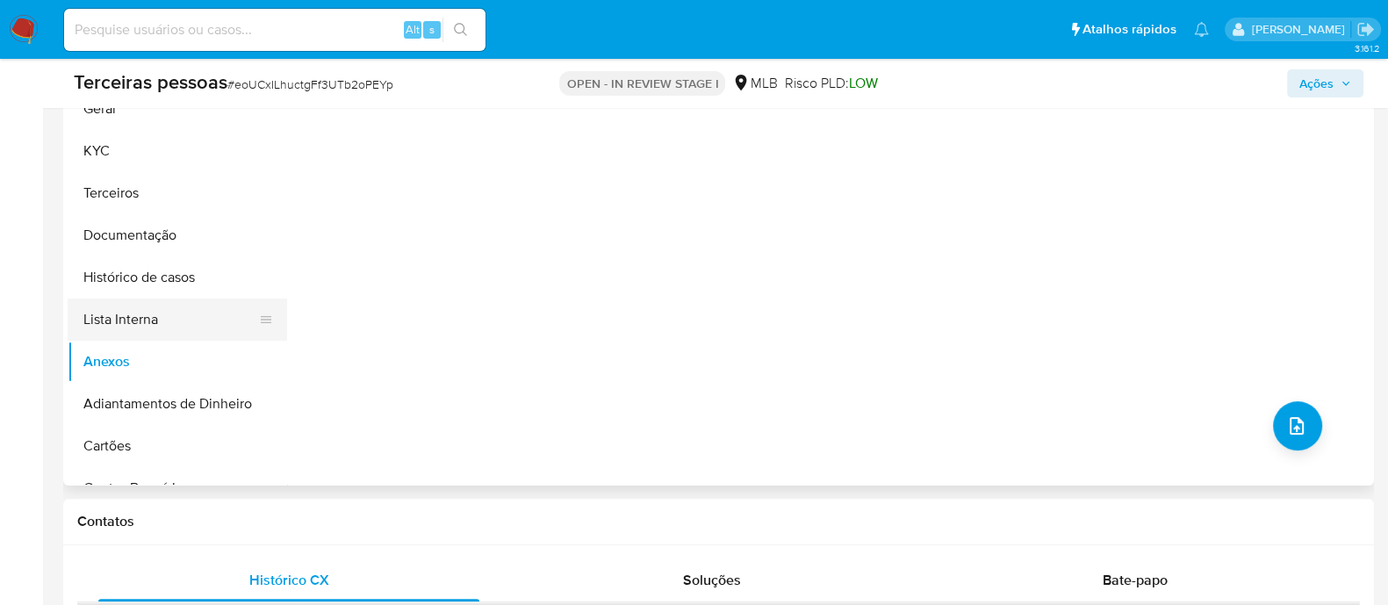
click at [142, 307] on button "Lista Interna" at bounding box center [170, 319] width 205 height 42
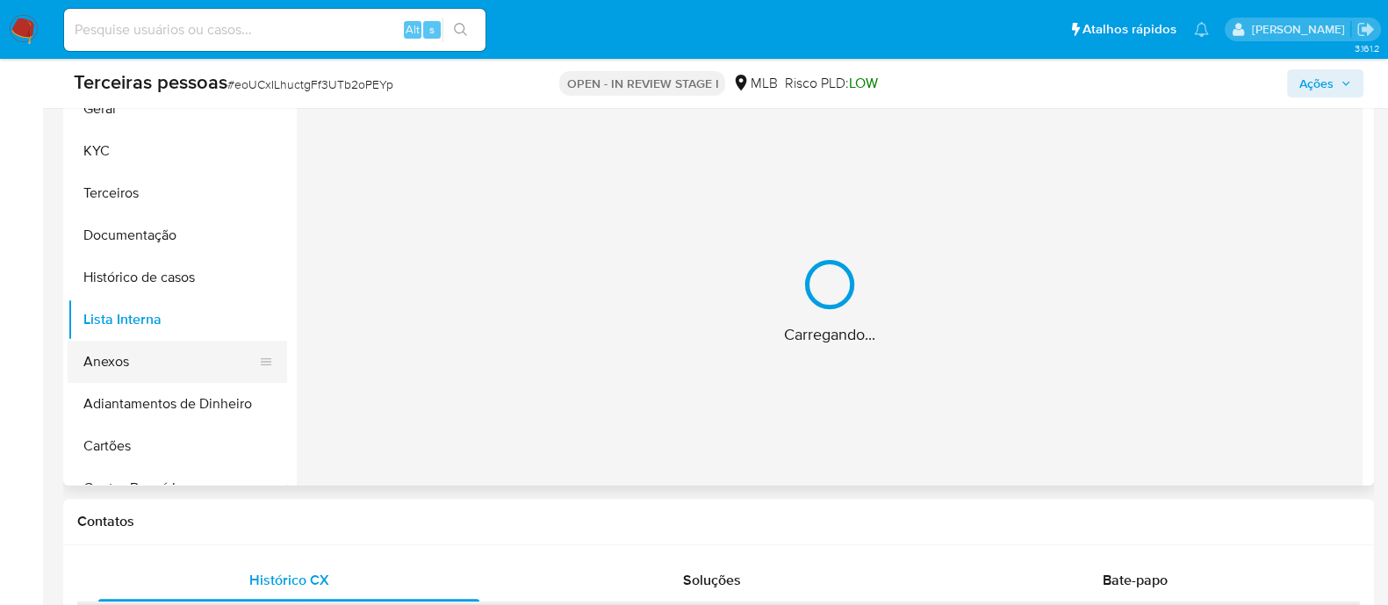
click at [147, 357] on button "Anexos" at bounding box center [170, 362] width 205 height 42
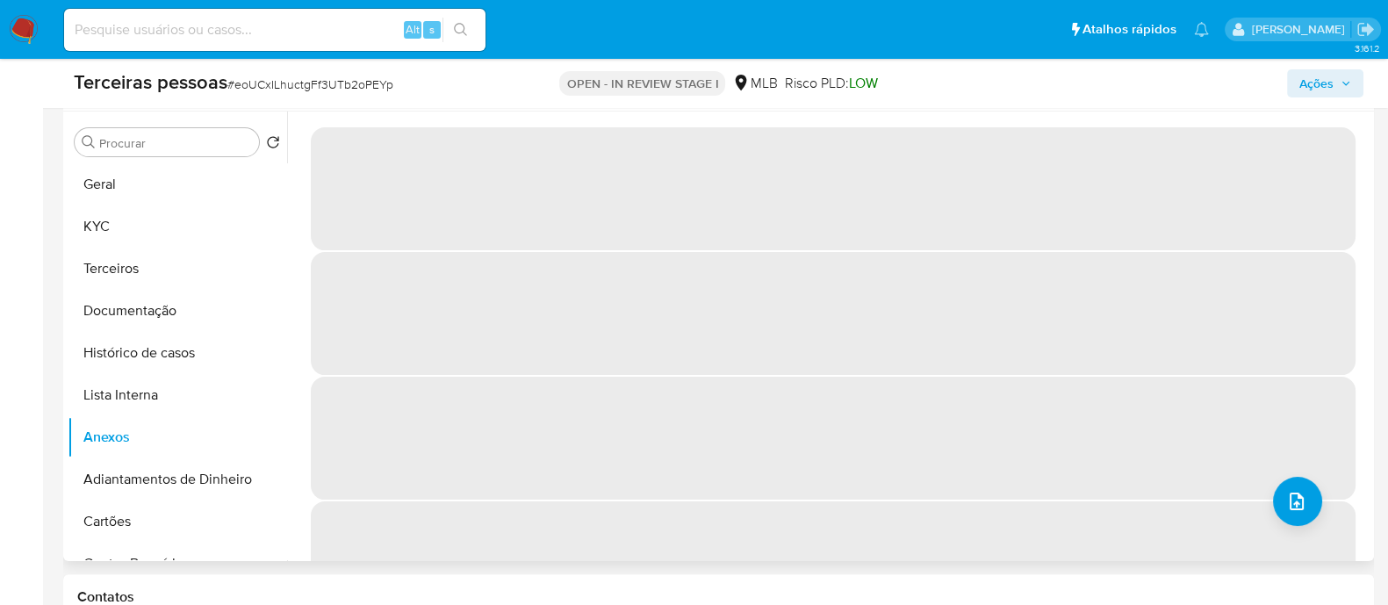
scroll to position [438, 0]
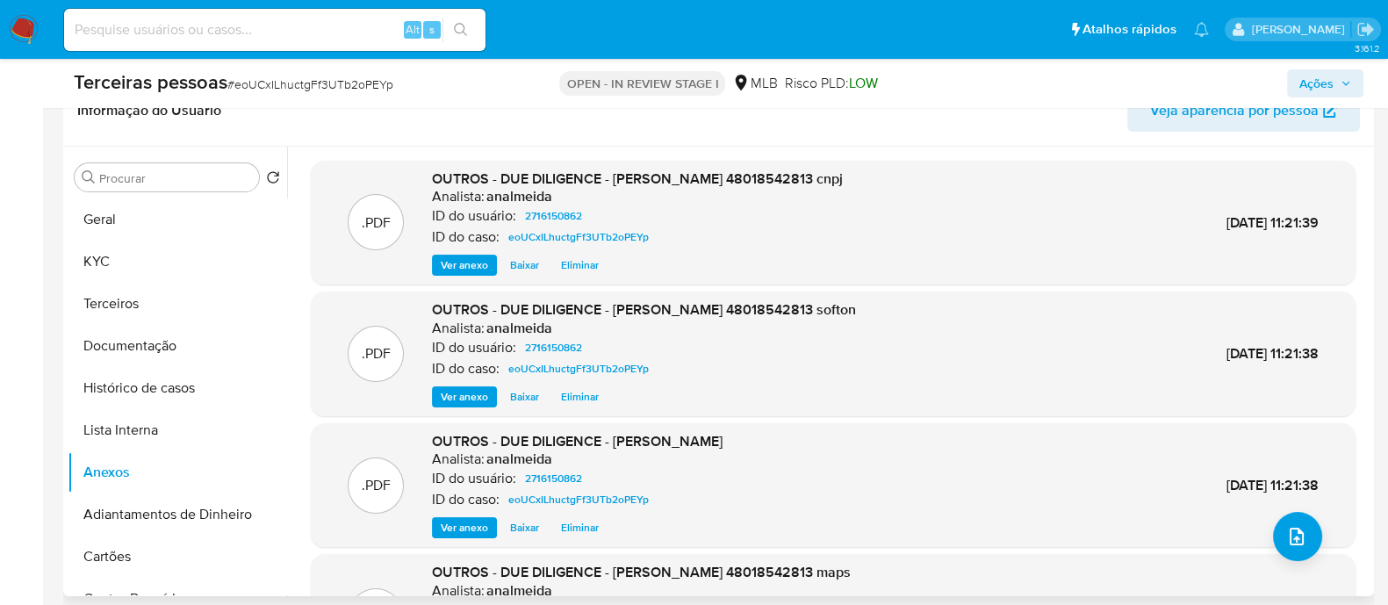
click at [1334, 85] on span "Ações" at bounding box center [1325, 83] width 52 height 25
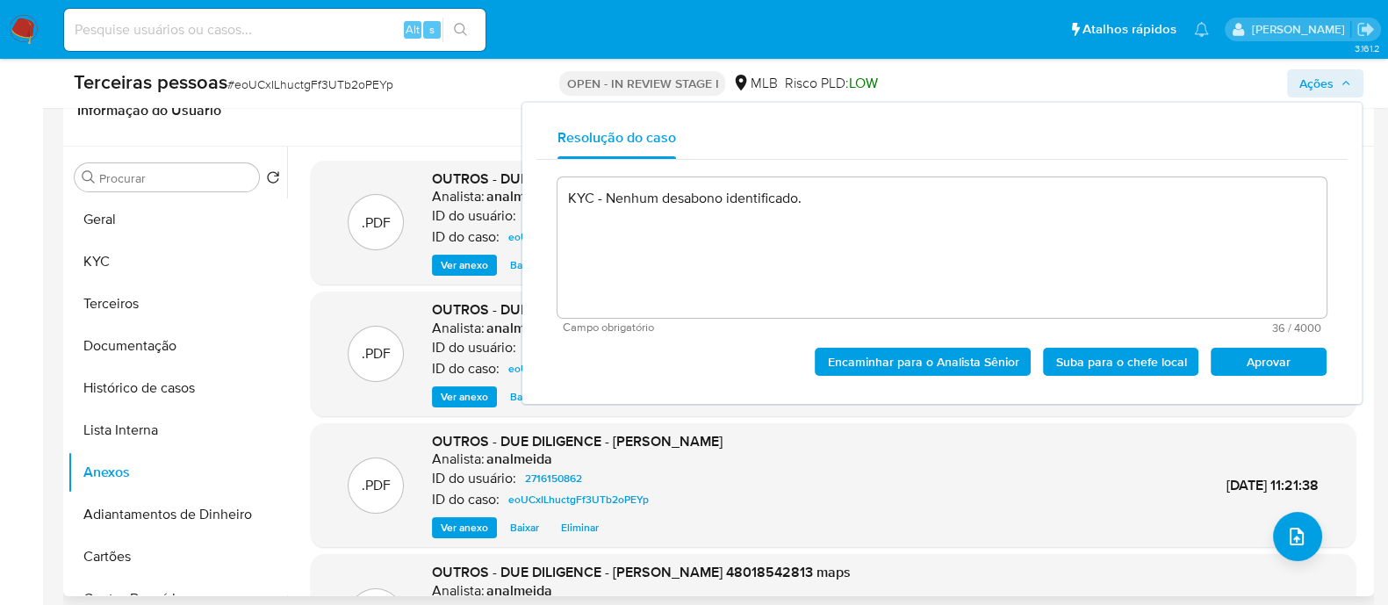
click at [1247, 363] on span "Aprovar" at bounding box center [1268, 361] width 91 height 25
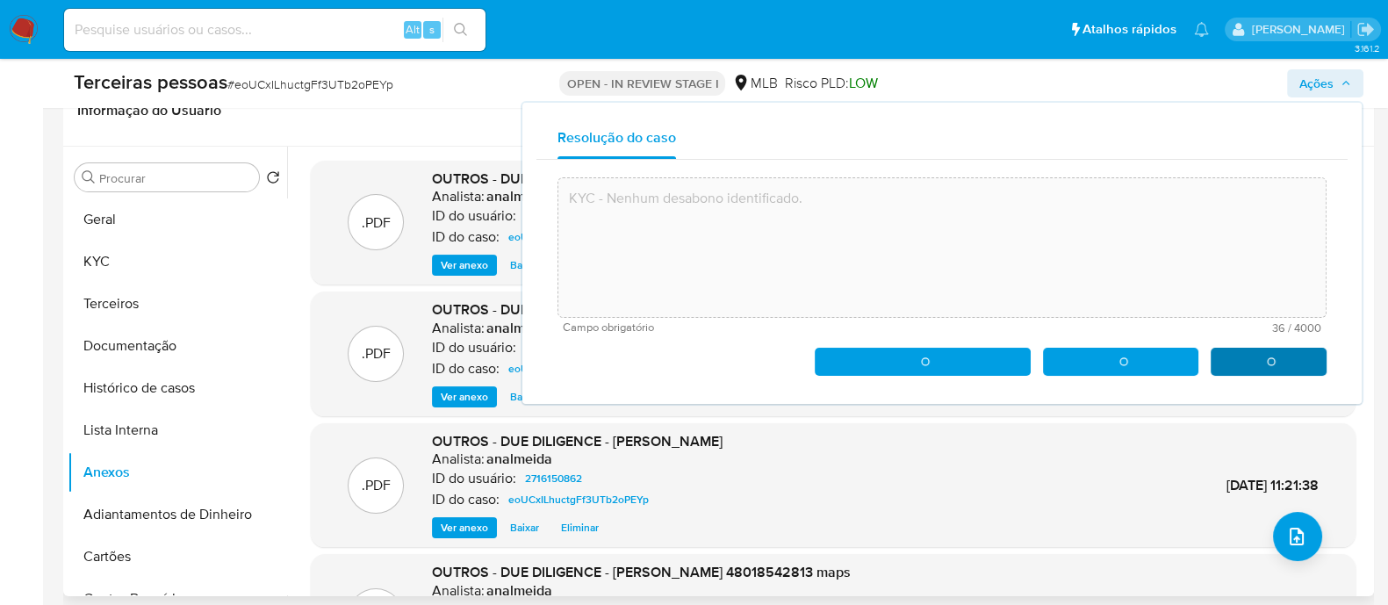
type textarea "KYC - Nenhum desabono identificado."
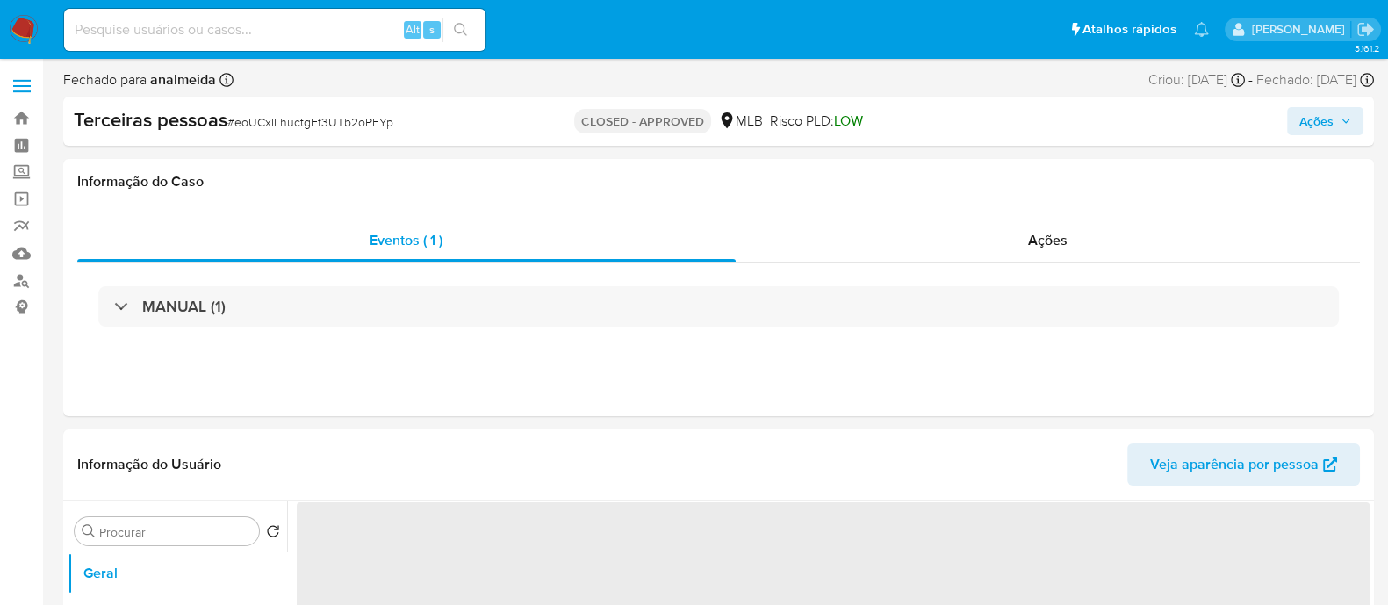
select select "10"
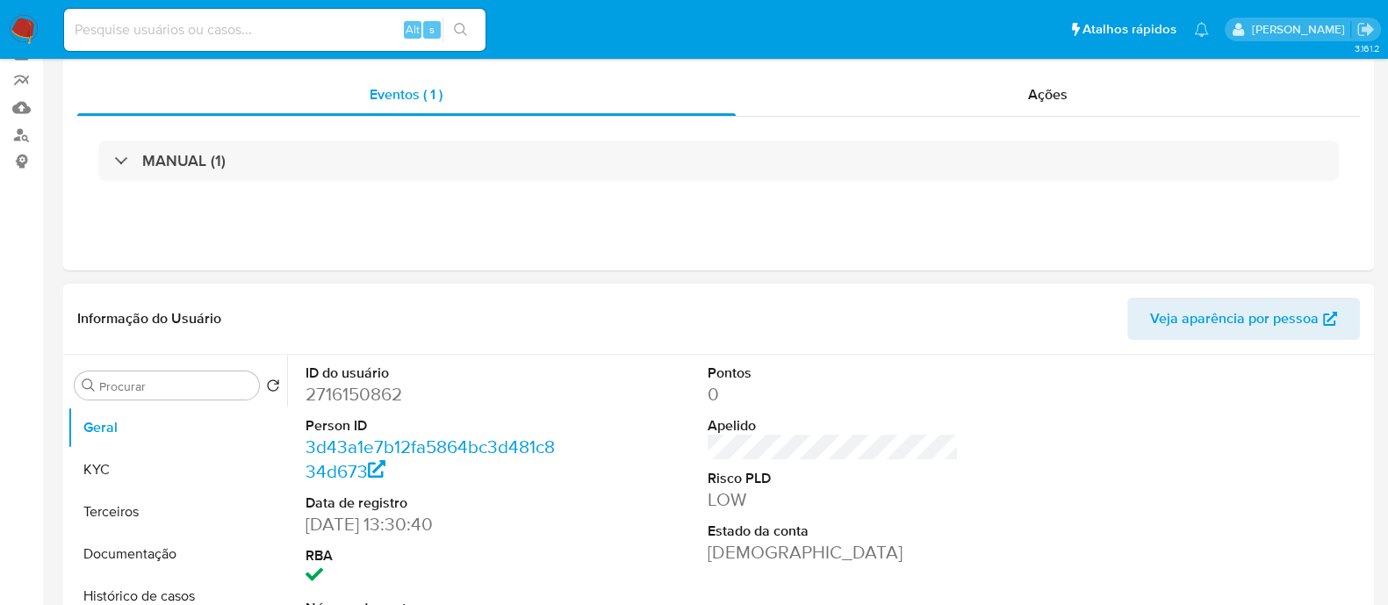
scroll to position [219, 0]
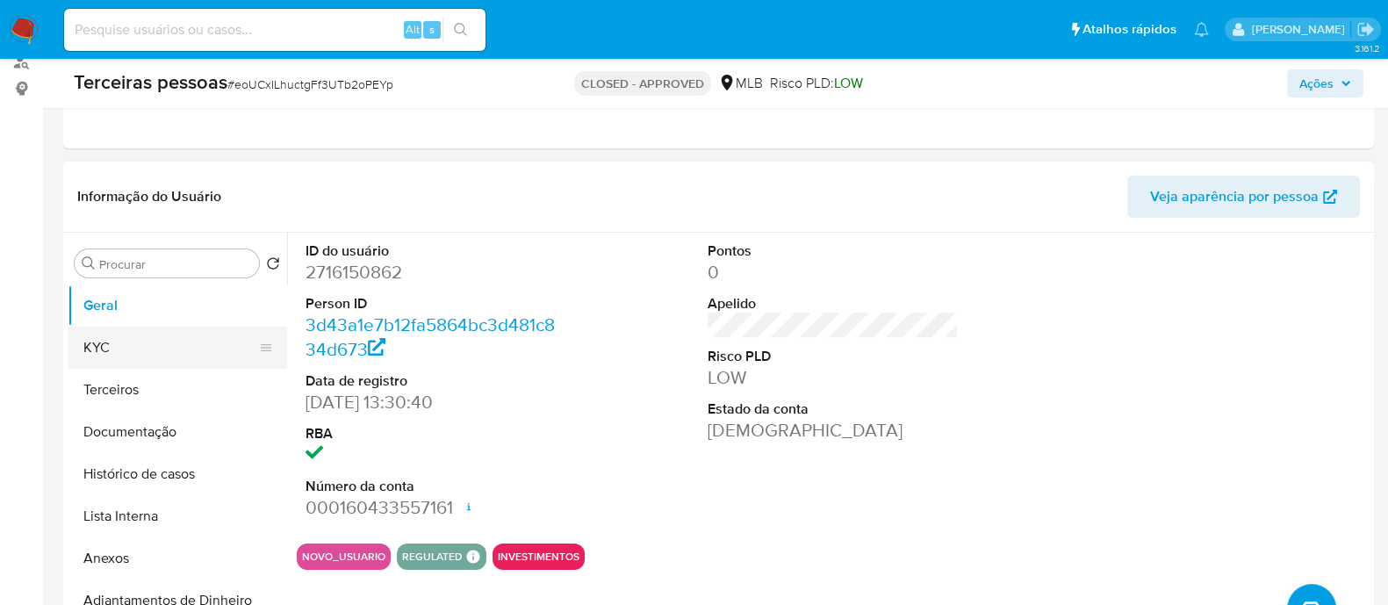
click at [154, 356] on button "KYC" at bounding box center [170, 348] width 205 height 42
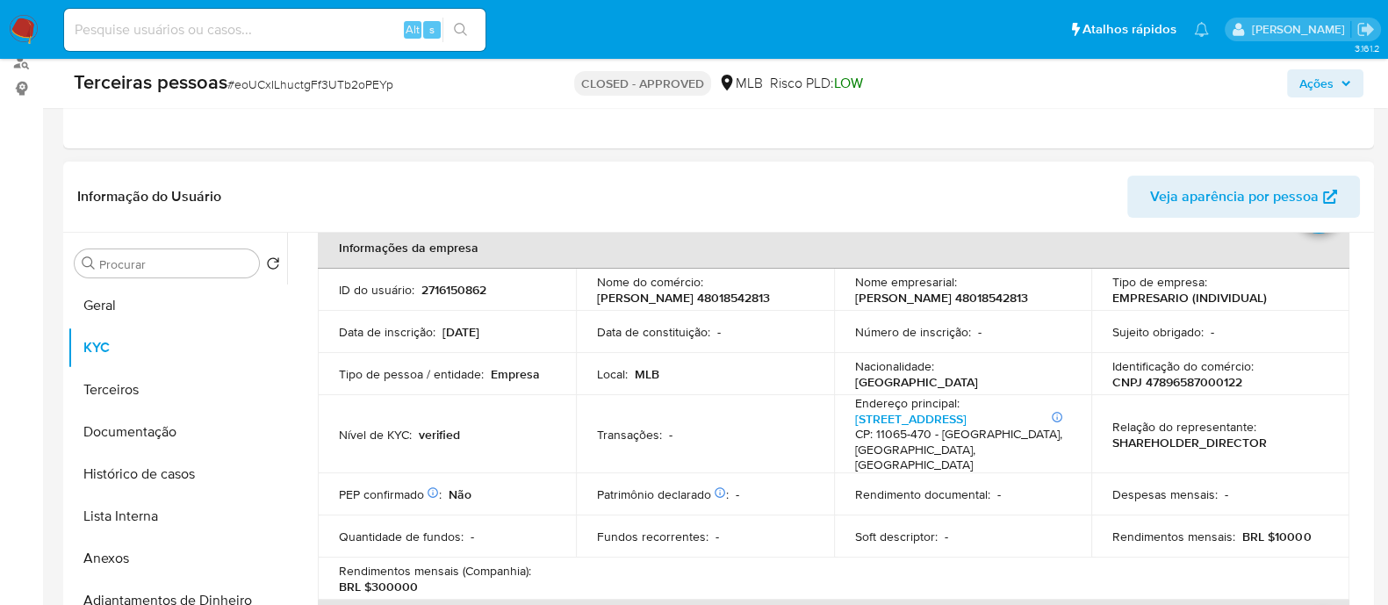
scroll to position [0, 0]
